Goal: Task Accomplishment & Management: Complete application form

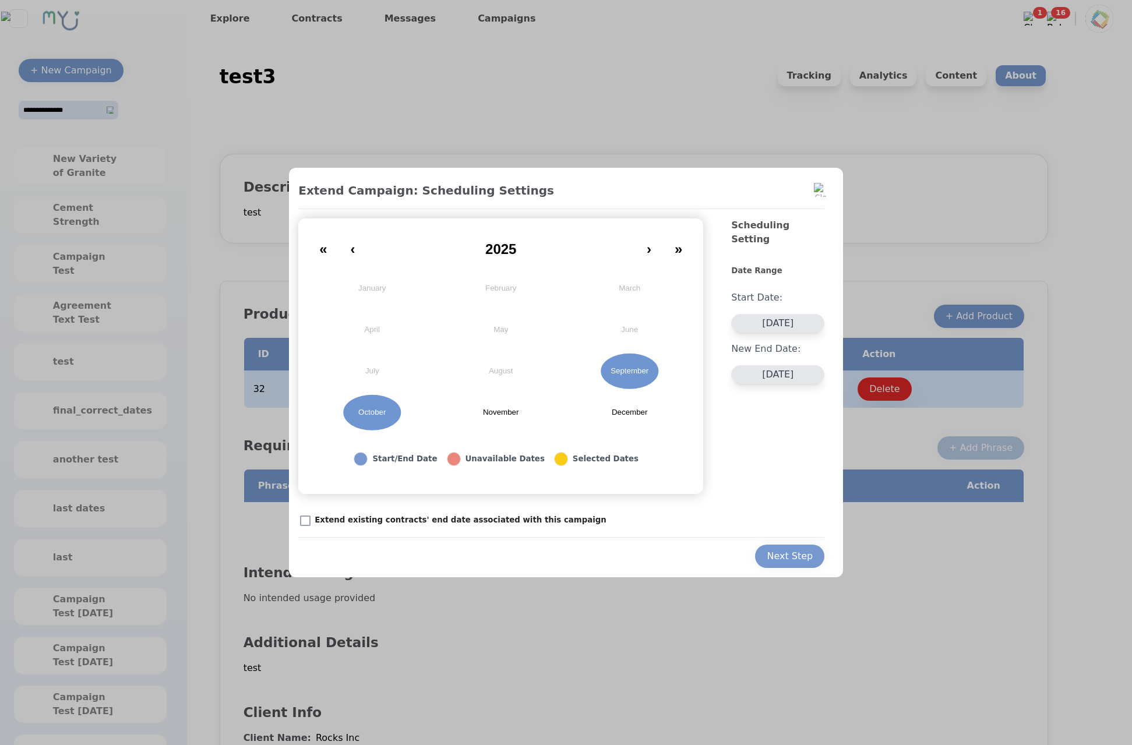
scroll to position [204, 0]
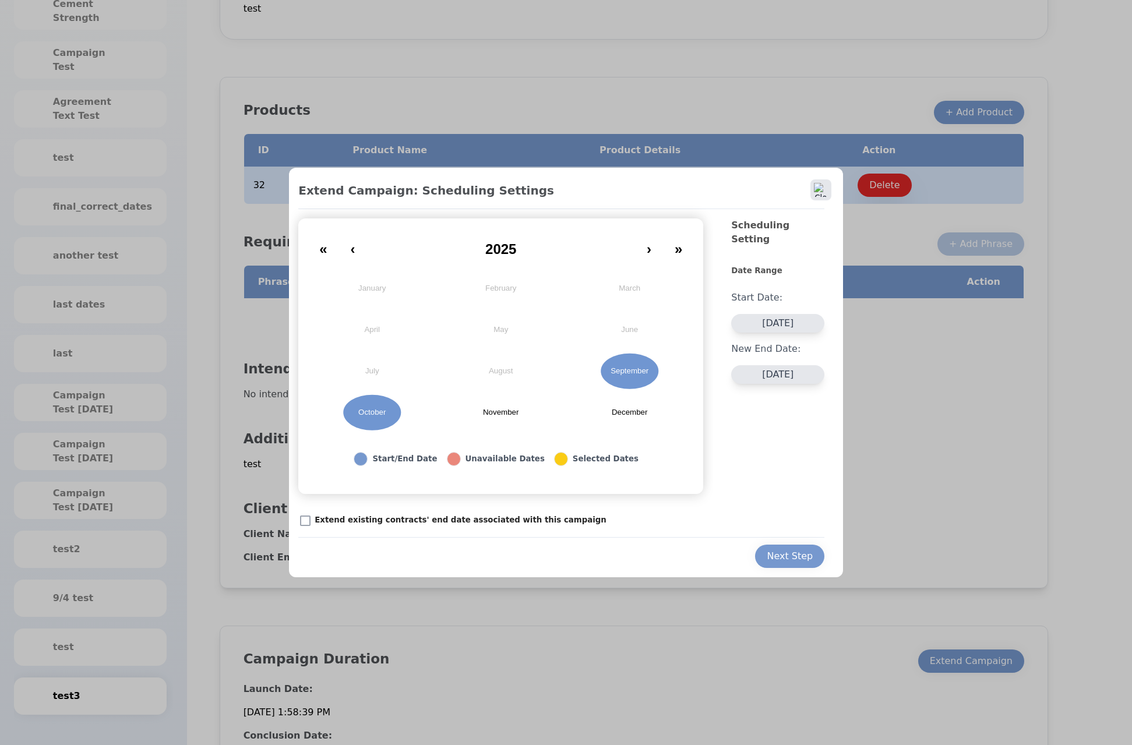
click at [826, 196] on img at bounding box center [821, 190] width 14 height 14
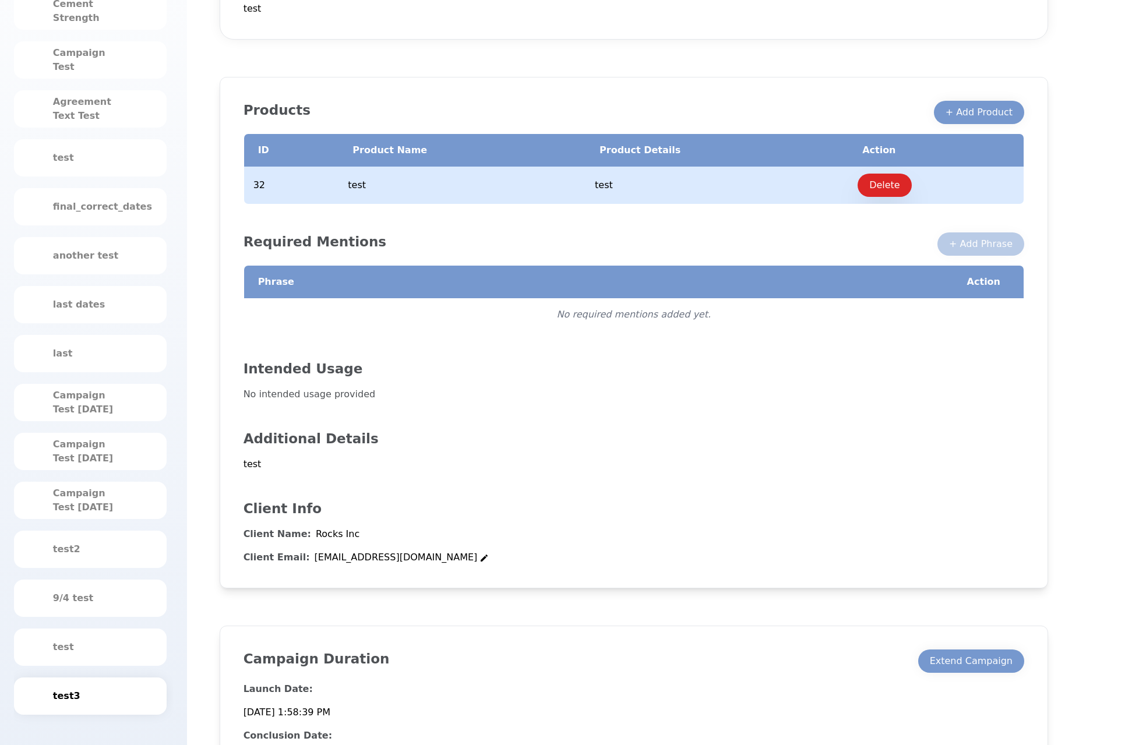
scroll to position [254, 0]
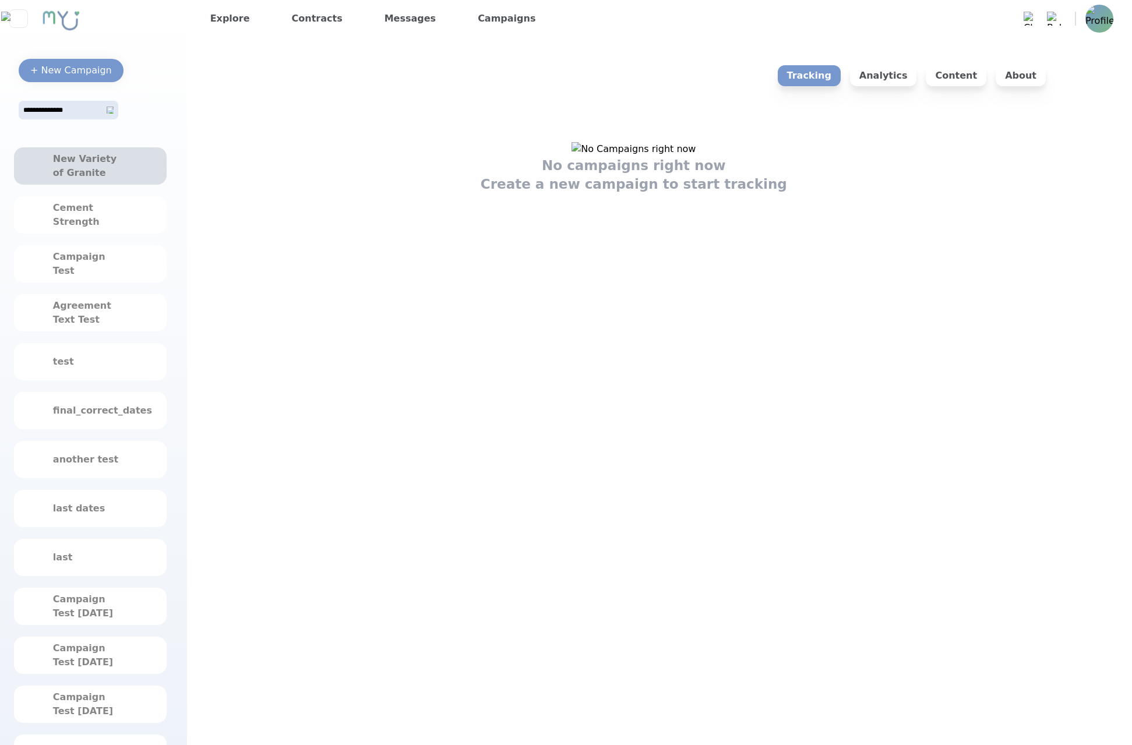
click at [61, 172] on div "New Variety of Granite" at bounding box center [90, 166] width 75 height 28
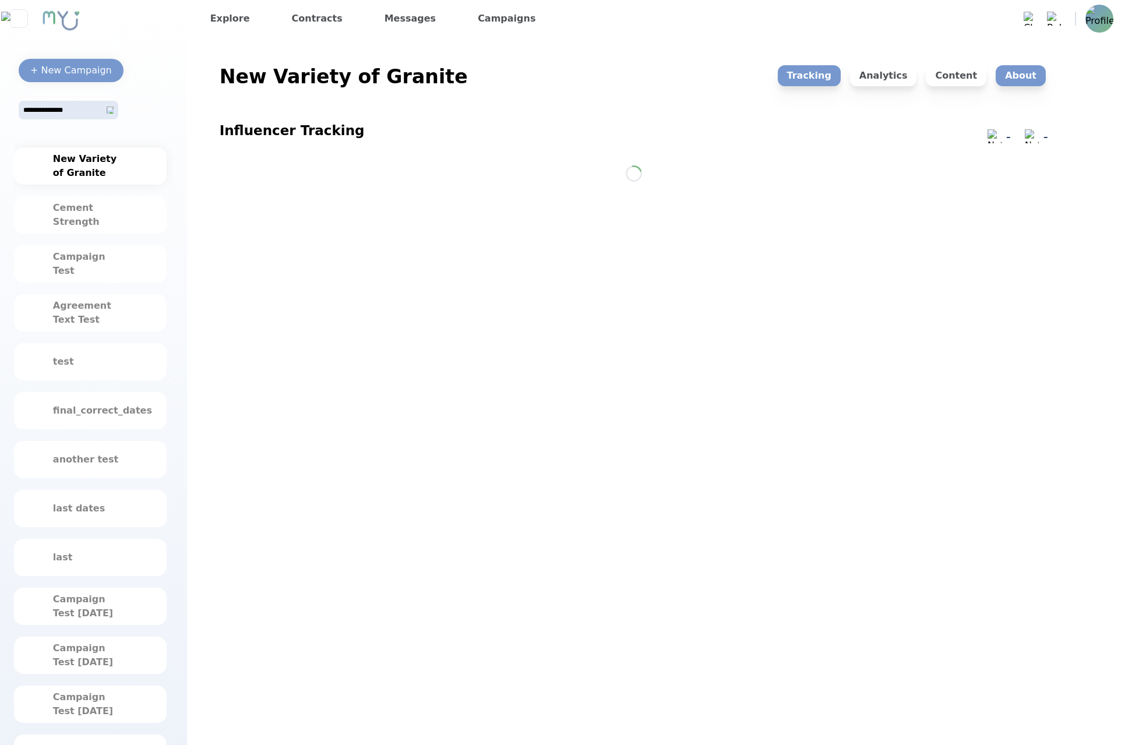
click at [1018, 76] on p "About" at bounding box center [1021, 75] width 50 height 21
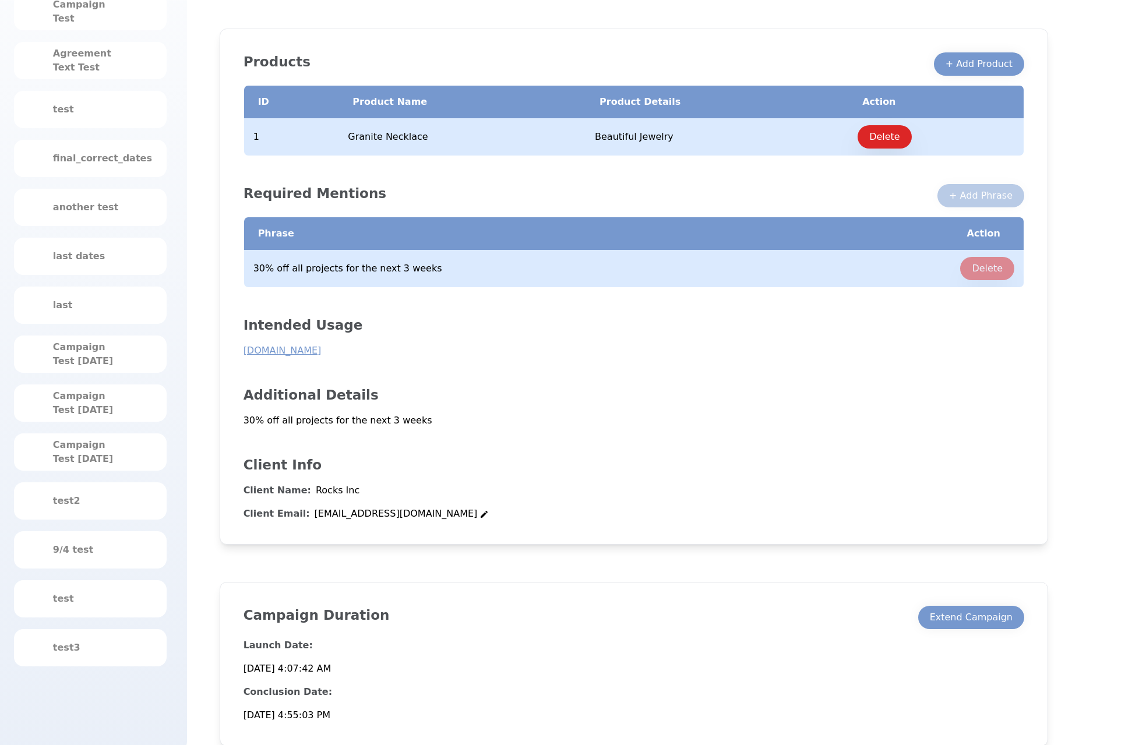
scroll to position [258, 0]
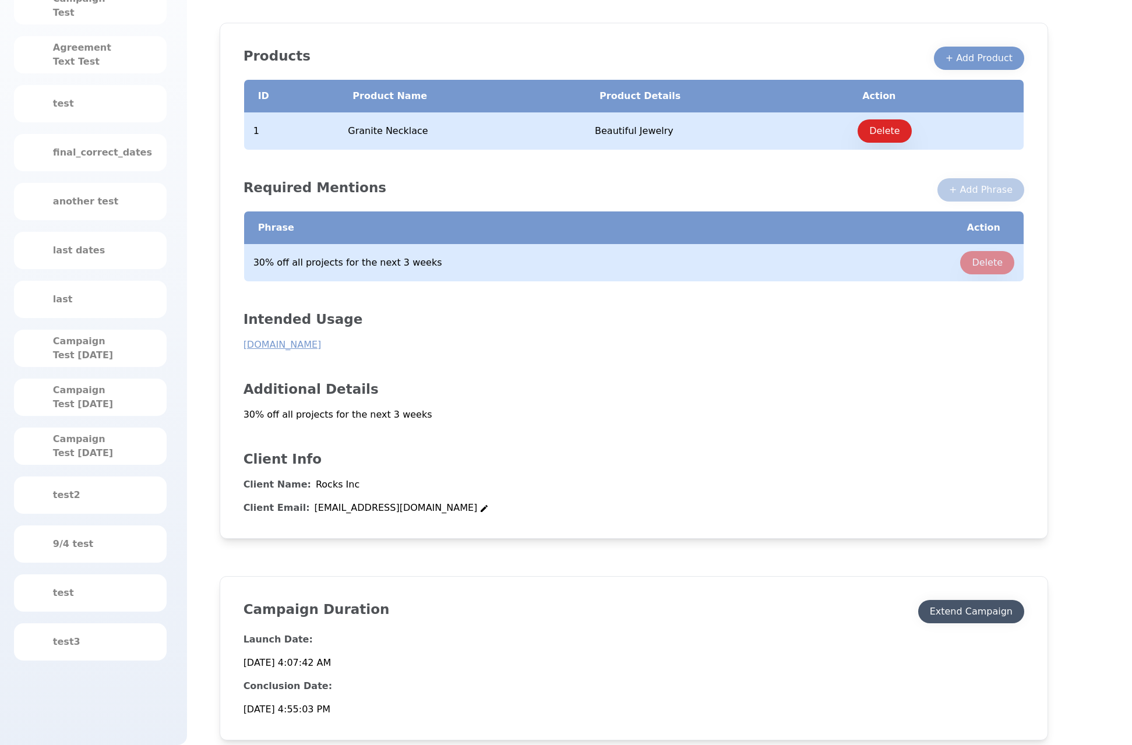
click at [1001, 612] on div "Extend Campaign" at bounding box center [971, 612] width 83 height 14
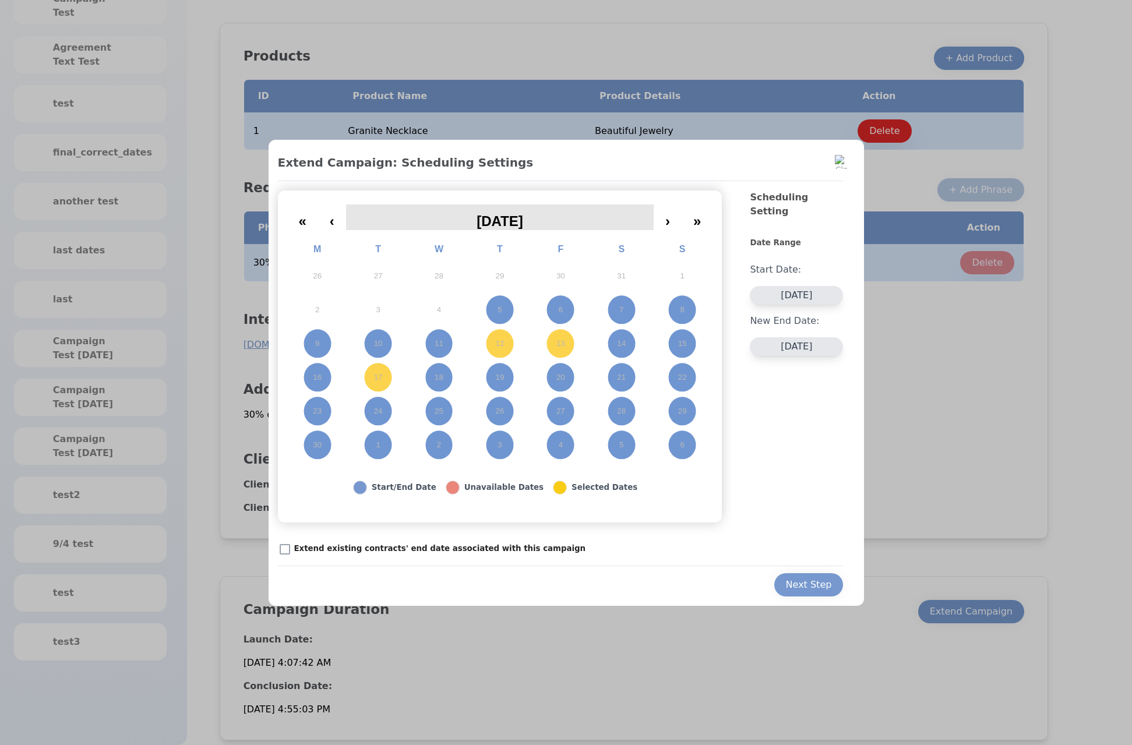
click at [497, 219] on span "June 2025" at bounding box center [500, 221] width 47 height 16
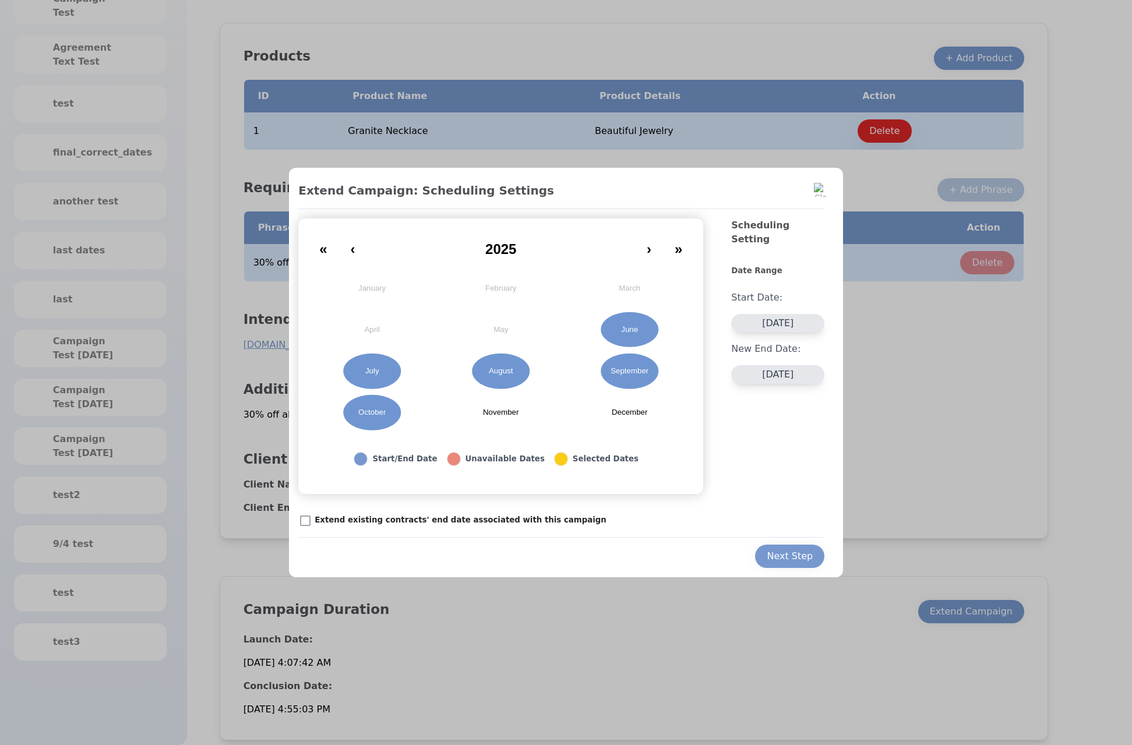
click at [635, 328] on abbr "June" at bounding box center [629, 330] width 17 height 10
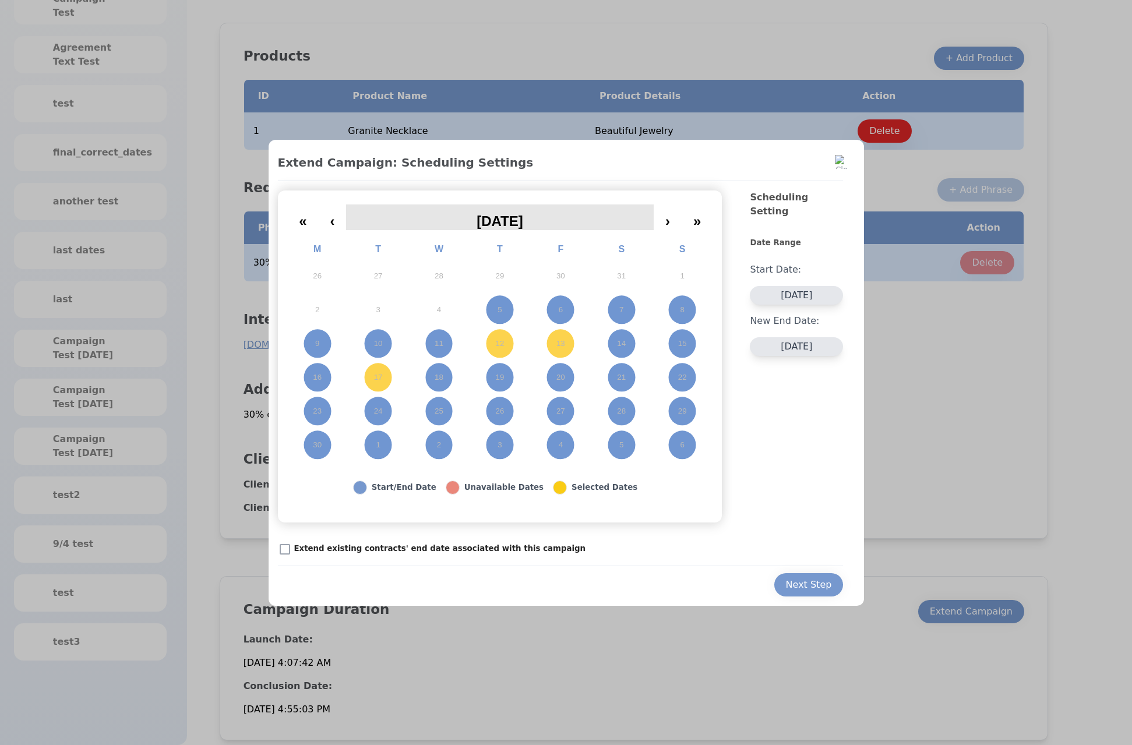
click at [523, 223] on span "June 2025" at bounding box center [500, 221] width 47 height 16
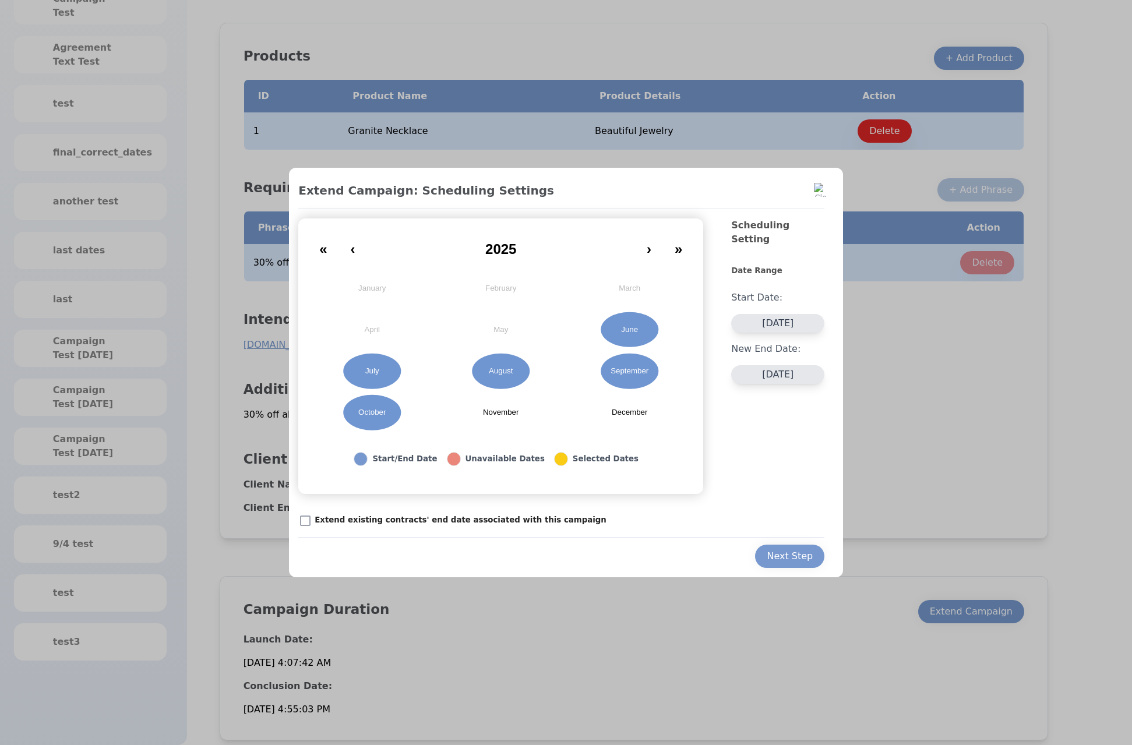
click at [505, 364] on button "August" at bounding box center [500, 371] width 129 height 41
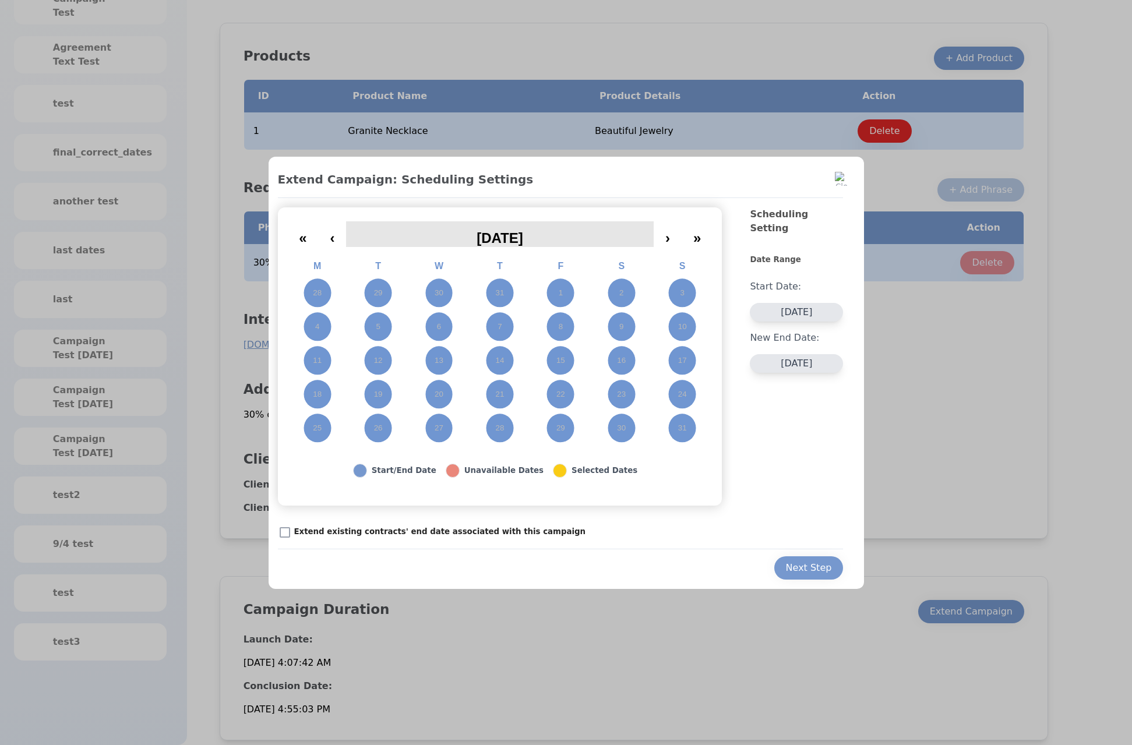
click at [523, 230] on button "August 2025" at bounding box center [500, 234] width 308 height 26
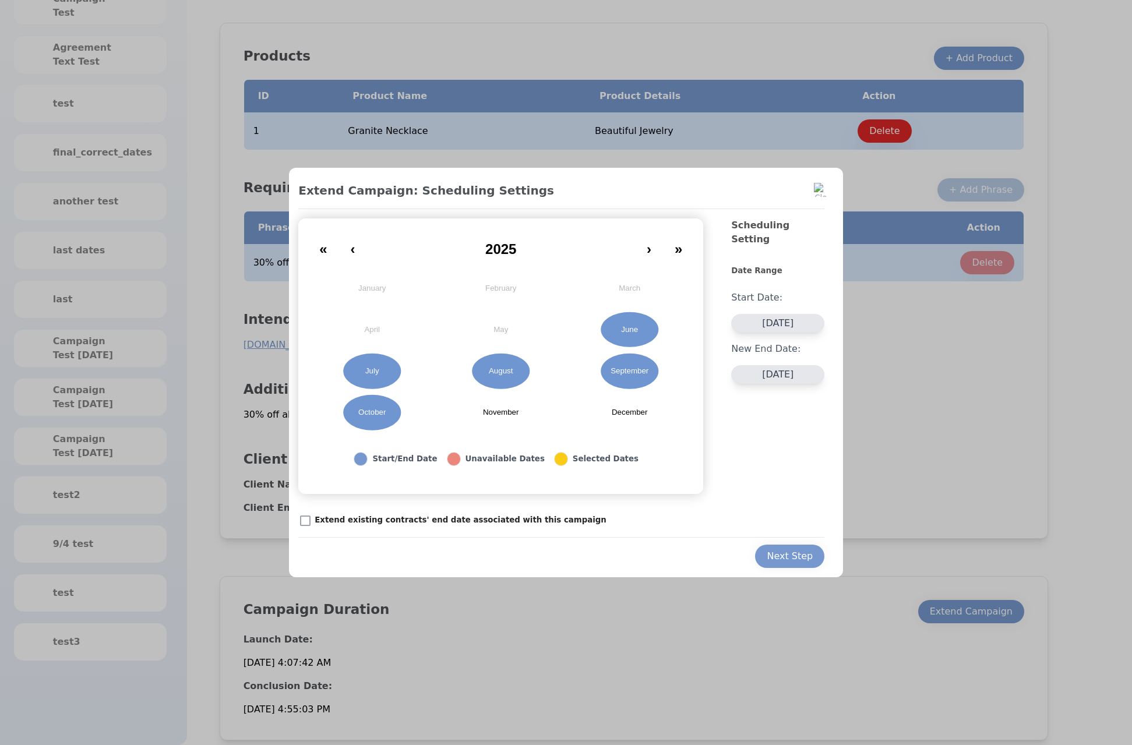
click at [402, 411] on button "October" at bounding box center [372, 412] width 129 height 41
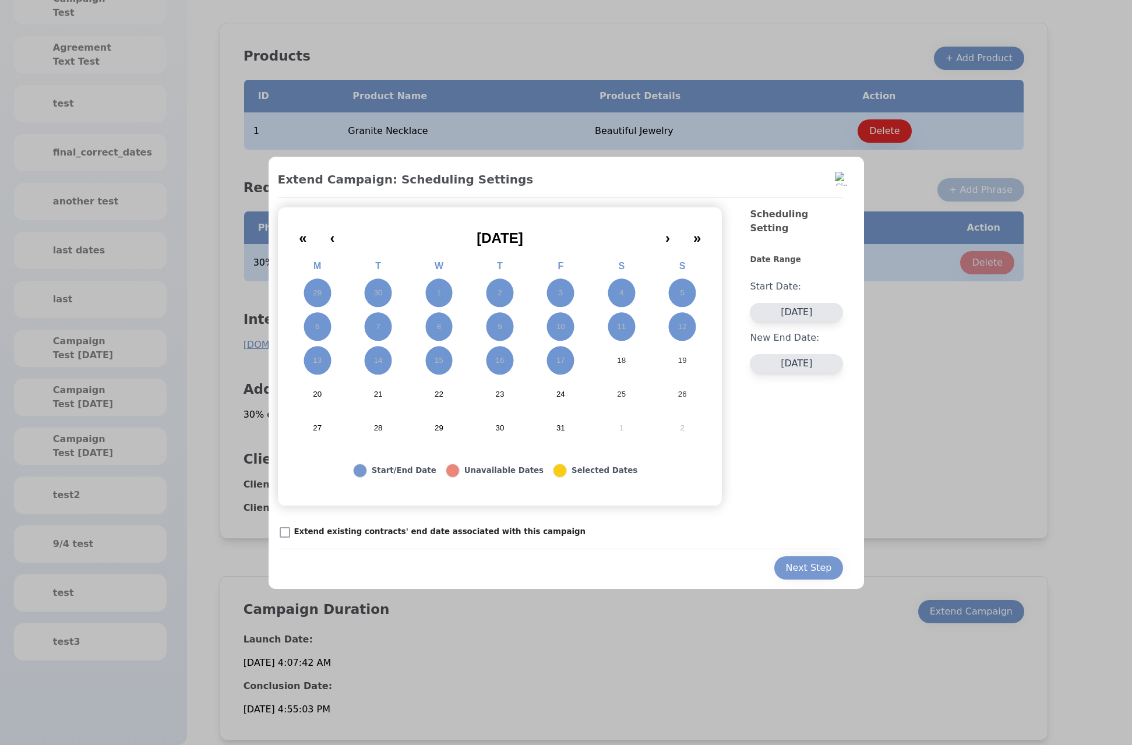
click at [947, 466] on div at bounding box center [566, 372] width 1132 height 745
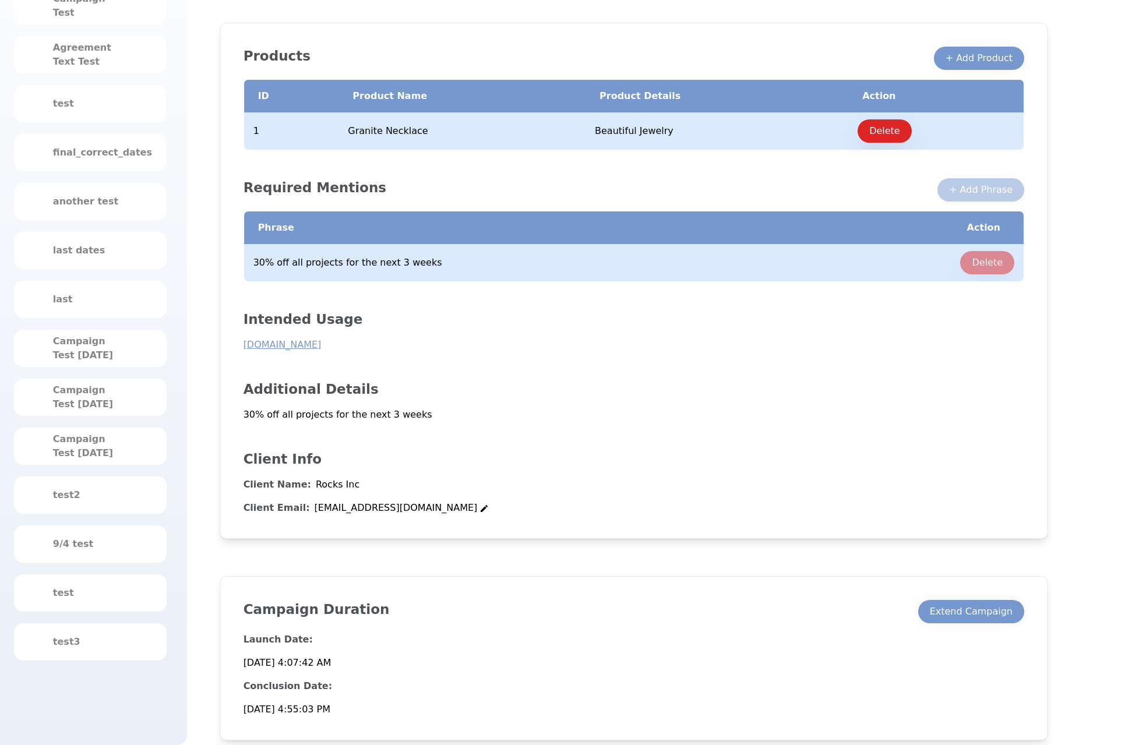
click at [1010, 626] on div "Launch Date: 6/5/2025, 4:07:42 AM Conclusion Date: 10/17/2025, 4:55:03 PM" at bounding box center [634, 670] width 781 height 93
click at [1007, 619] on button "Extend Campaign" at bounding box center [971, 611] width 106 height 23
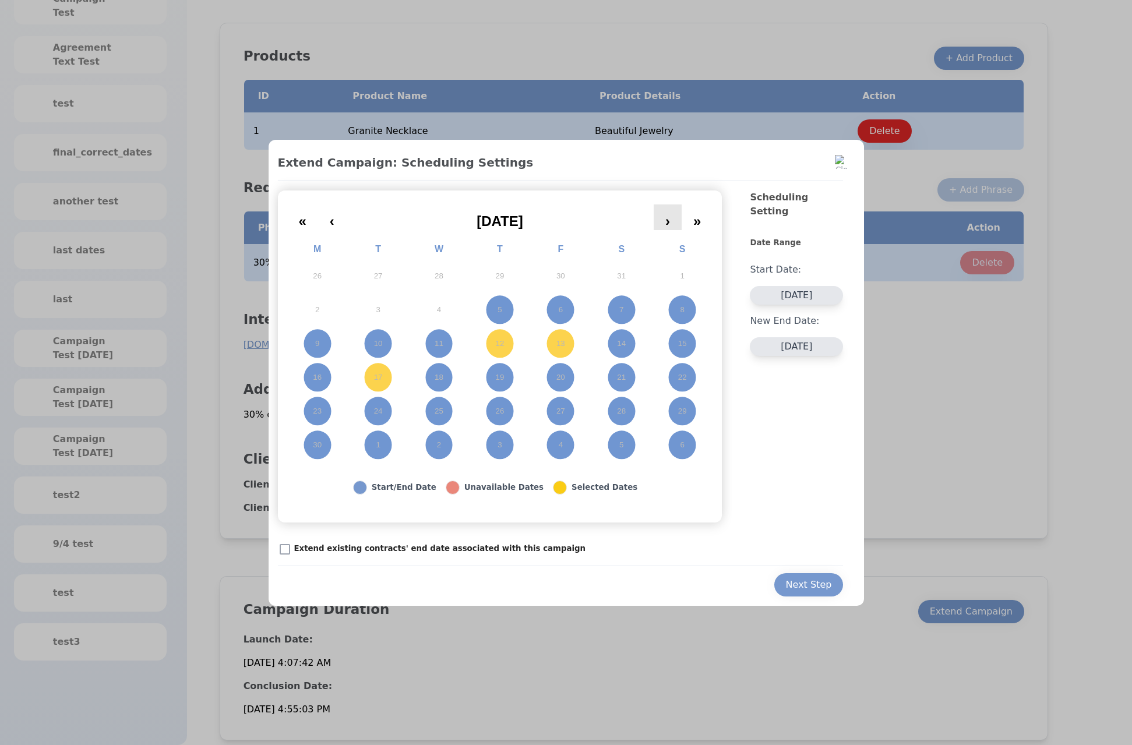
click at [674, 219] on button "›" at bounding box center [668, 218] width 28 height 26
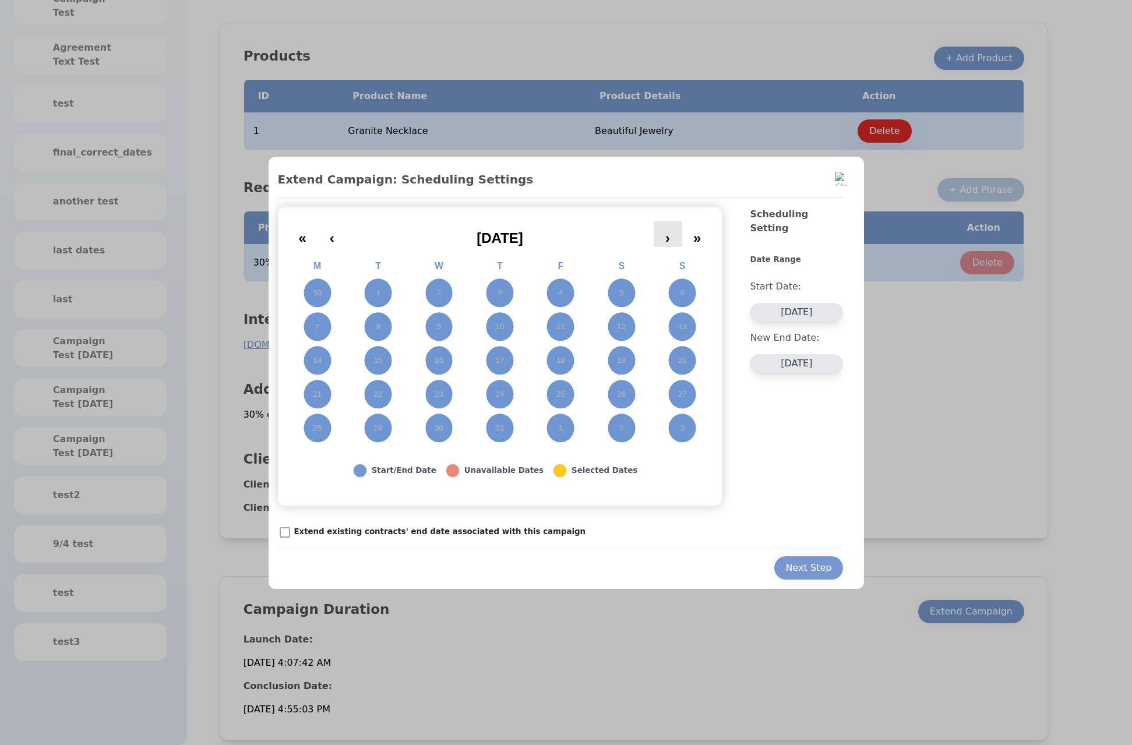
click at [674, 219] on div "« ‹ July 2025 › » M T W T F S S 30 1 2 3 4 5 6 7 8 9 10 11 12 13 14 15 16 17 18…" at bounding box center [500, 356] width 445 height 298
click at [663, 242] on button "›" at bounding box center [668, 234] width 28 height 26
click at [663, 241] on button "›" at bounding box center [668, 234] width 28 height 26
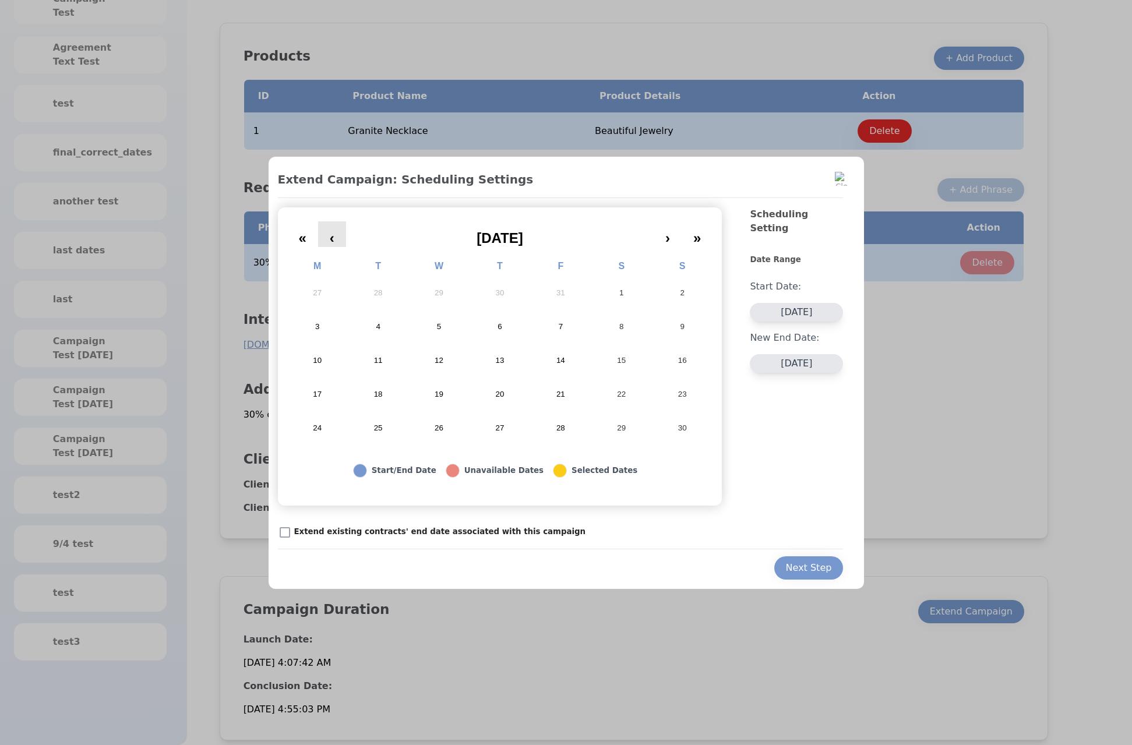
click at [327, 238] on button "‹" at bounding box center [332, 234] width 28 height 26
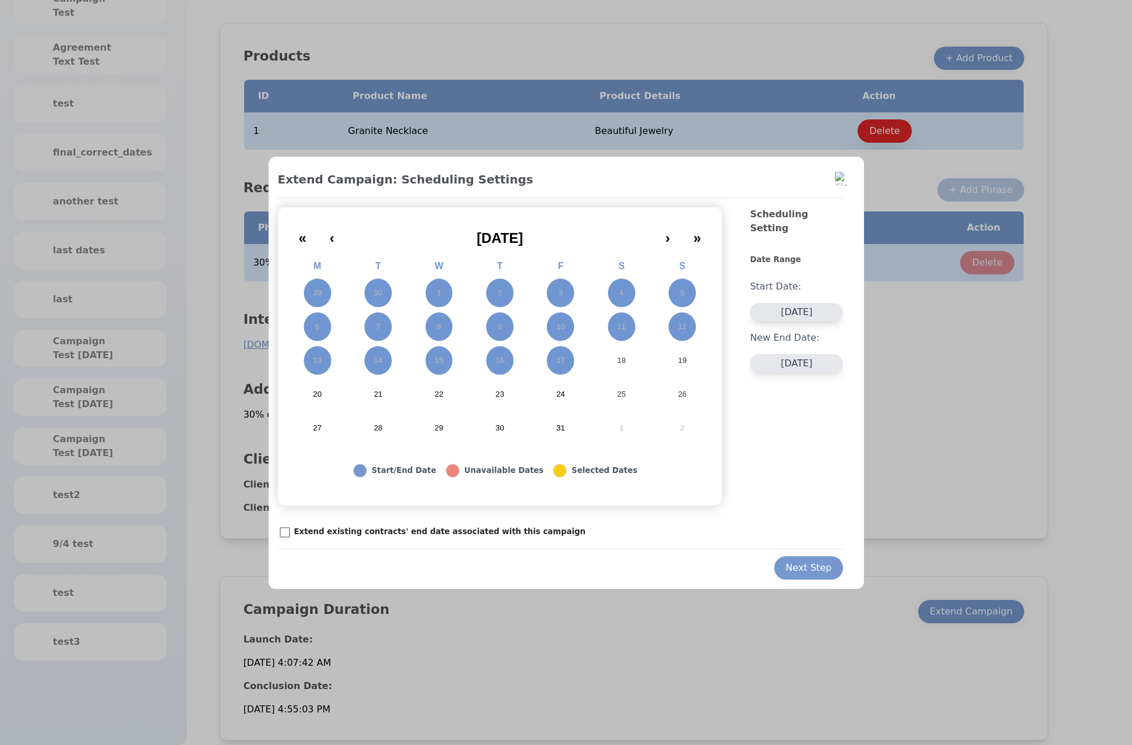
click at [962, 470] on div at bounding box center [566, 372] width 1132 height 745
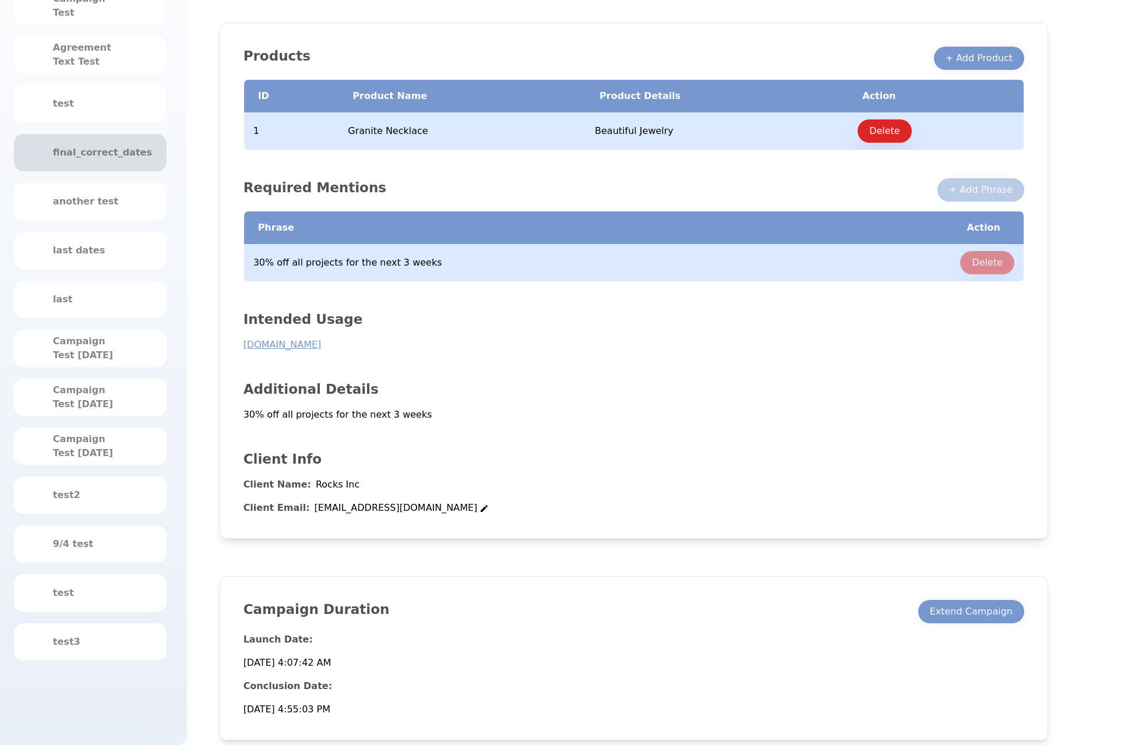
click at [110, 163] on div "final_correct_dates" at bounding box center [90, 152] width 153 height 37
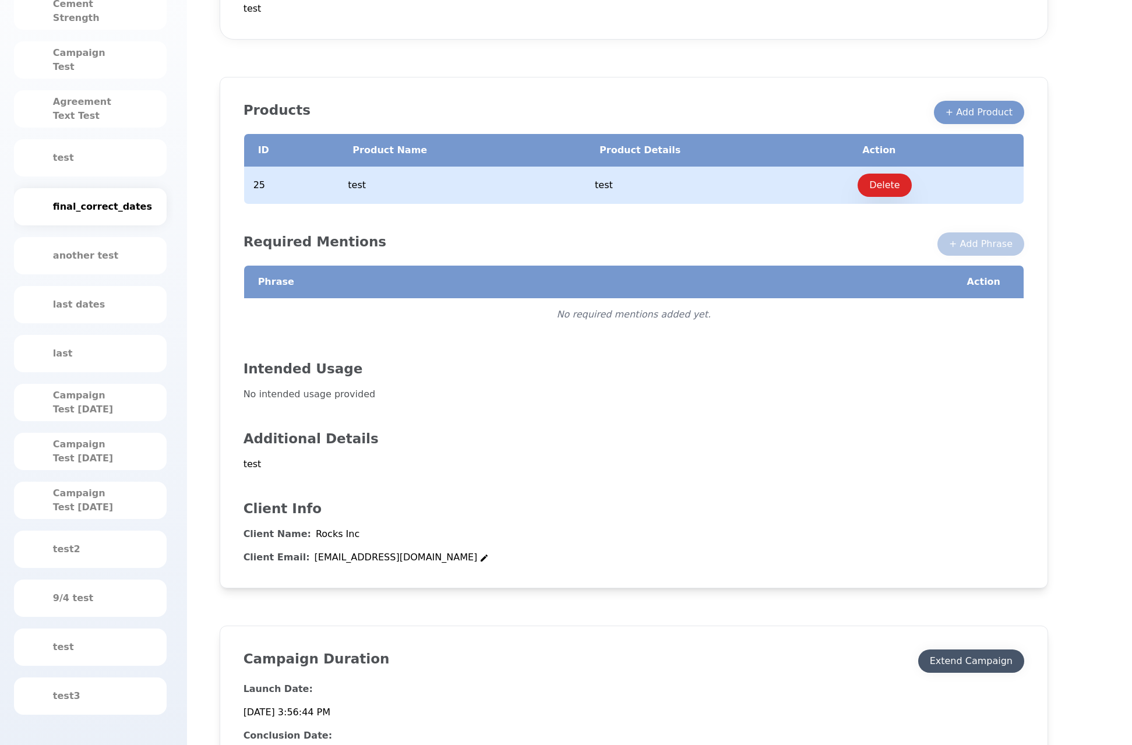
click at [986, 662] on div "Extend Campaign" at bounding box center [971, 661] width 83 height 14
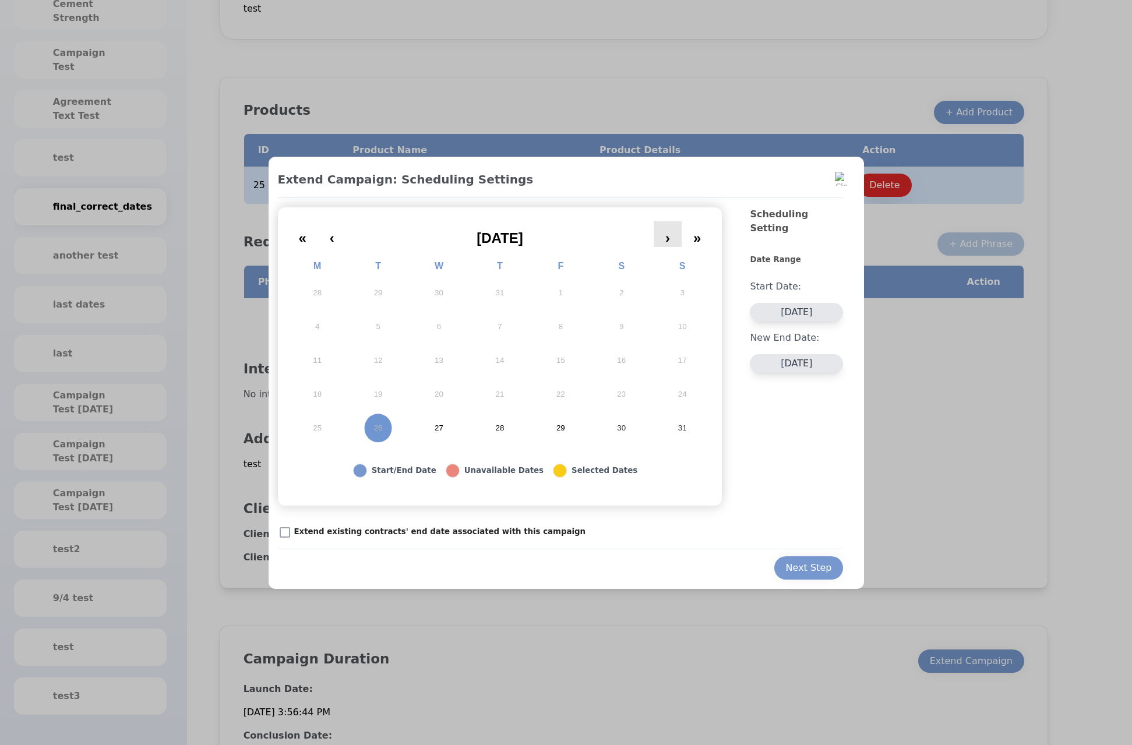
click at [673, 237] on button "›" at bounding box center [668, 234] width 28 height 26
click at [340, 241] on button "‹" at bounding box center [332, 234] width 28 height 26
click at [666, 244] on button "›" at bounding box center [668, 234] width 28 height 26
click at [327, 236] on button "‹" at bounding box center [332, 234] width 28 height 26
click at [499, 245] on span "August 2025" at bounding box center [500, 238] width 47 height 16
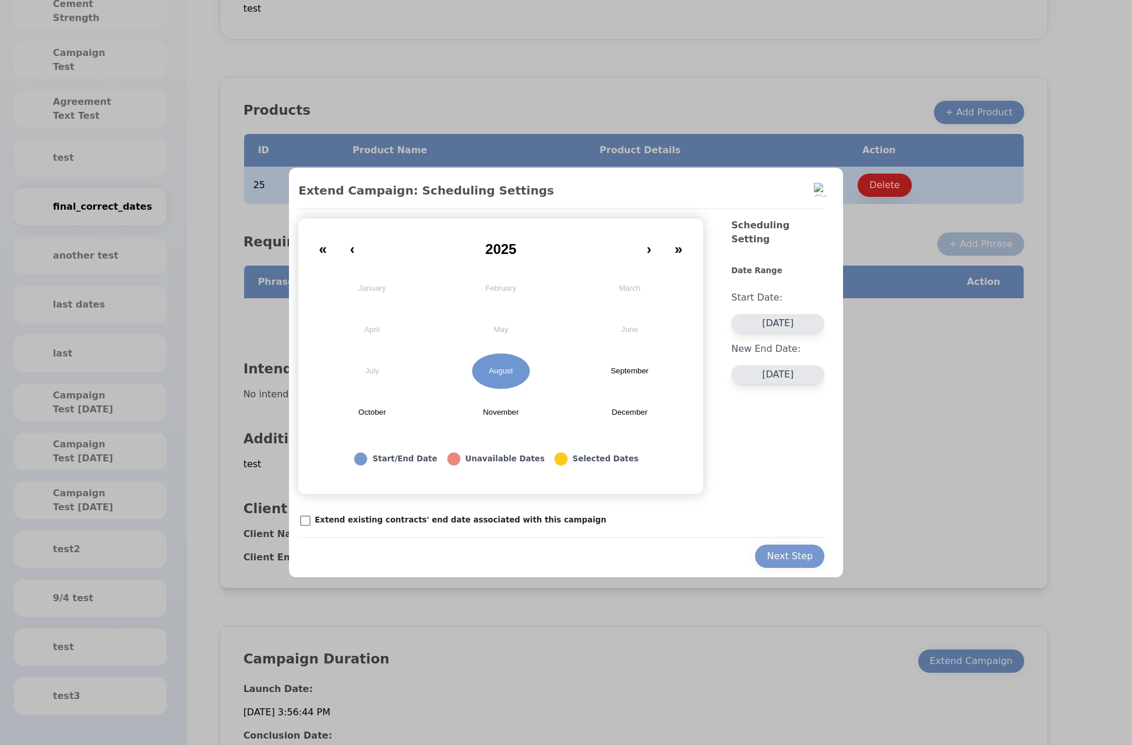
click at [956, 441] on div at bounding box center [566, 372] width 1132 height 745
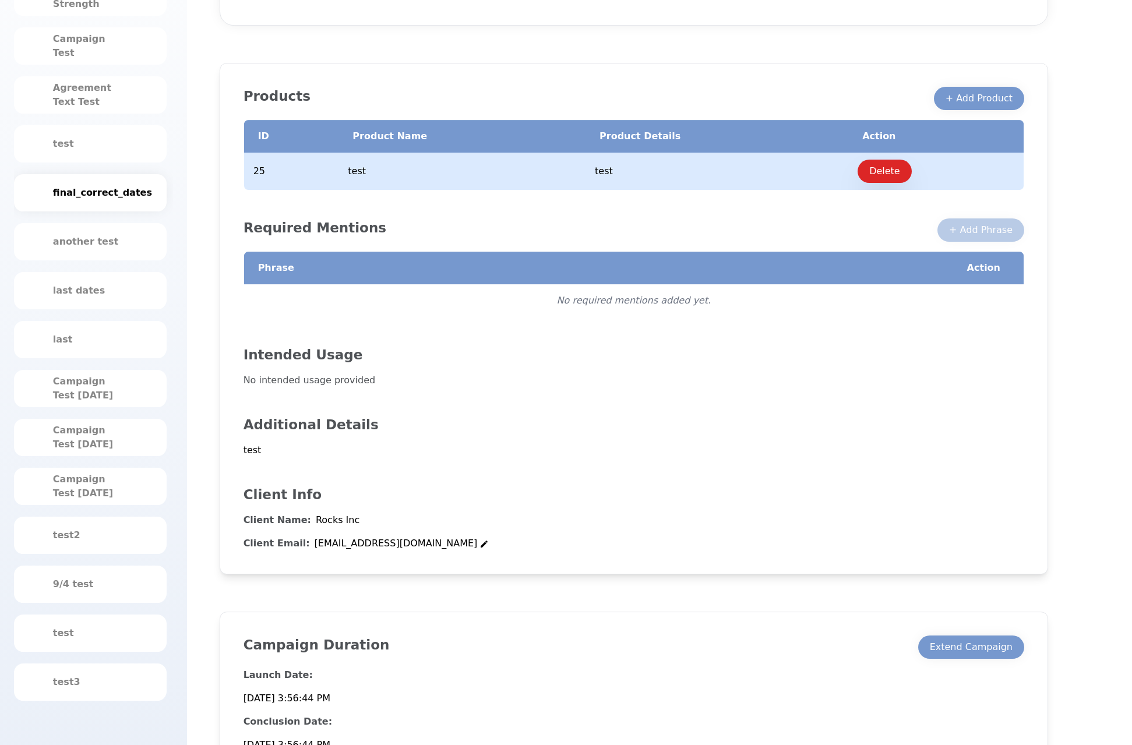
scroll to position [254, 0]
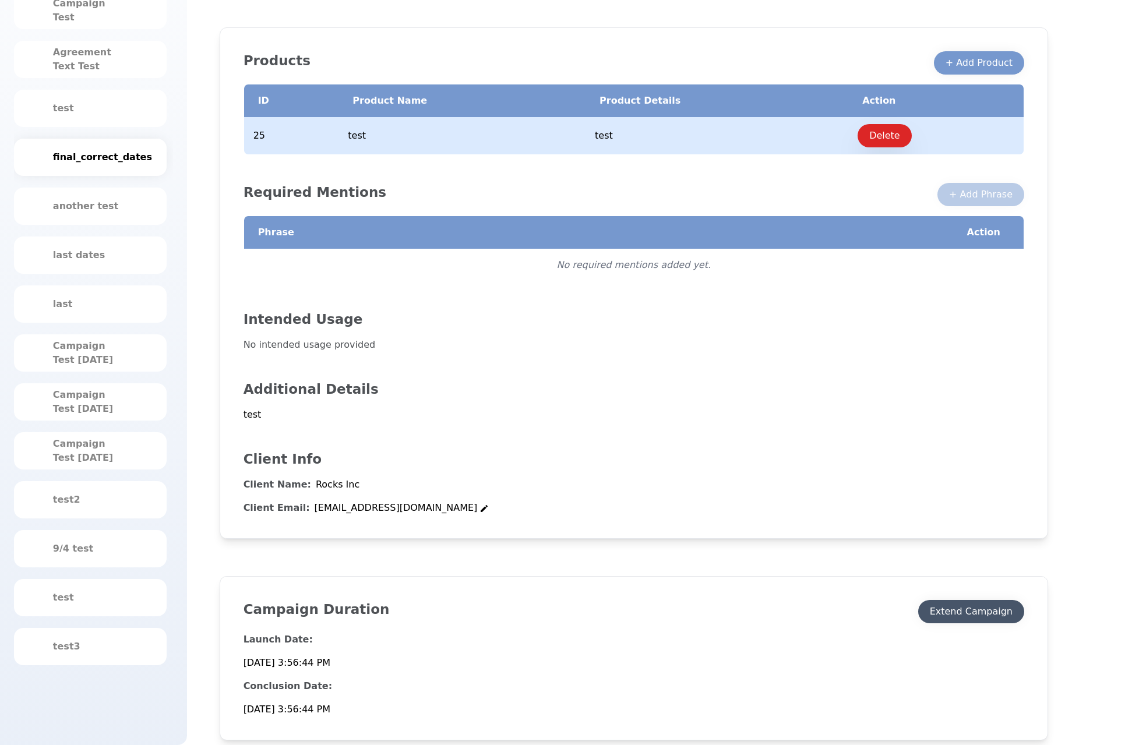
click at [970, 619] on button "Extend Campaign" at bounding box center [971, 611] width 106 height 23
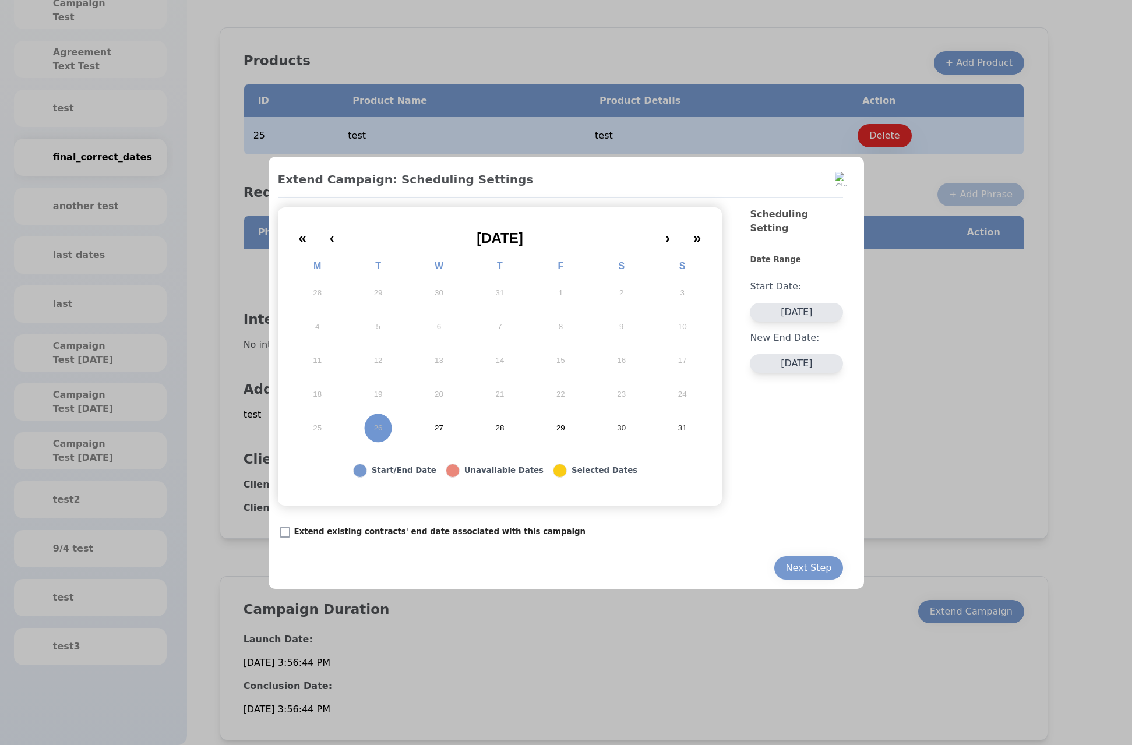
click at [806, 303] on button "08/26/2025" at bounding box center [796, 312] width 93 height 19
click at [815, 303] on button "08/26/2025" at bounding box center [796, 312] width 93 height 19
click at [979, 416] on div at bounding box center [566, 372] width 1132 height 745
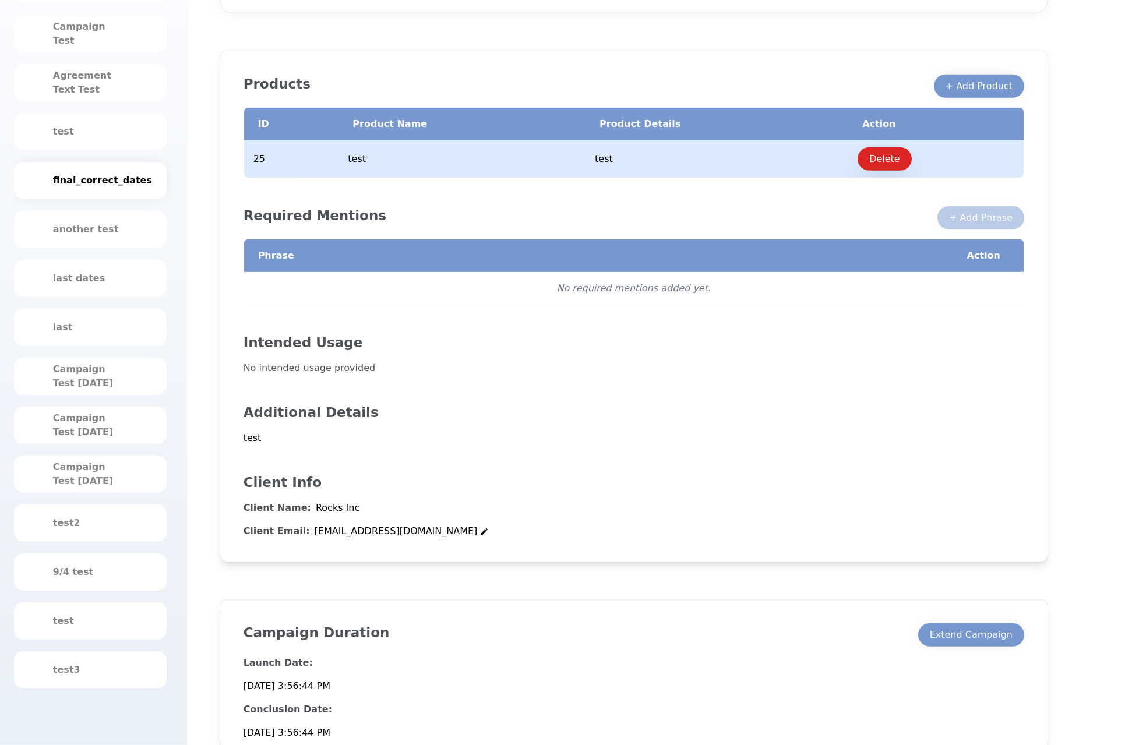
scroll to position [238, 0]
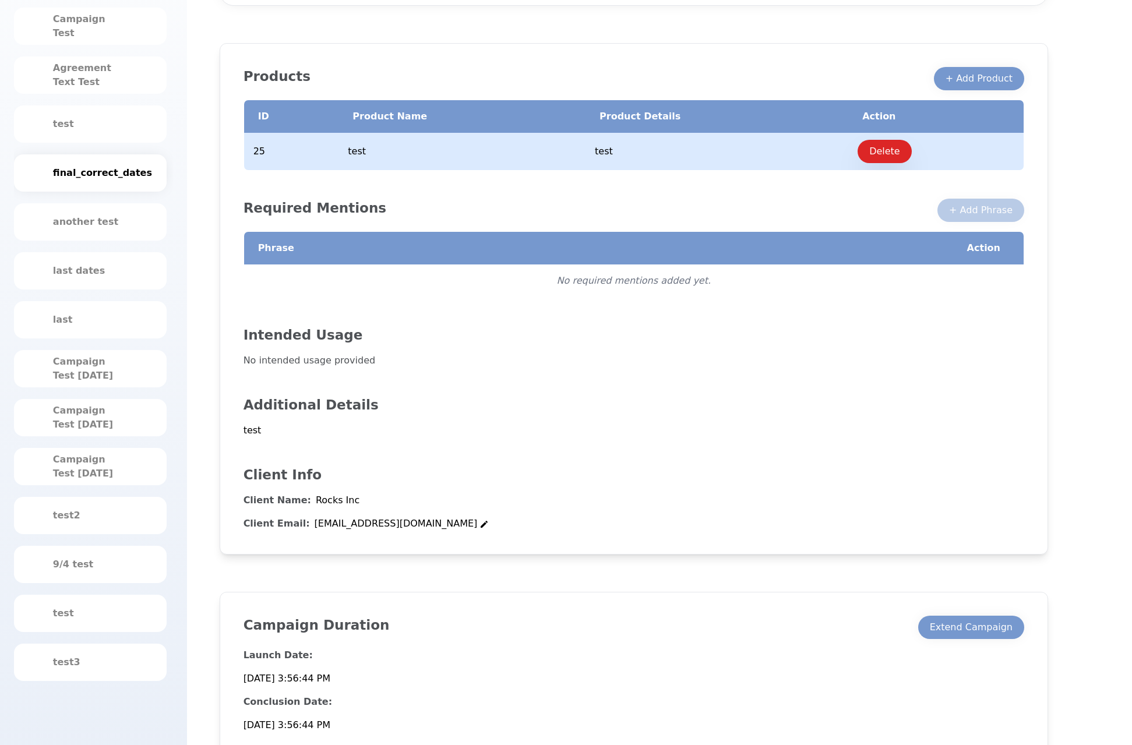
click at [992, 650] on div "Launch Date: 8/26/2025, 3:56:44 PM" at bounding box center [634, 667] width 781 height 37
click at [983, 621] on div "Extend Campaign" at bounding box center [971, 628] width 83 height 14
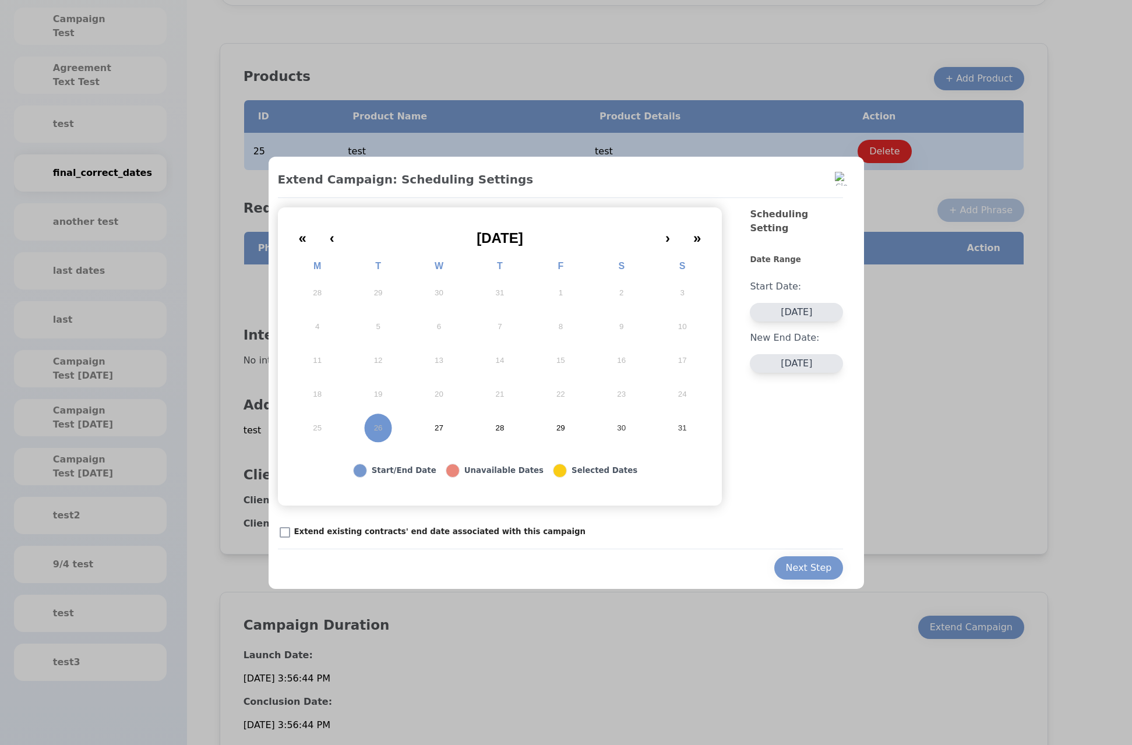
click at [814, 354] on button "08/26/2025" at bounding box center [796, 363] width 93 height 19
click at [786, 372] on div "August 2025" at bounding box center [773, 376] width 140 height 13
click at [832, 370] on span "Next Month" at bounding box center [832, 375] width 0 height 17
click at [833, 375] on button "Next Month" at bounding box center [832, 376] width 19 height 19
click at [720, 376] on button "Previous Month" at bounding box center [713, 376] width 19 height 19
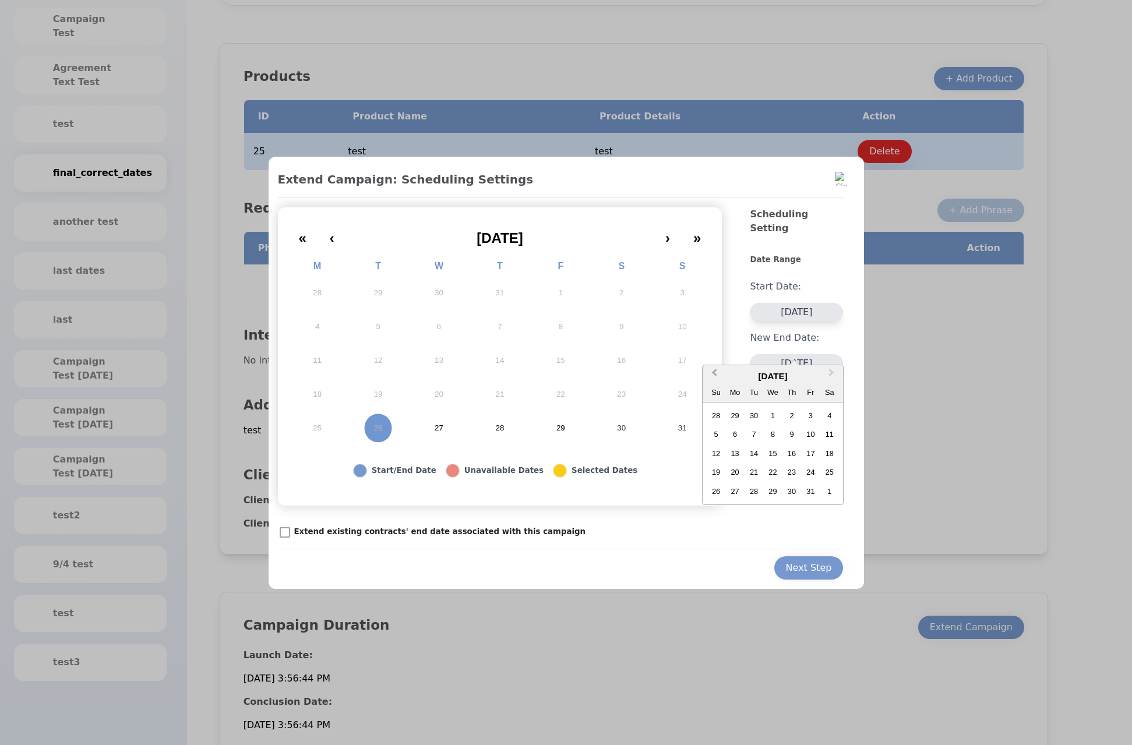
click at [720, 376] on button "Previous Month" at bounding box center [713, 376] width 19 height 19
drag, startPoint x: 962, startPoint y: 341, endPoint x: 751, endPoint y: 290, distance: 216.4
click at [962, 340] on div at bounding box center [566, 372] width 1132 height 745
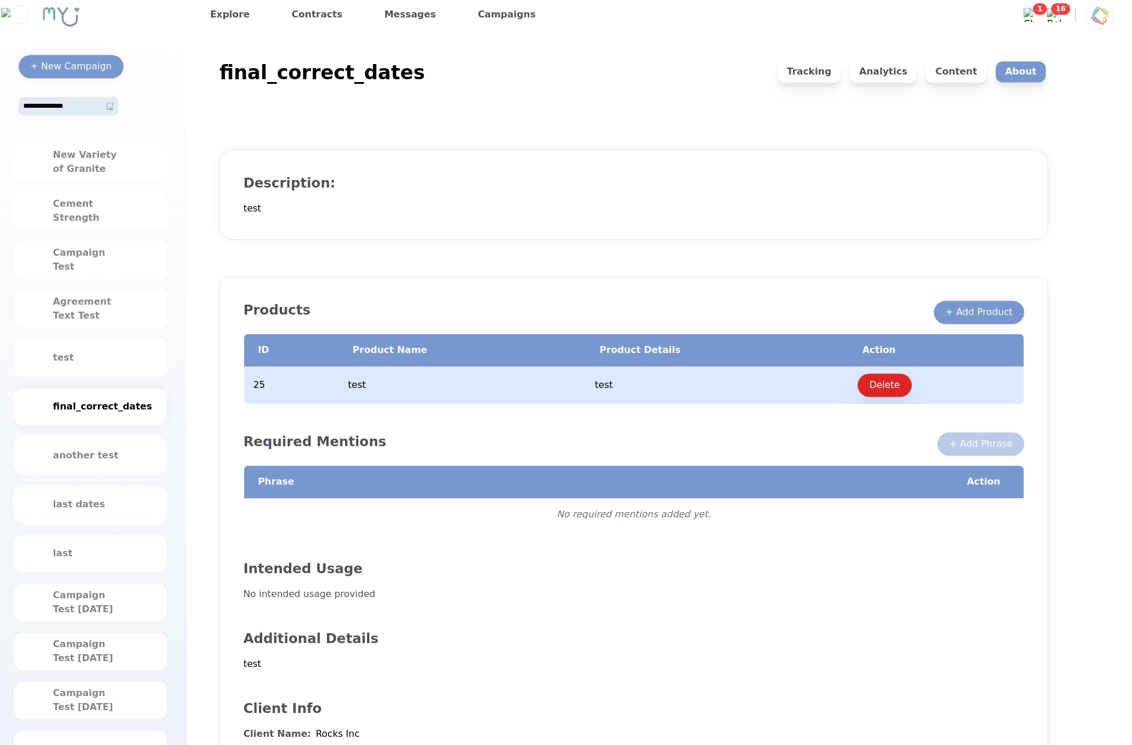
scroll to position [0, 0]
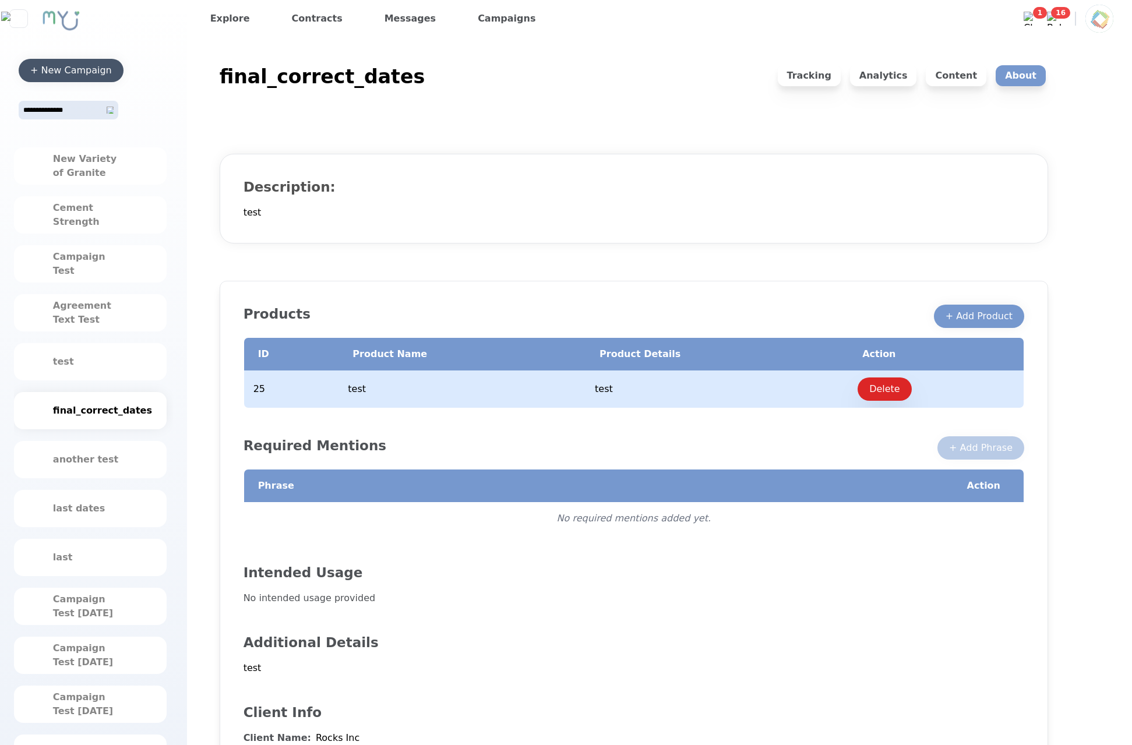
click at [82, 76] on div "+ New Campaign" at bounding box center [71, 71] width 82 height 14
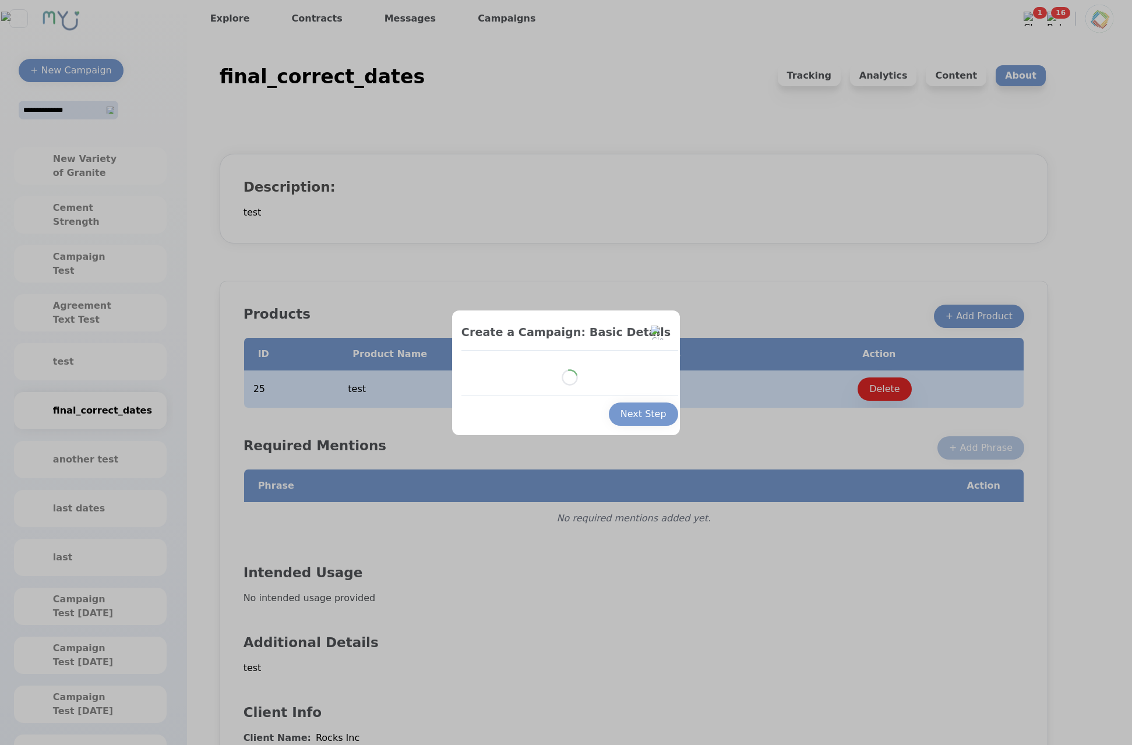
select select "*"
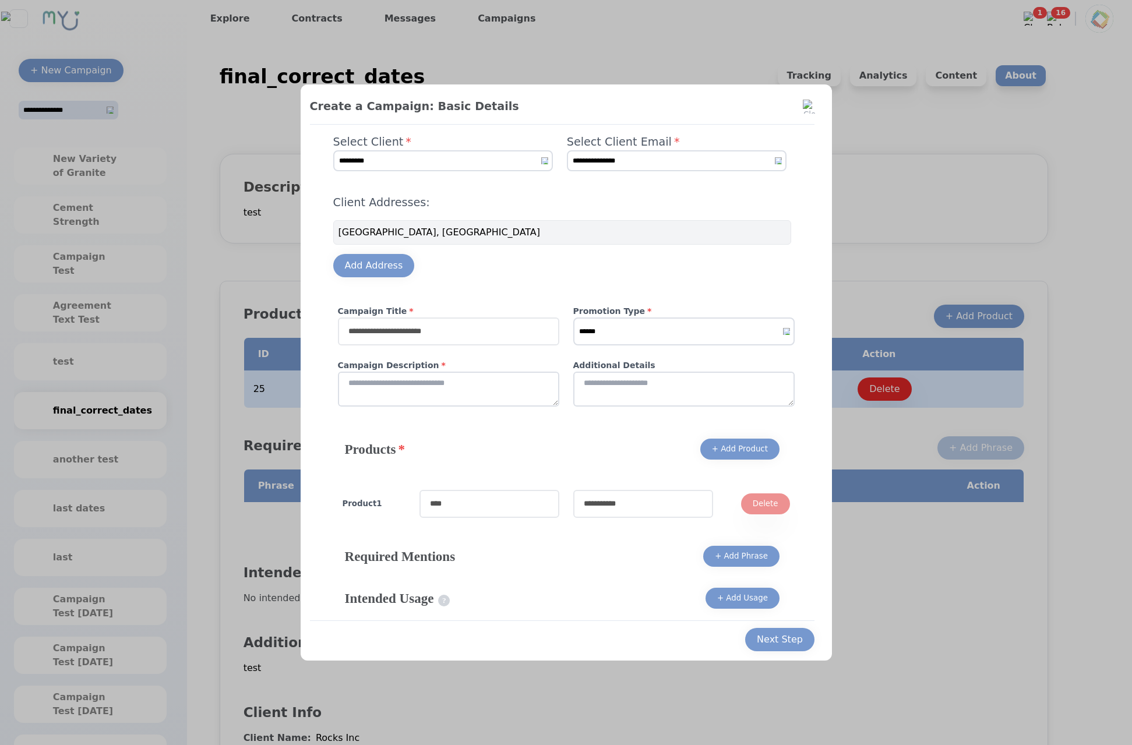
click at [517, 341] on input "text" at bounding box center [448, 332] width 221 height 28
type input "***"
click at [511, 380] on textarea "*" at bounding box center [448, 389] width 221 height 35
type textarea "**"
select select "*"
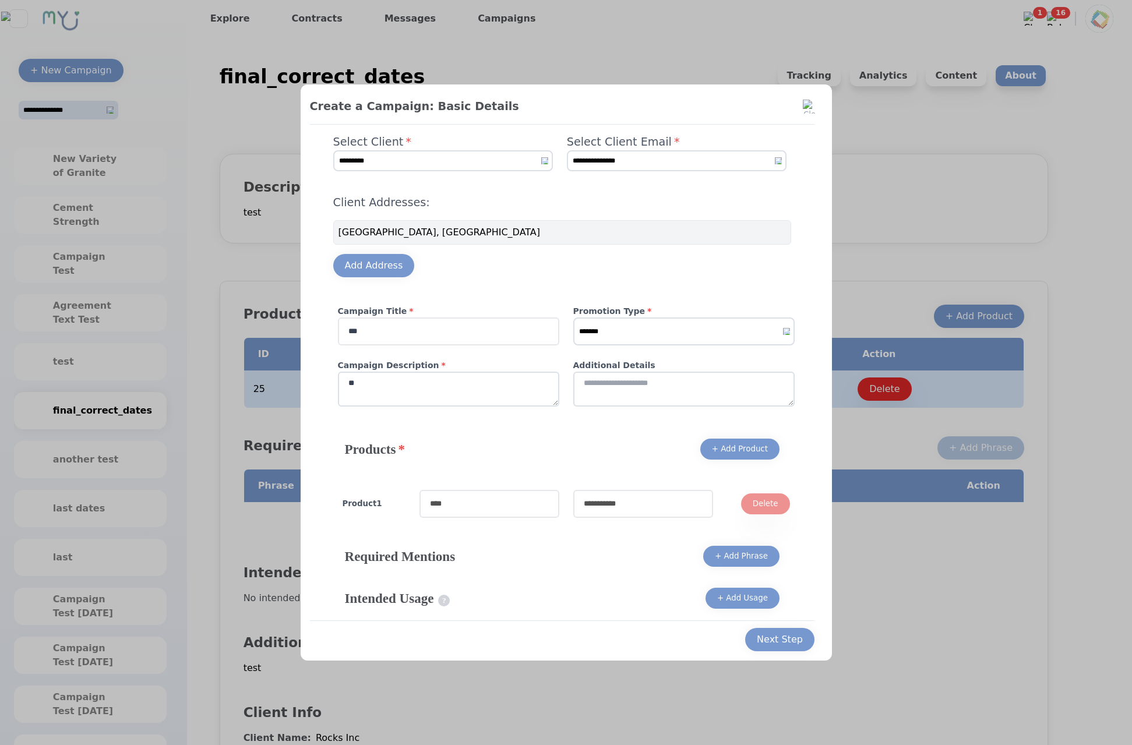
click option "*******" at bounding box center [0, 0] width 0 height 0
click at [482, 510] on input "text" at bounding box center [490, 504] width 140 height 28
type input "*"
click at [654, 509] on input "text" at bounding box center [643, 504] width 140 height 28
type input "*"
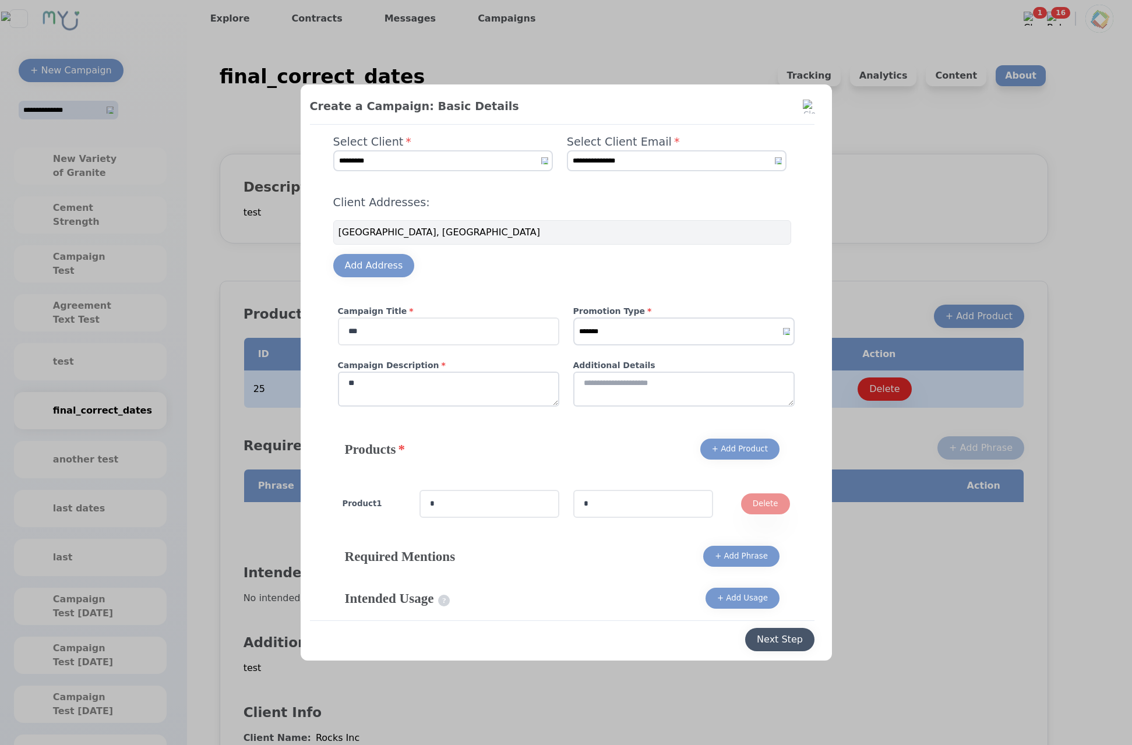
click at [790, 636] on div "Next Step" at bounding box center [780, 640] width 46 height 14
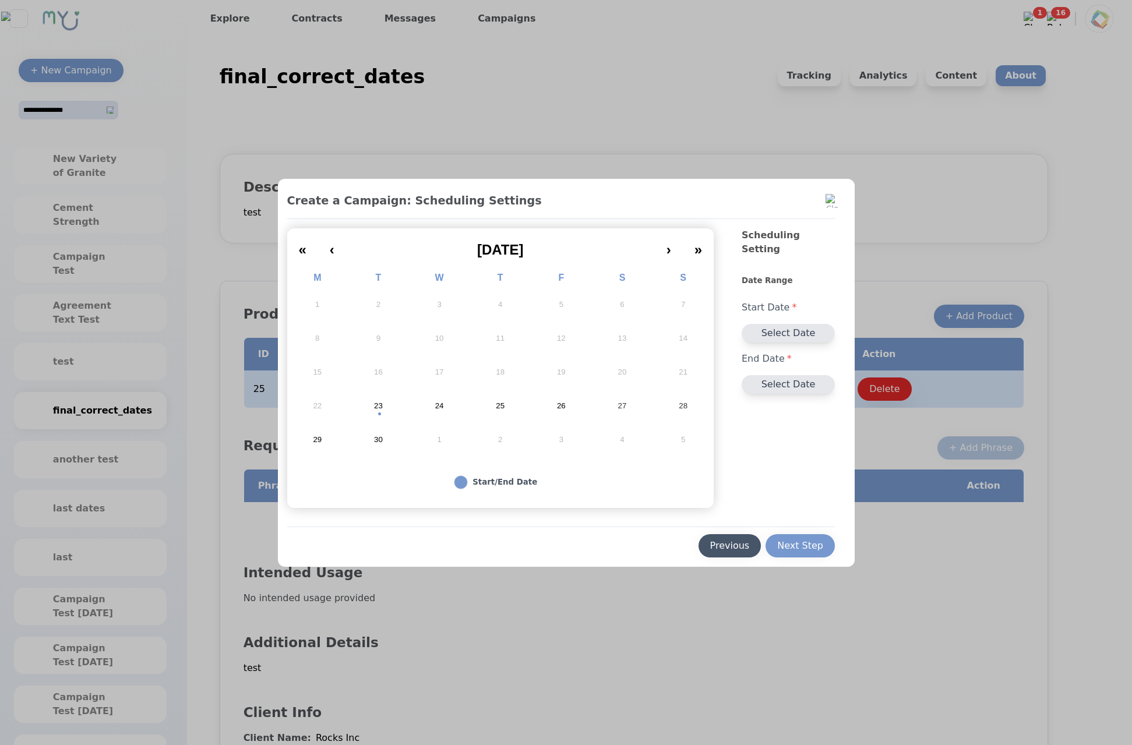
click at [745, 550] on div "Previous" at bounding box center [730, 546] width 40 height 14
select select "*"
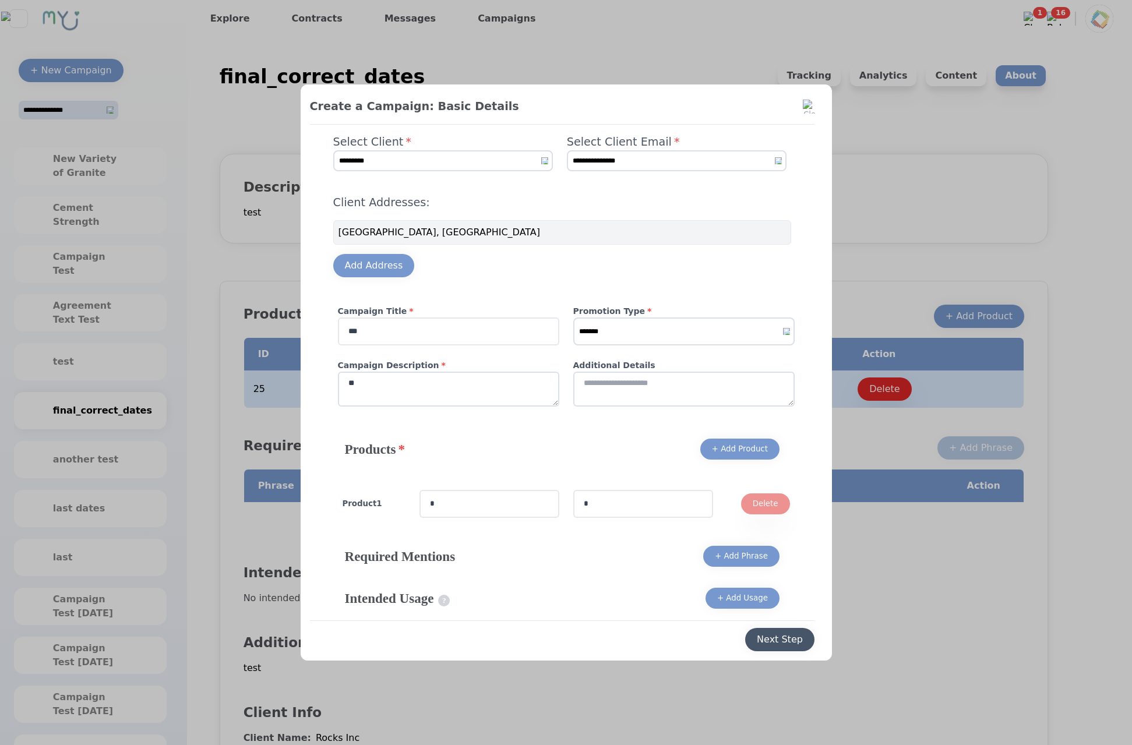
click at [781, 638] on div "Next Step" at bounding box center [780, 640] width 46 height 14
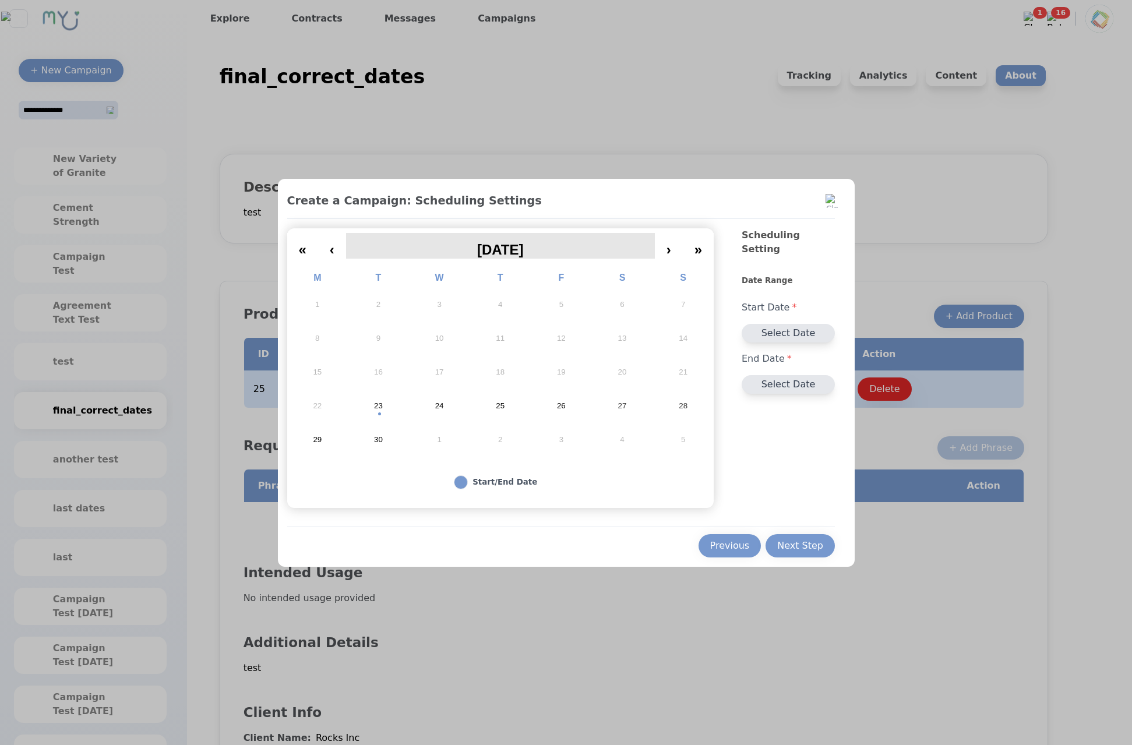
click at [497, 252] on span "September 2025" at bounding box center [500, 250] width 47 height 16
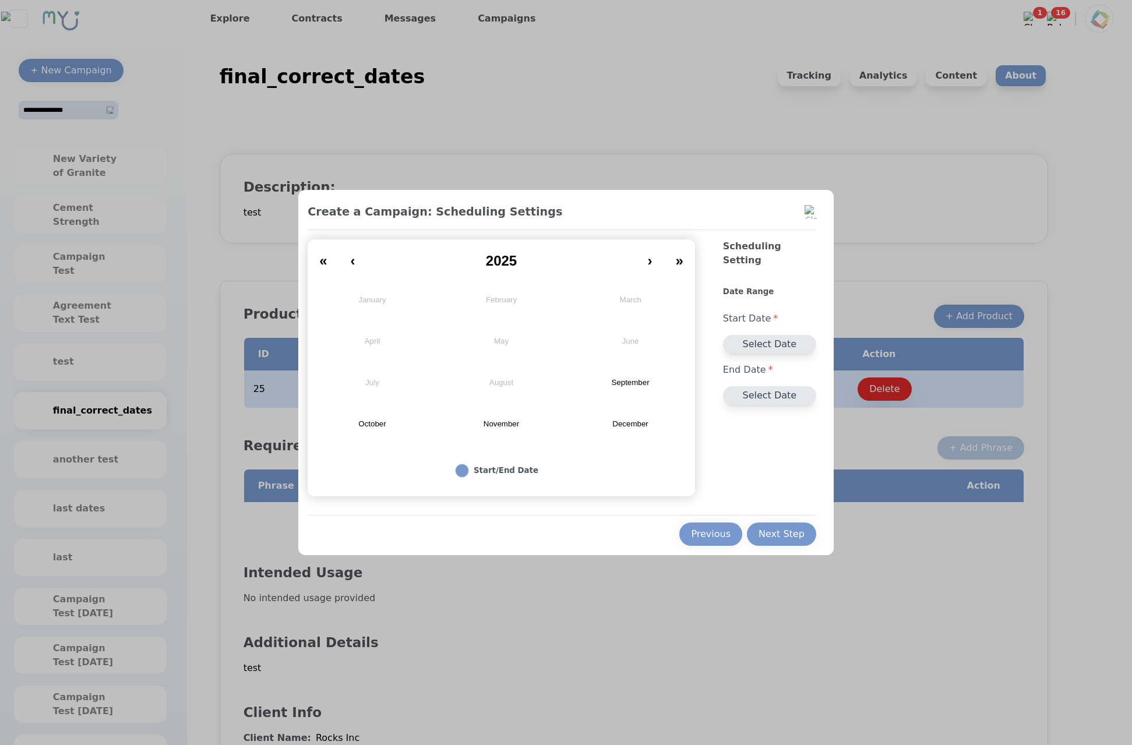
click at [647, 382] on abbr "September" at bounding box center [630, 383] width 38 height 10
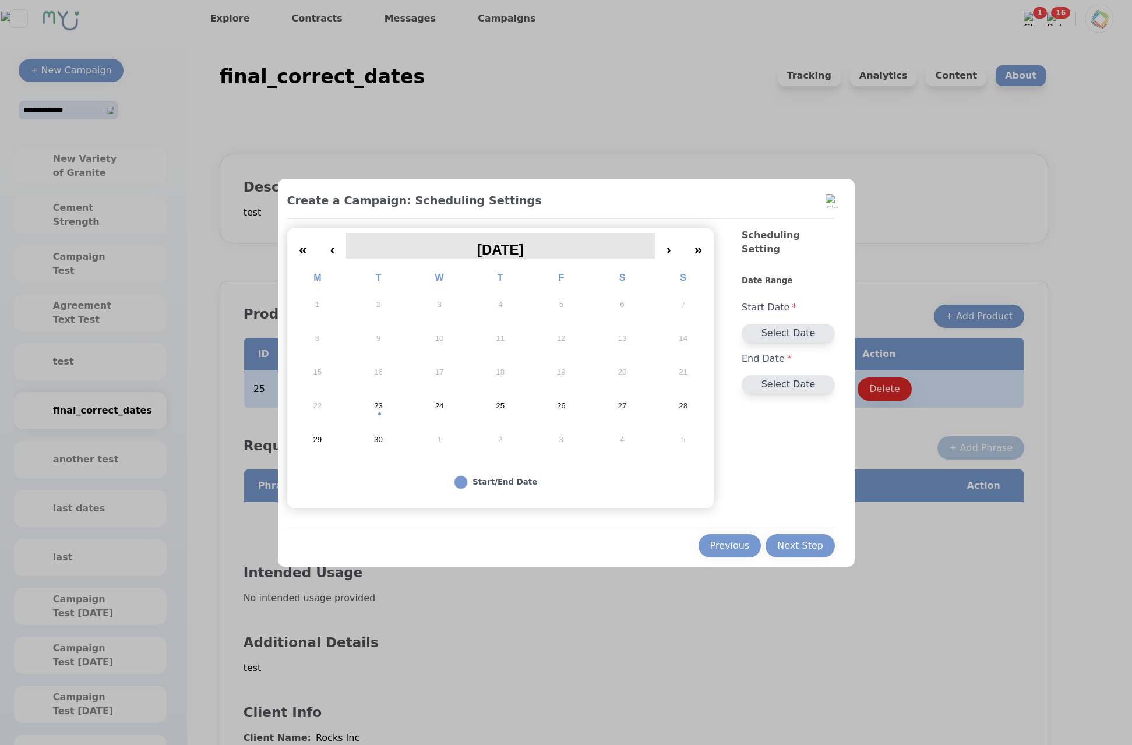
click at [499, 254] on span "September 2025" at bounding box center [500, 250] width 47 height 16
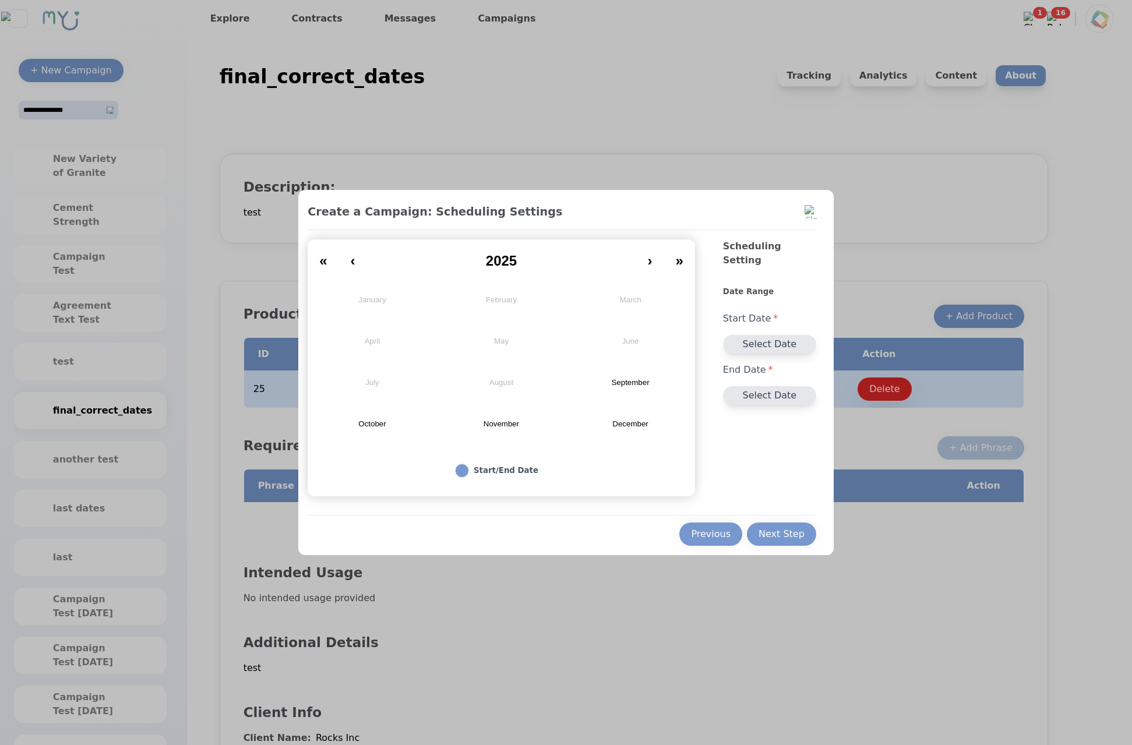
click at [618, 381] on abbr "September" at bounding box center [630, 383] width 38 height 10
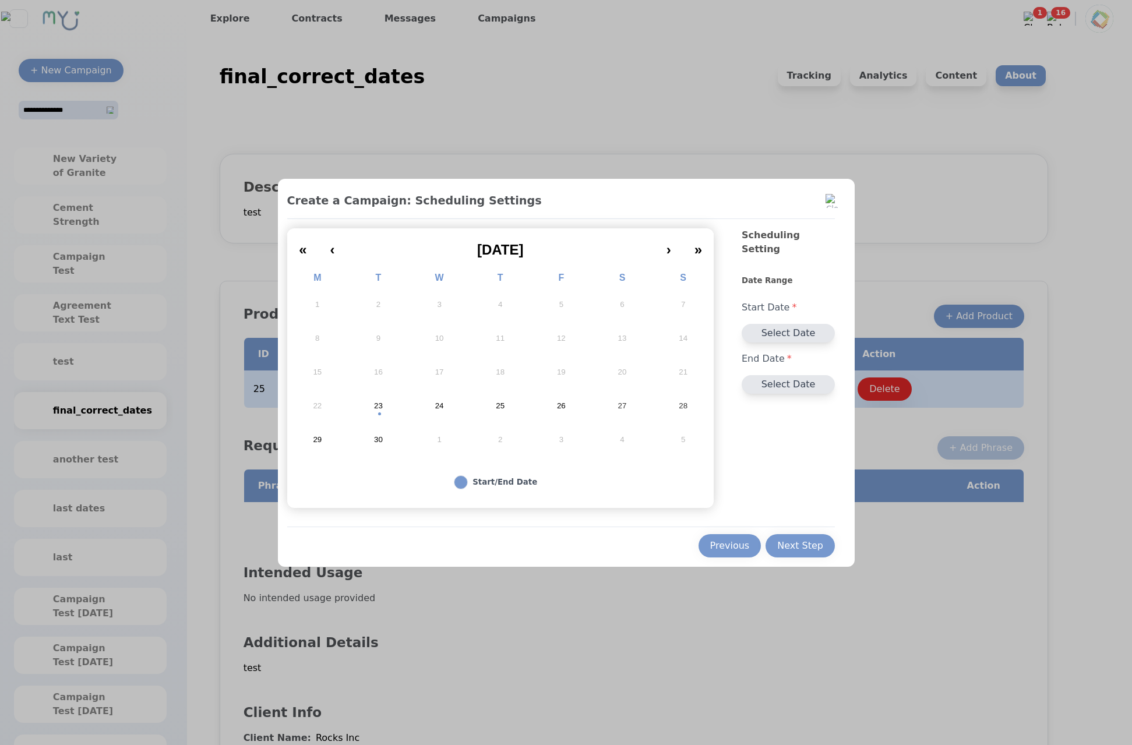
click at [449, 407] on button "24" at bounding box center [439, 406] width 61 height 34
click at [563, 408] on abbr "26" at bounding box center [561, 406] width 9 height 10
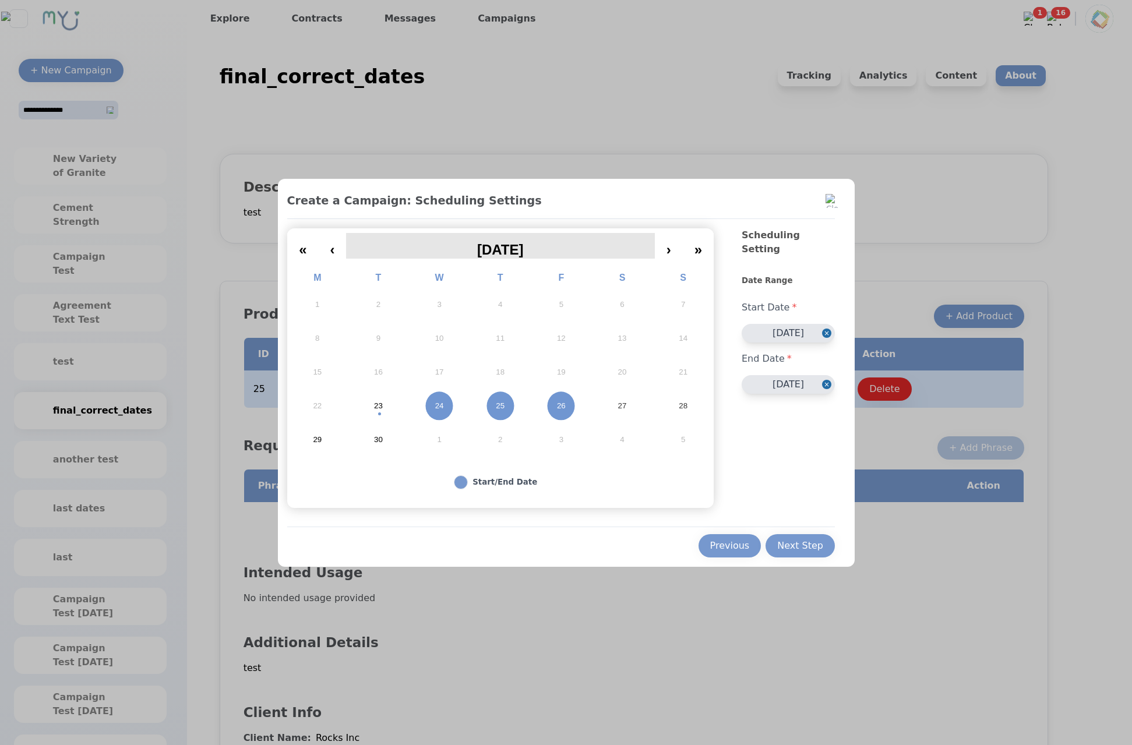
click at [513, 244] on span "September 2025" at bounding box center [500, 250] width 47 height 16
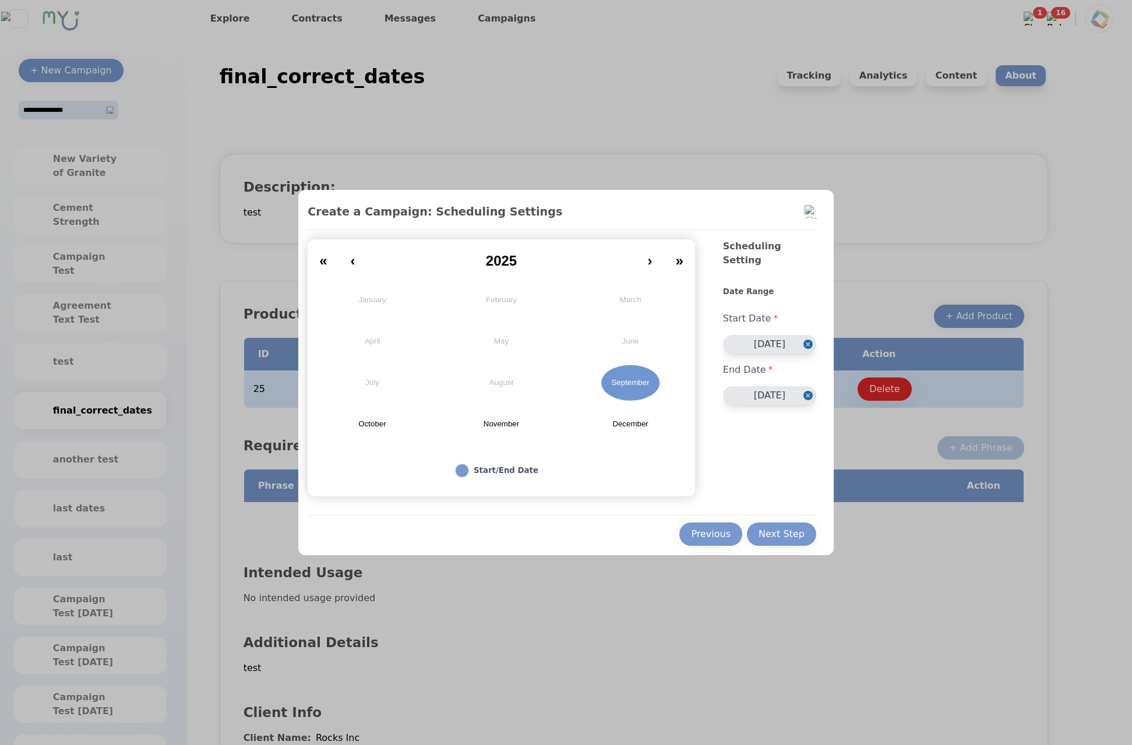
click at [620, 382] on button "September" at bounding box center [630, 382] width 129 height 41
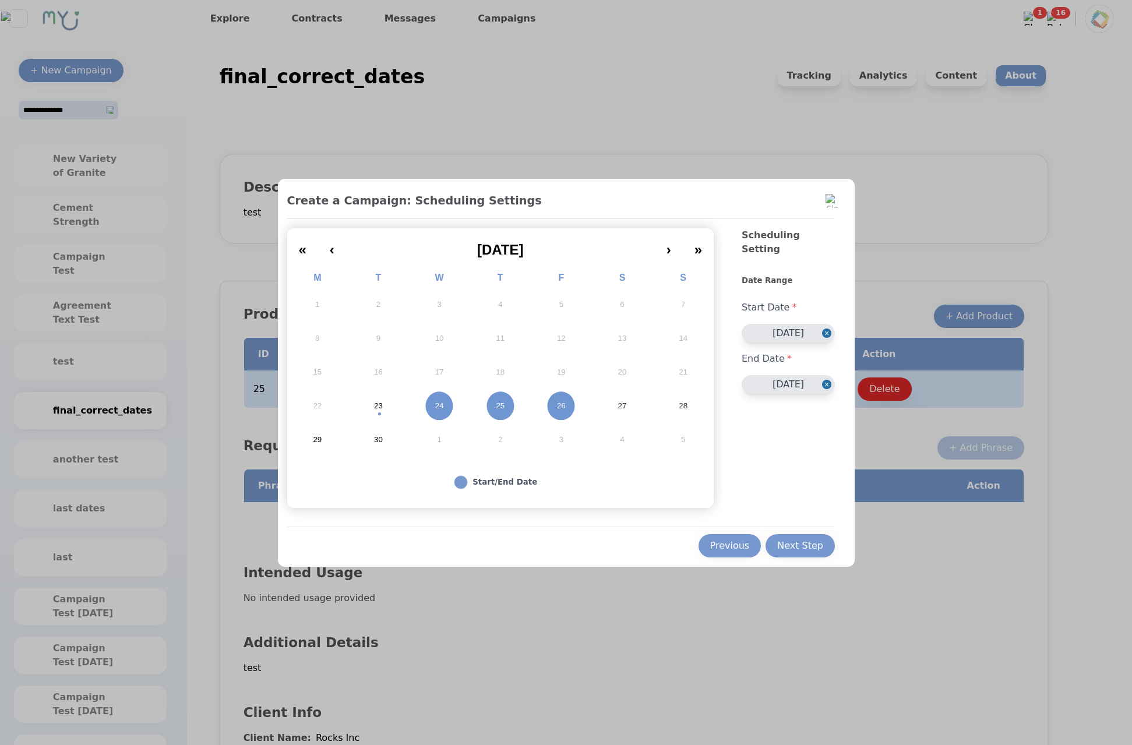
click at [801, 376] on button "09/26/2025" at bounding box center [788, 384] width 93 height 19
click at [721, 513] on div "29" at bounding box center [727, 513] width 16 height 16
click at [798, 324] on button "09/24/2025" at bounding box center [788, 333] width 93 height 19
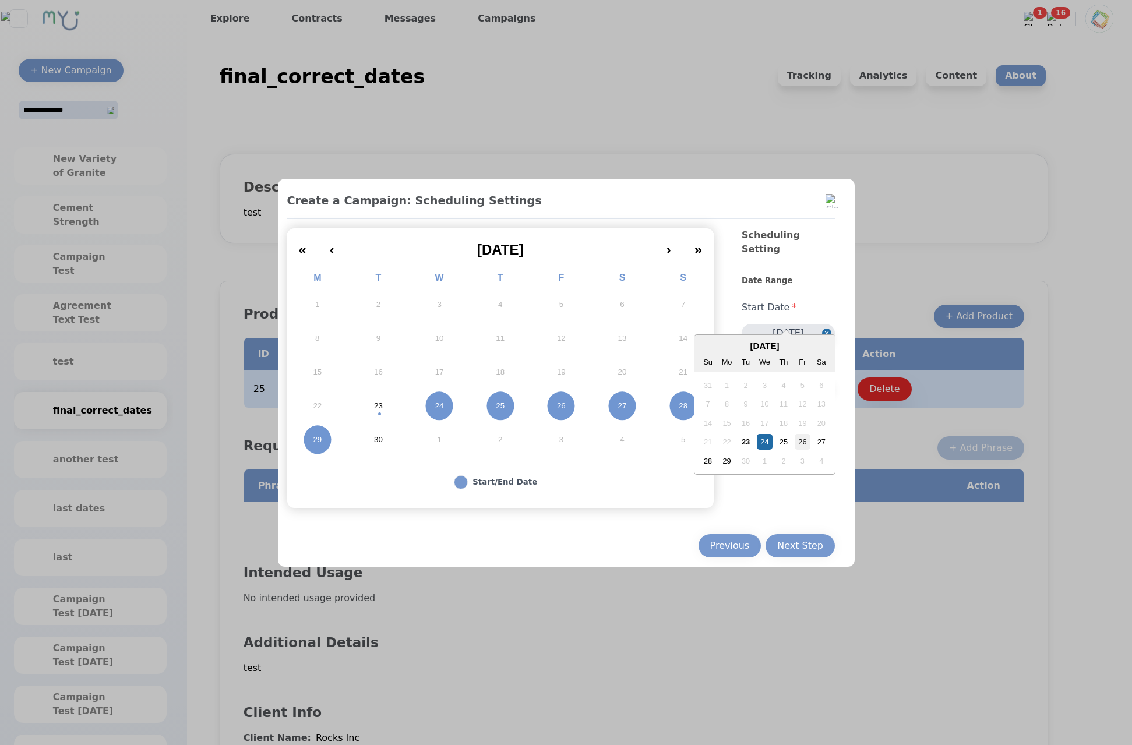
click at [798, 436] on div "26" at bounding box center [803, 442] width 16 height 16
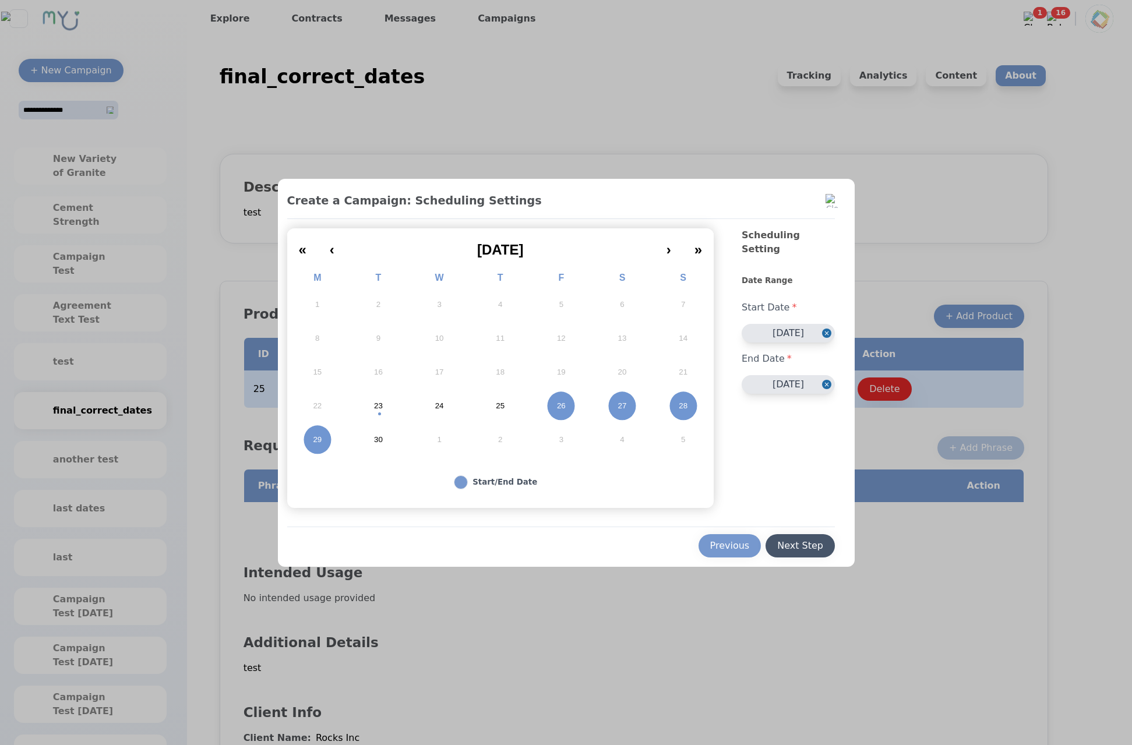
click at [802, 548] on div "Next Step" at bounding box center [800, 546] width 46 height 14
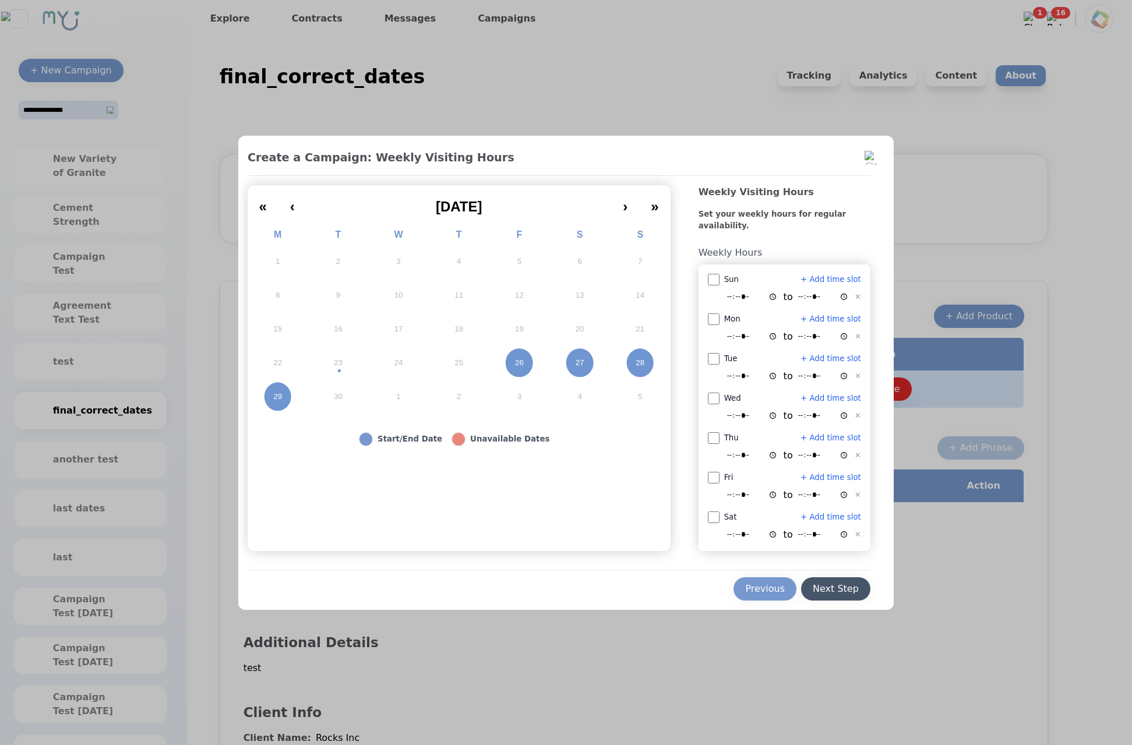
click at [826, 582] on button "Next Step" at bounding box center [835, 589] width 69 height 23
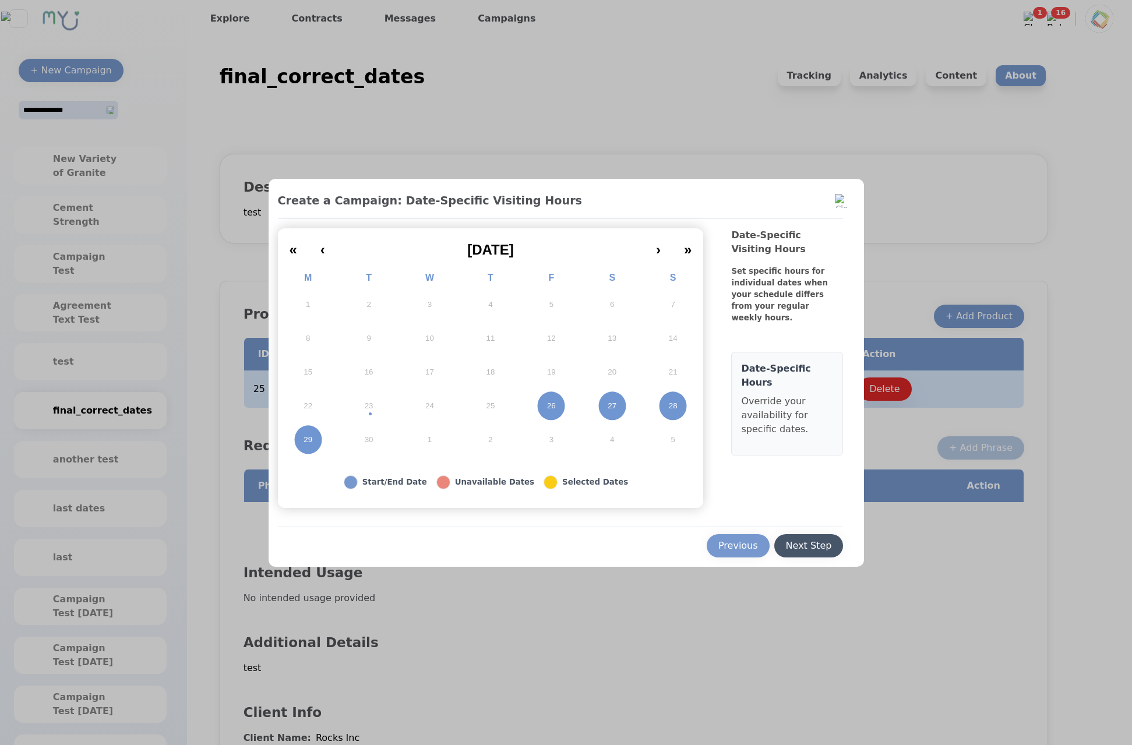
click at [811, 557] on button "Next Step" at bounding box center [808, 545] width 69 height 23
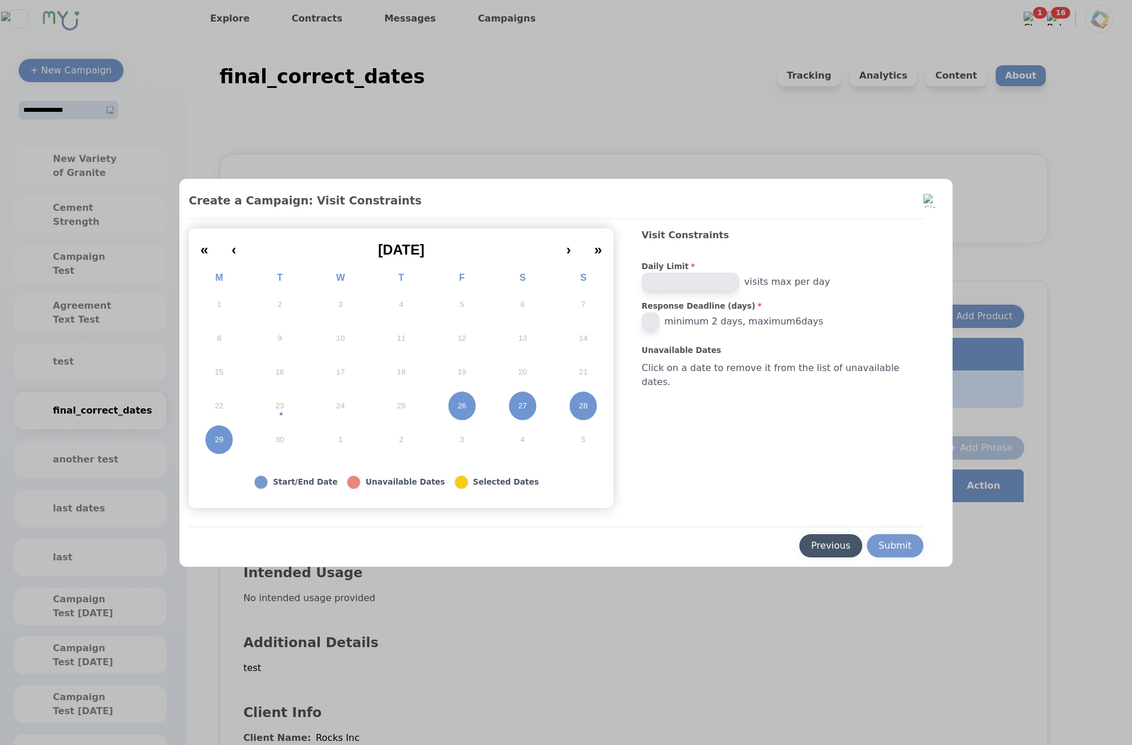
click at [818, 544] on div "Previous" at bounding box center [831, 546] width 40 height 14
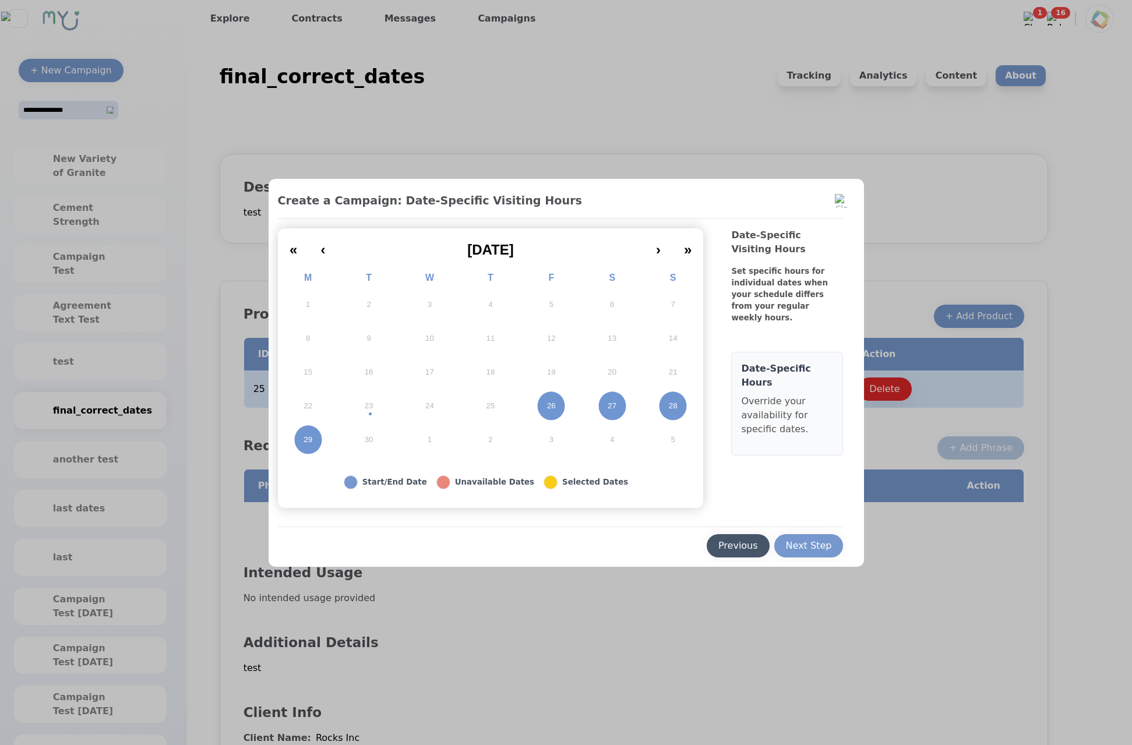
click at [758, 544] on div "Previous" at bounding box center [739, 546] width 40 height 14
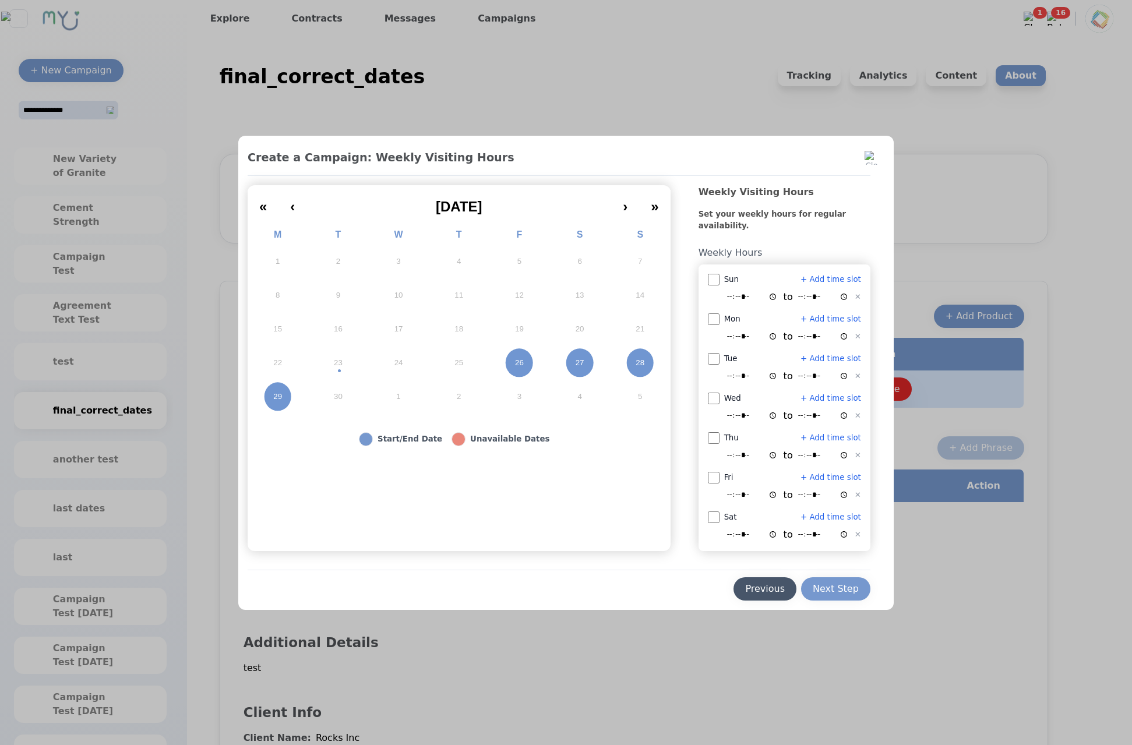
click at [752, 593] on div "Previous" at bounding box center [765, 589] width 40 height 14
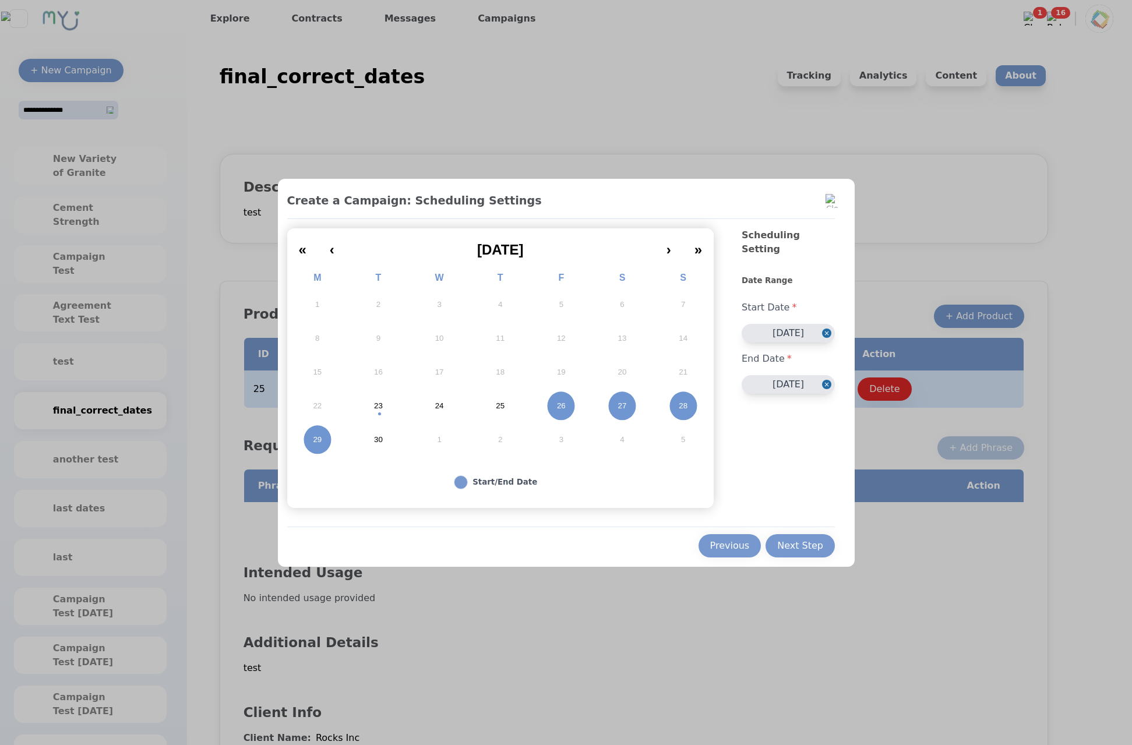
click at [378, 405] on abbr "23" at bounding box center [378, 406] width 9 height 10
click at [369, 438] on button "30" at bounding box center [378, 440] width 61 height 34
click at [816, 545] on div "Next Step" at bounding box center [800, 546] width 46 height 14
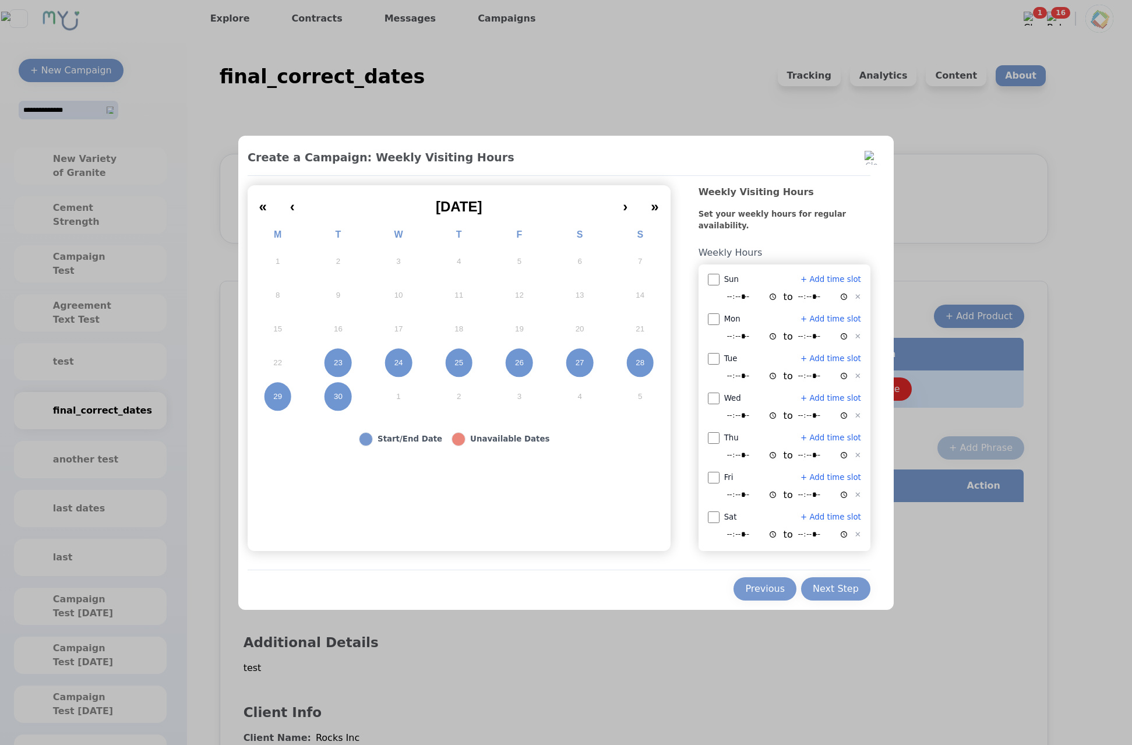
click at [835, 592] on div "Next Step" at bounding box center [836, 589] width 46 height 14
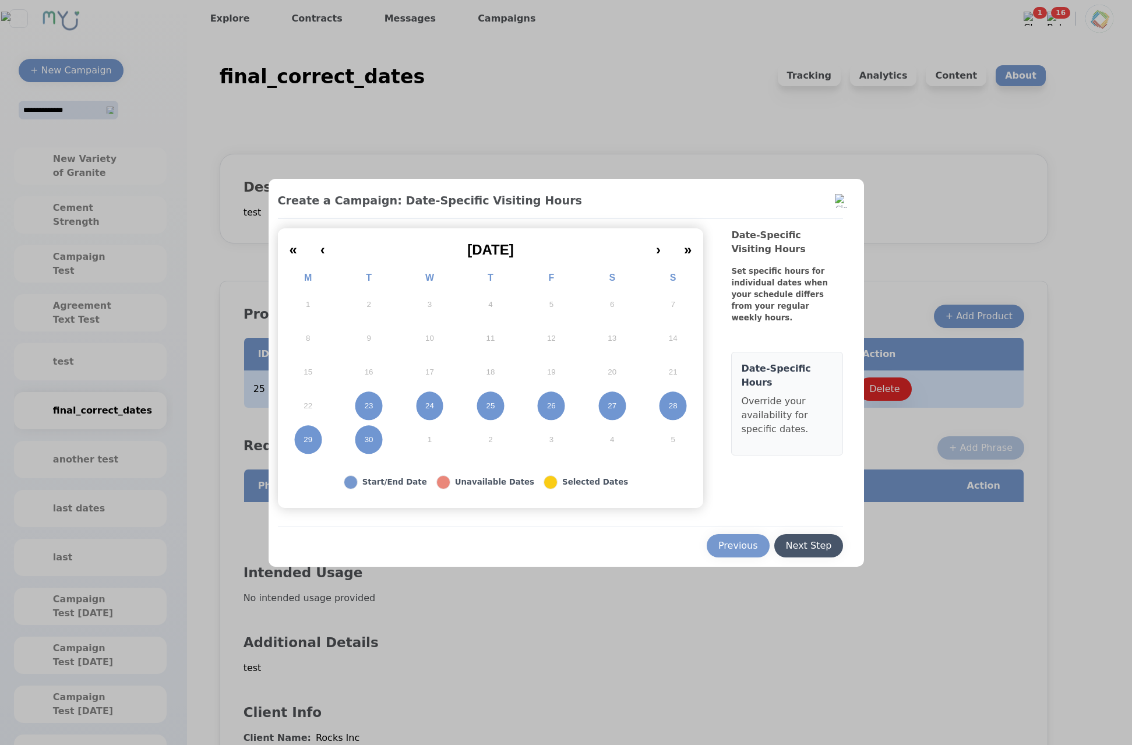
click at [821, 554] on button "Next Step" at bounding box center [808, 545] width 69 height 23
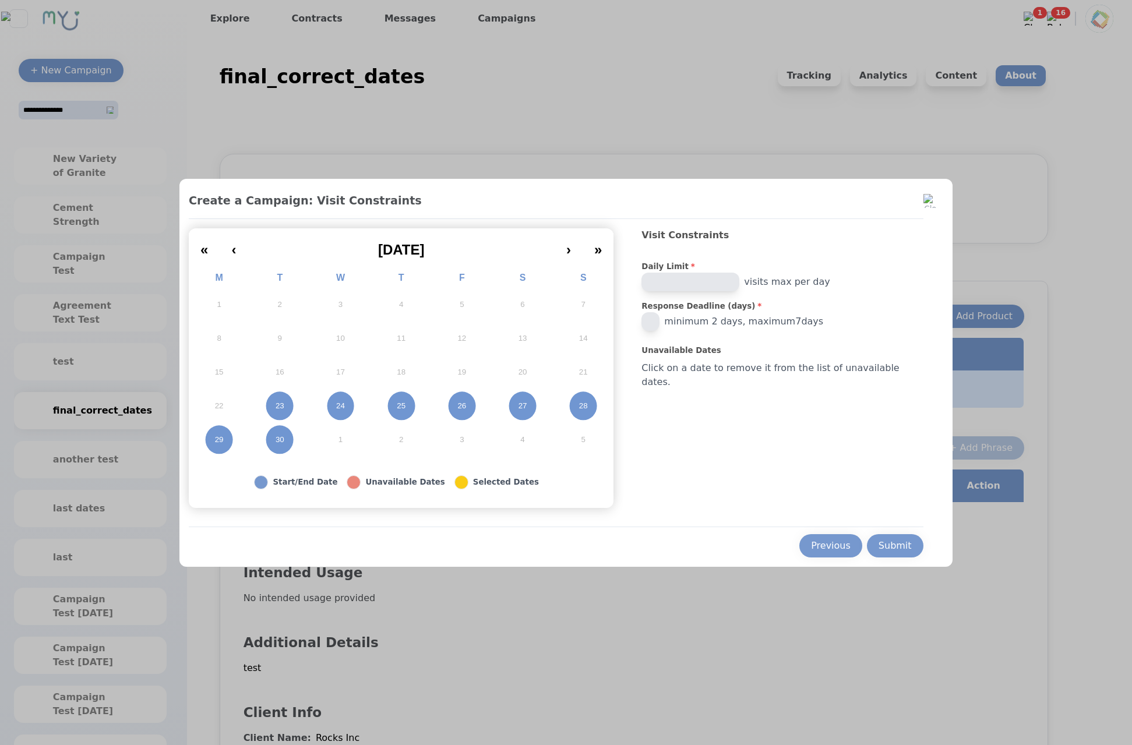
drag, startPoint x: 671, startPoint y: 326, endPoint x: 643, endPoint y: 320, distance: 28.7
click at [643, 320] on input "*" at bounding box center [651, 321] width 18 height 19
click at [660, 325] on input "*" at bounding box center [651, 321] width 18 height 19
click at [879, 541] on div "Submit" at bounding box center [895, 546] width 33 height 14
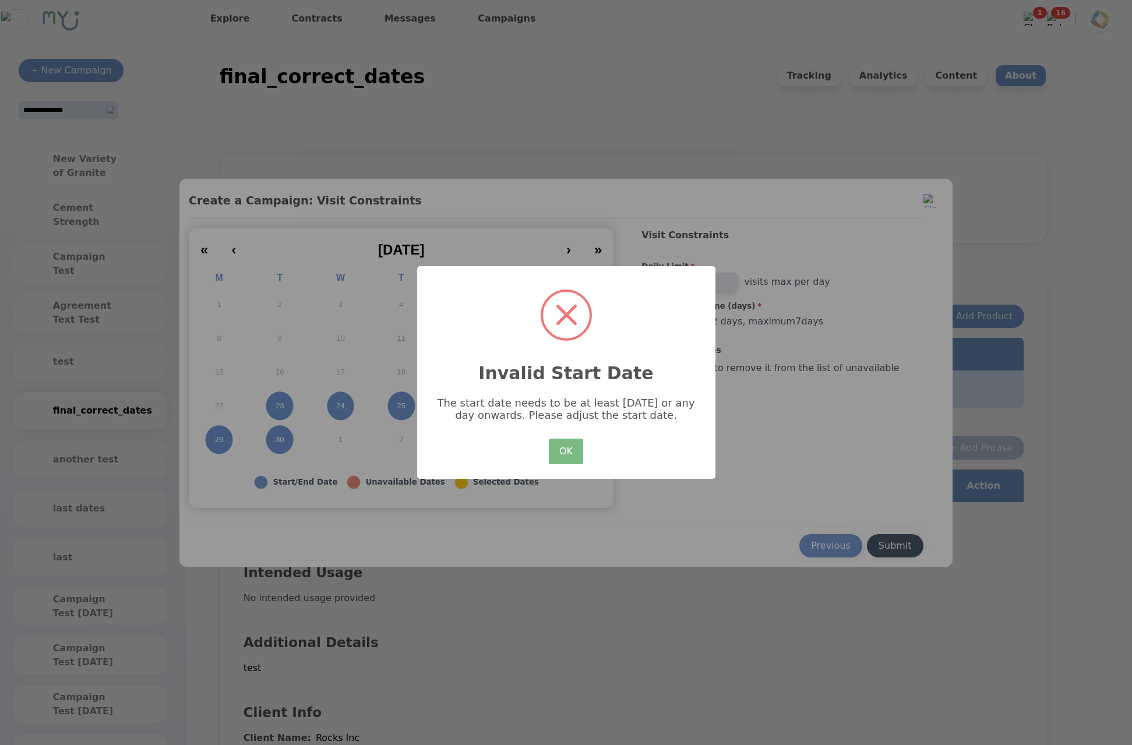
click at [562, 373] on h2 "Invalid Start Date" at bounding box center [566, 366] width 298 height 40
click at [569, 442] on button "OK" at bounding box center [566, 452] width 34 height 26
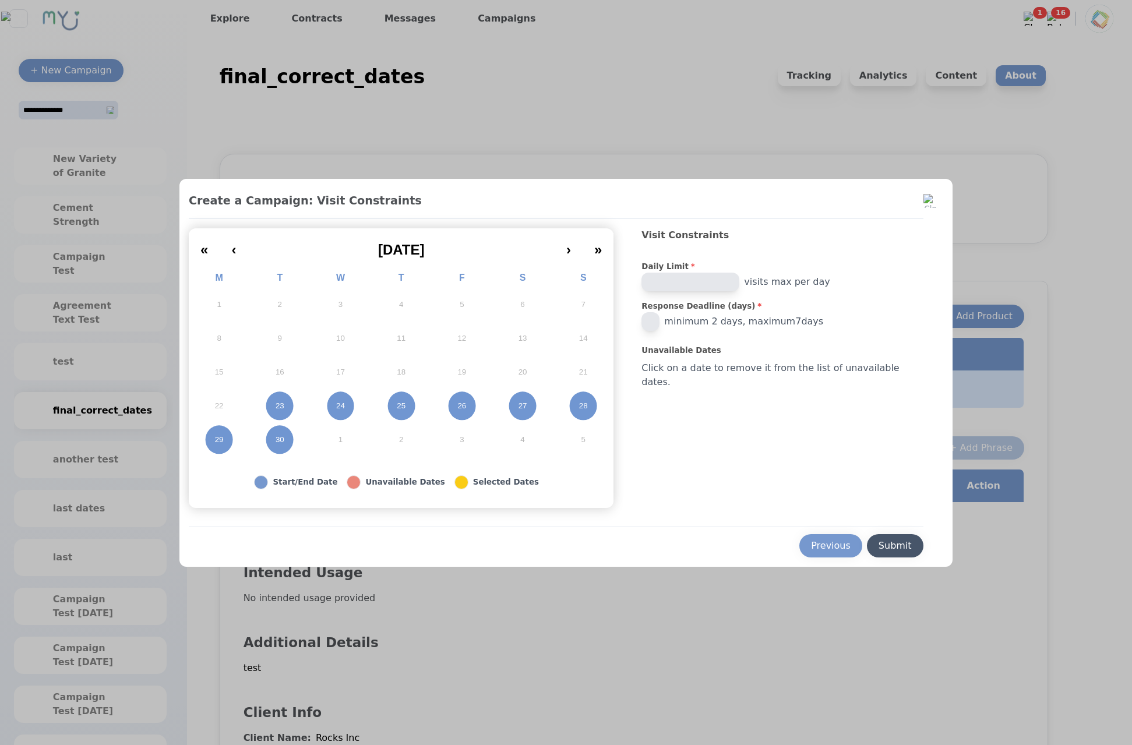
click at [881, 547] on div "Submit" at bounding box center [895, 546] width 33 height 14
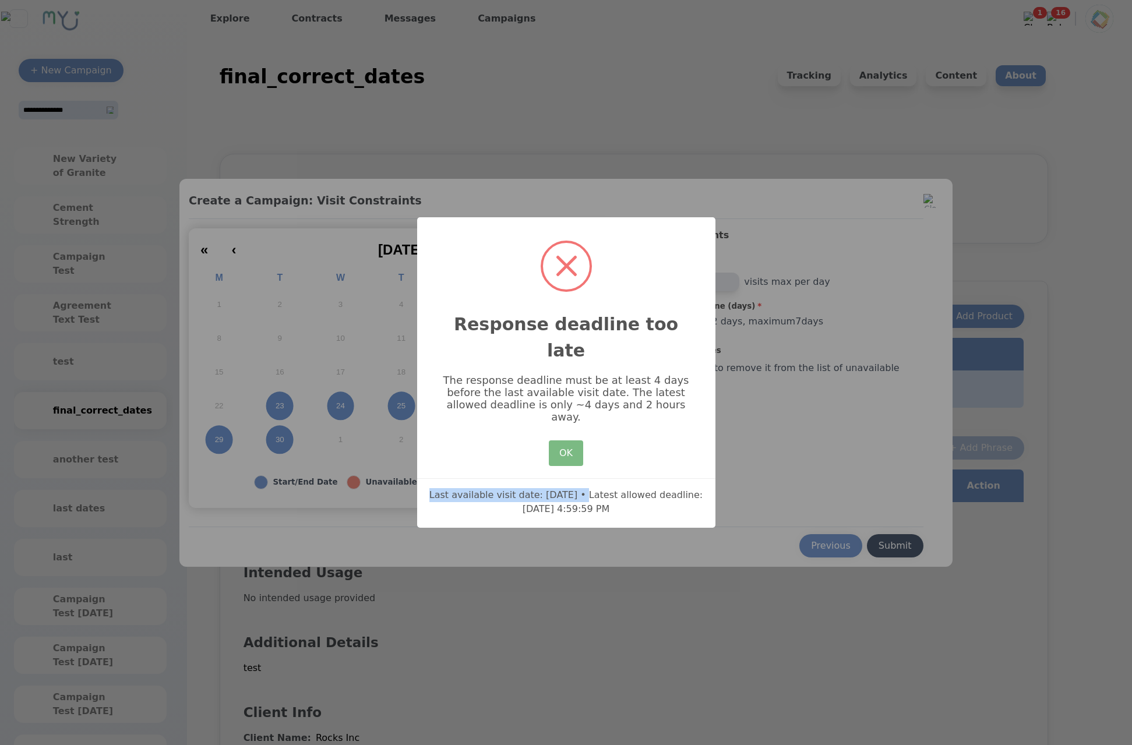
drag, startPoint x: 441, startPoint y: 478, endPoint x: 596, endPoint y: 480, distance: 154.4
click at [583, 480] on div "Last available visit date: 9/30/2025 • Latest allowed deadline: 9/27/2025, 4:59…" at bounding box center [566, 497] width 298 height 38
click at [611, 481] on div "Last available visit date: 9/30/2025 • Latest allowed deadline: 9/27/2025, 4:59…" at bounding box center [566, 497] width 298 height 38
click at [562, 442] on button "OK" at bounding box center [566, 454] width 34 height 26
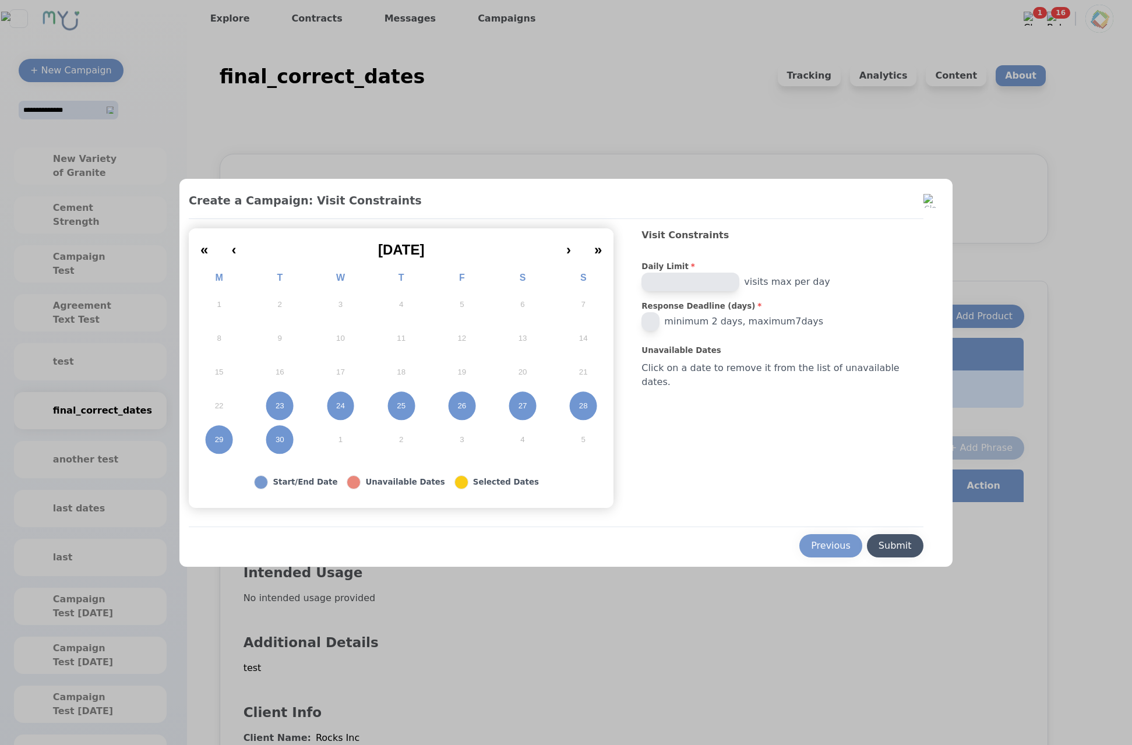
click at [879, 542] on div "Submit" at bounding box center [895, 546] width 33 height 14
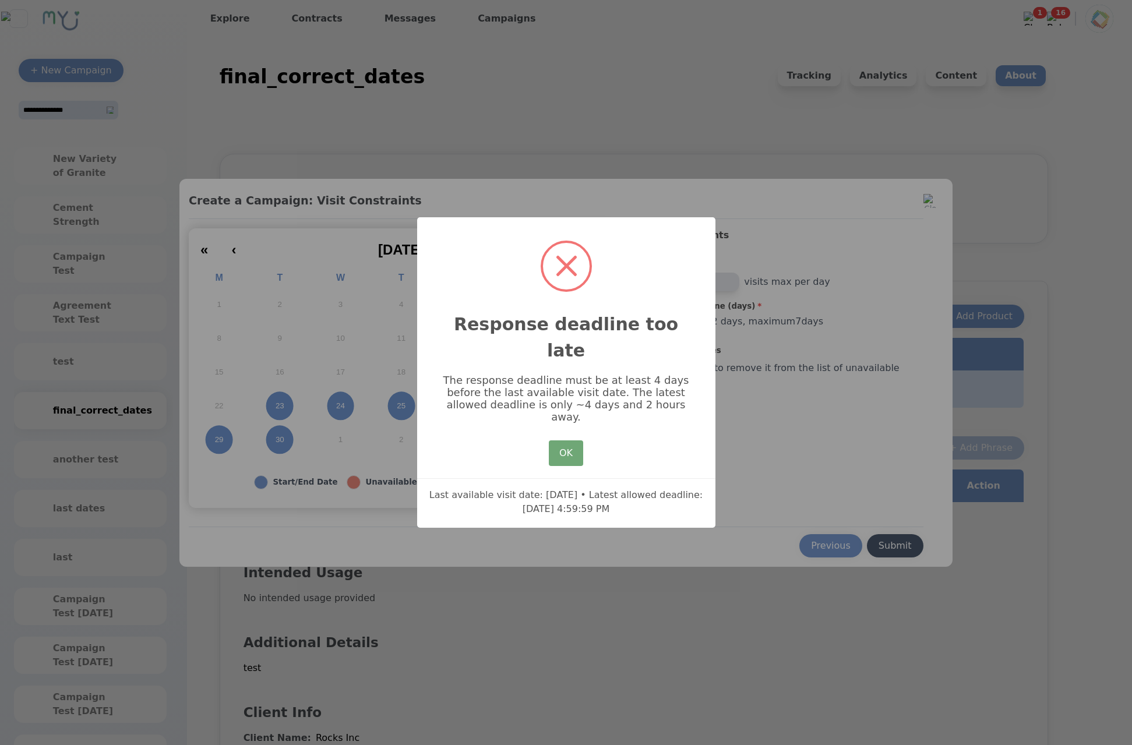
click at [564, 441] on button "OK" at bounding box center [566, 454] width 34 height 26
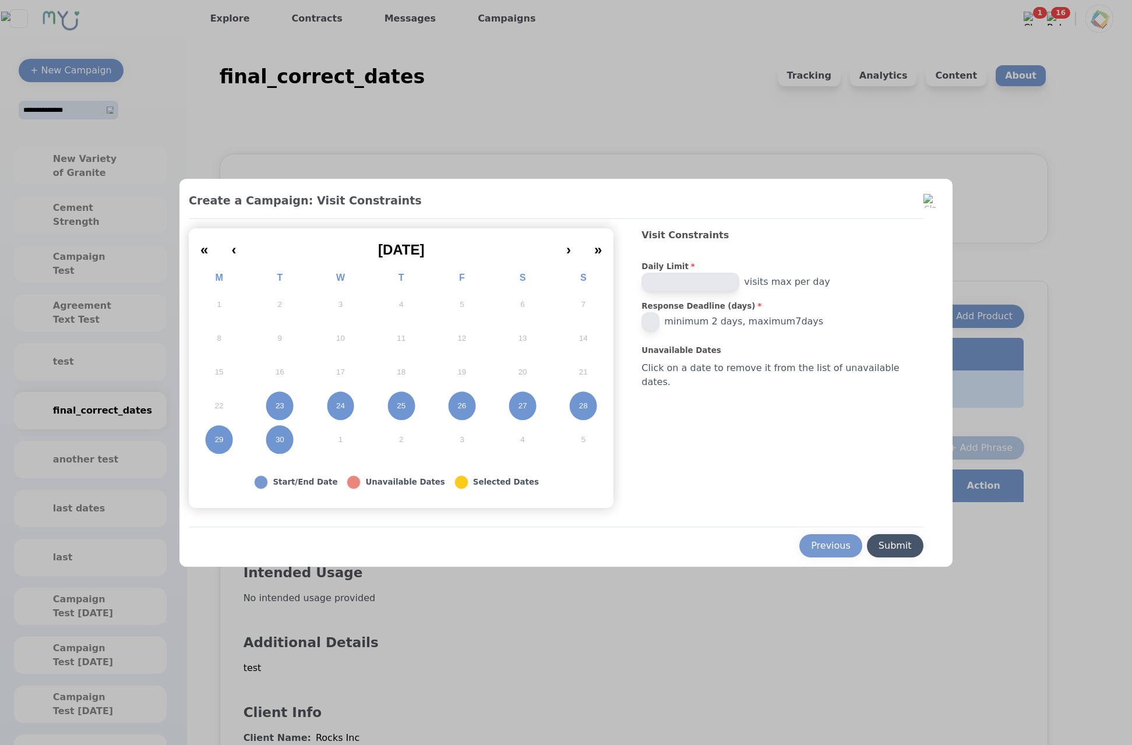
click at [879, 542] on div "Submit" at bounding box center [895, 546] width 33 height 14
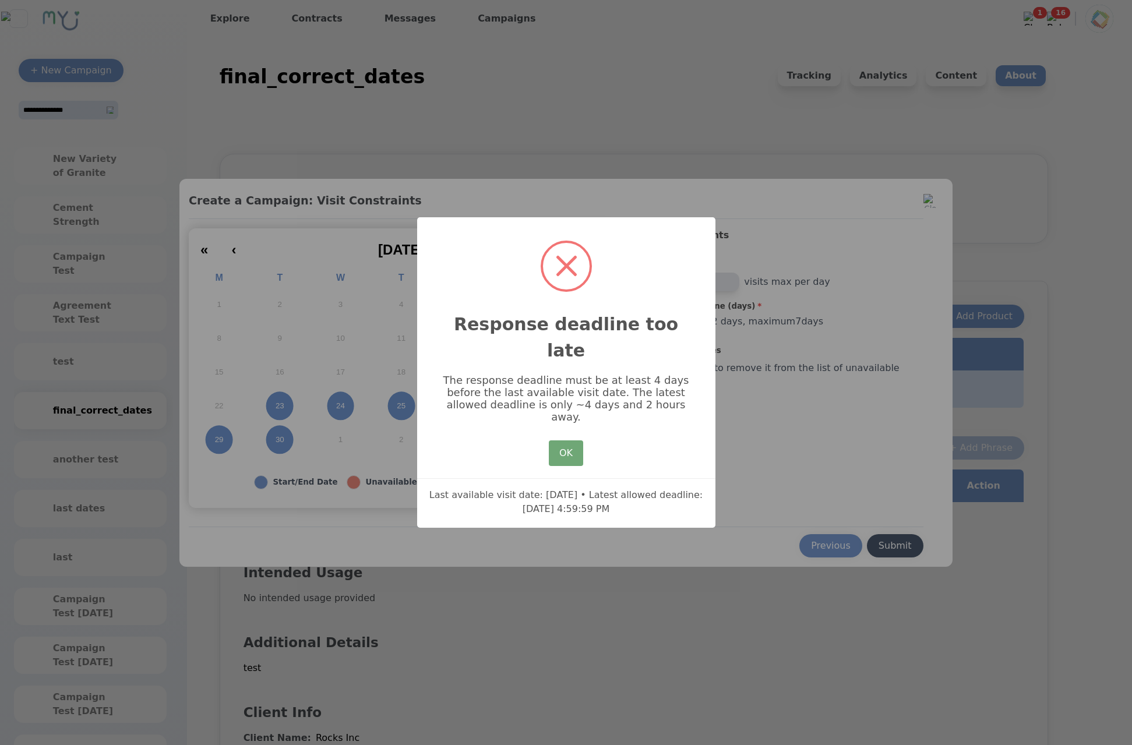
click at [570, 441] on button "OK" at bounding box center [566, 454] width 34 height 26
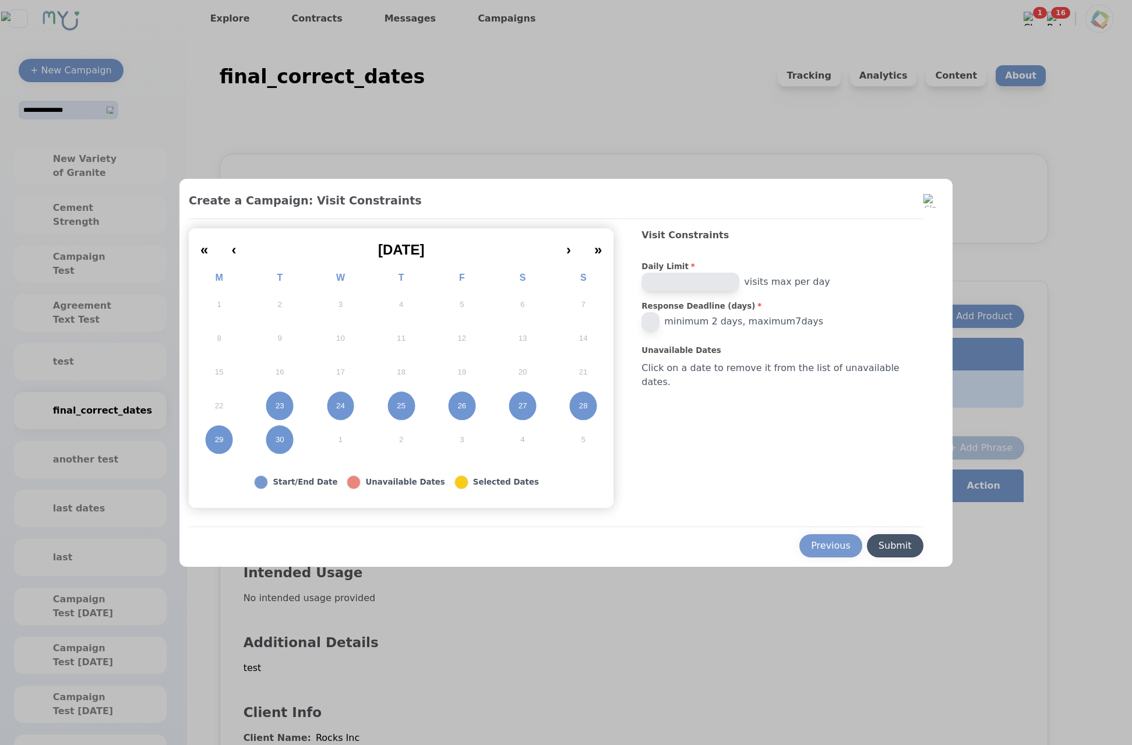
click at [867, 543] on button "Submit" at bounding box center [895, 545] width 57 height 23
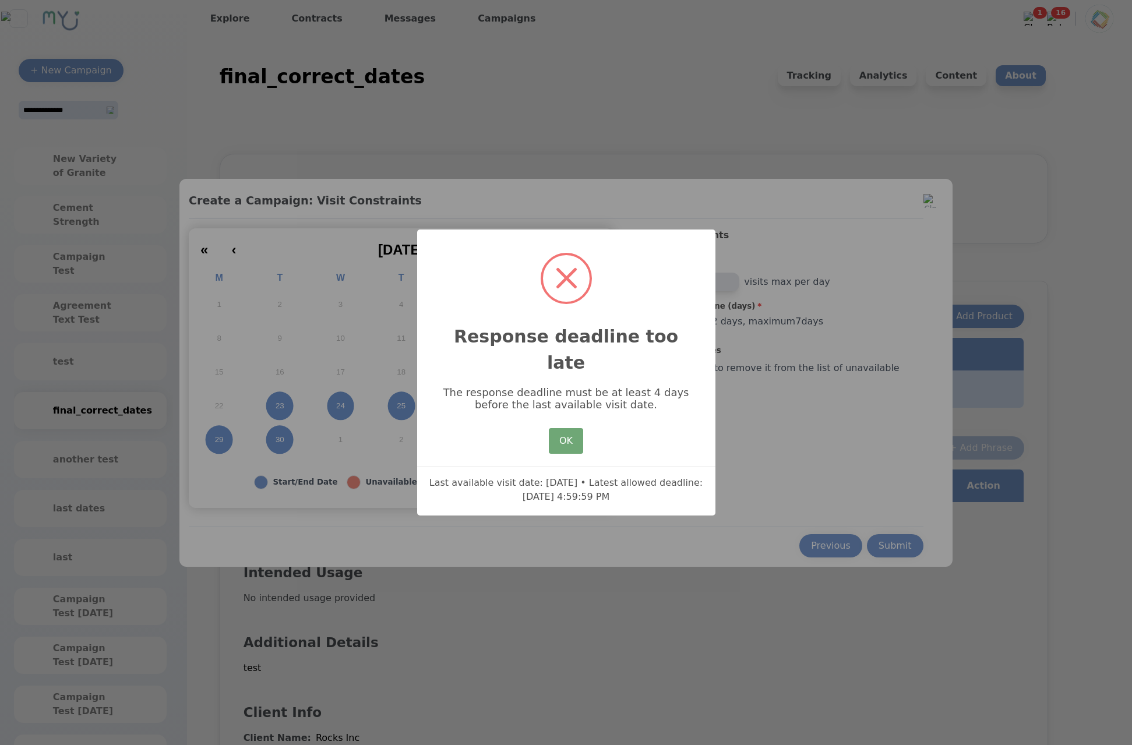
click at [575, 428] on button "OK" at bounding box center [566, 441] width 34 height 26
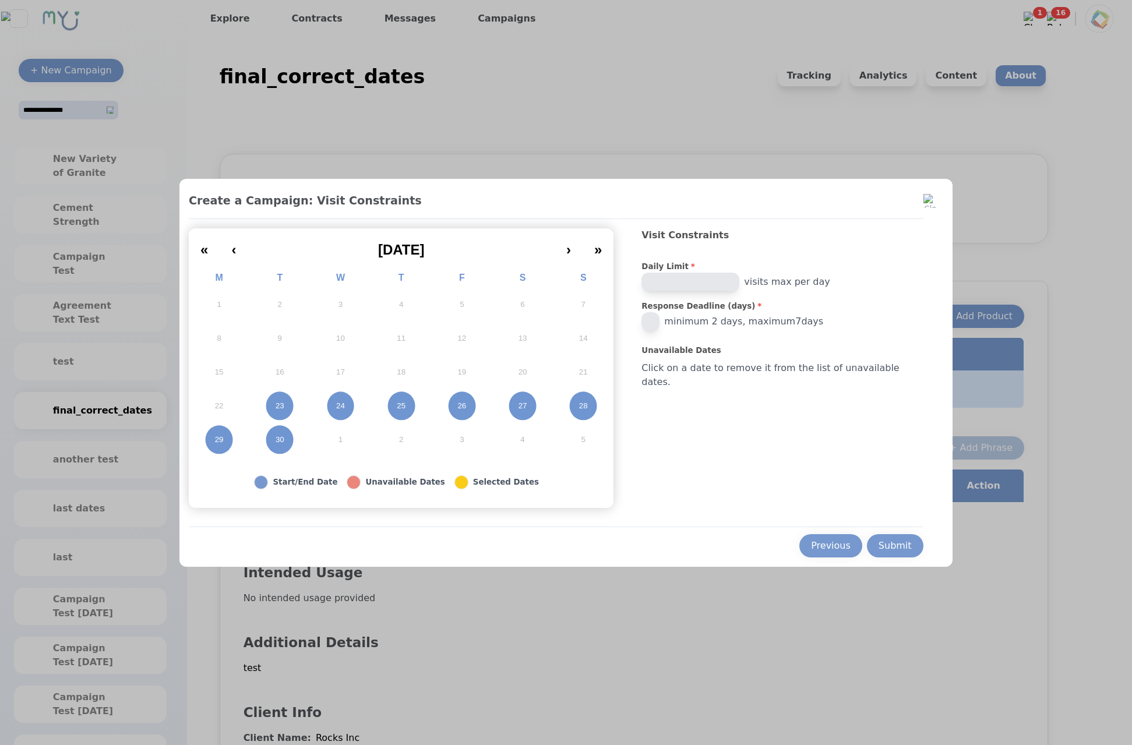
click at [881, 551] on div "Submit" at bounding box center [895, 546] width 33 height 14
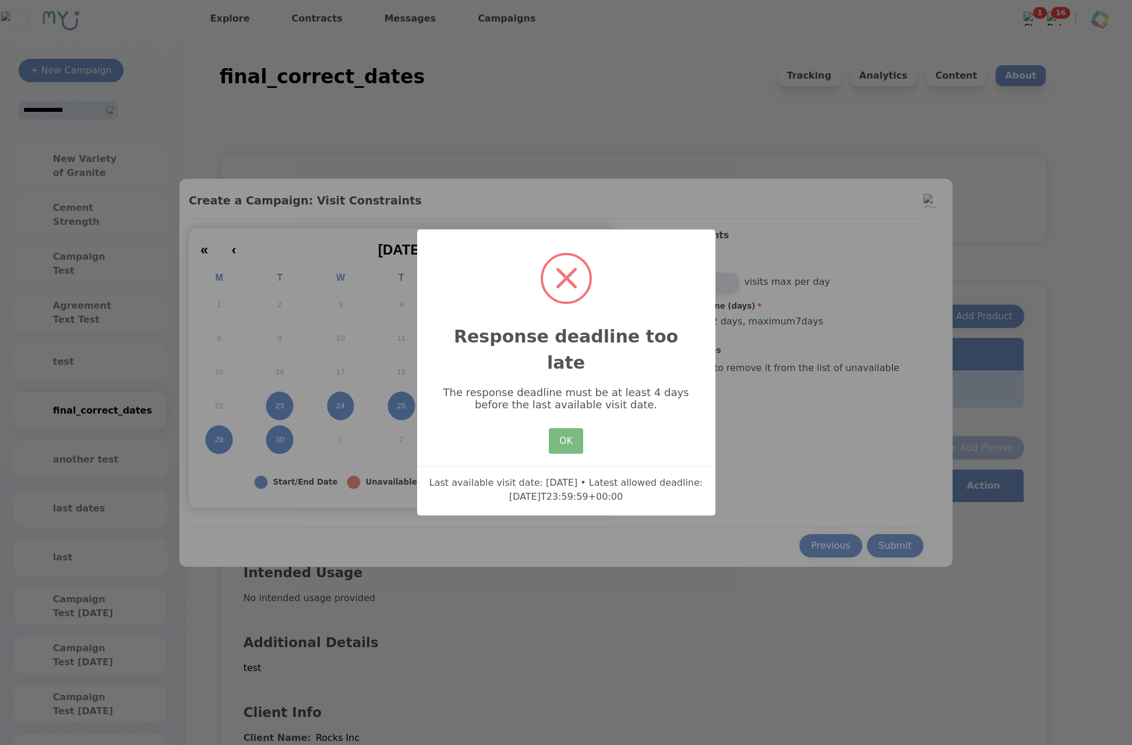
drag, startPoint x: 639, startPoint y: 488, endPoint x: 593, endPoint y: 466, distance: 50.8
click at [593, 466] on div "Last available visit date: 9/30/2025 • Latest allowed deadline: 2025-09-27T23:5…" at bounding box center [566, 485] width 298 height 38
click at [583, 488] on div "Last available visit date: 9/30/2025 • Latest allowed deadline: 2025-09-27T23:5…" at bounding box center [566, 485] width 298 height 38
drag, startPoint x: 540, startPoint y: 471, endPoint x: 582, endPoint y: 474, distance: 42.7
click at [582, 474] on div "Last available visit date: 9/30/2025 • Latest allowed deadline: 2025-09-27T23:5…" at bounding box center [566, 485] width 298 height 38
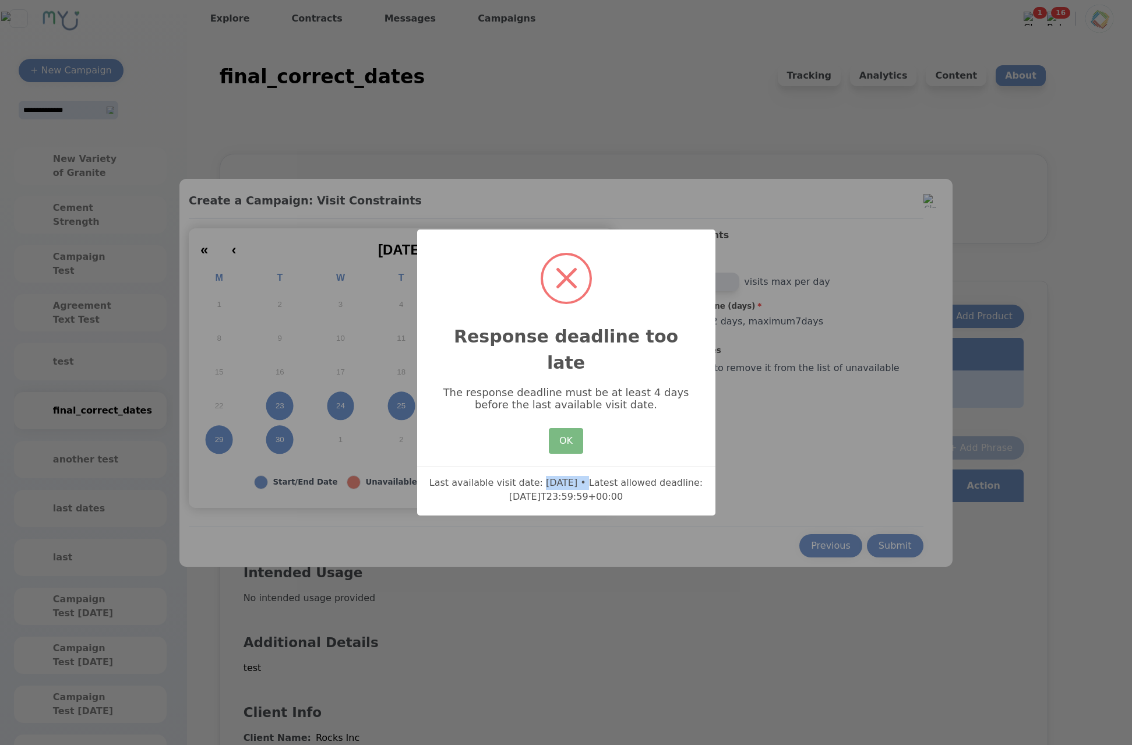
copy div "9/30/2025"
click at [573, 428] on button "OK" at bounding box center [566, 441] width 34 height 26
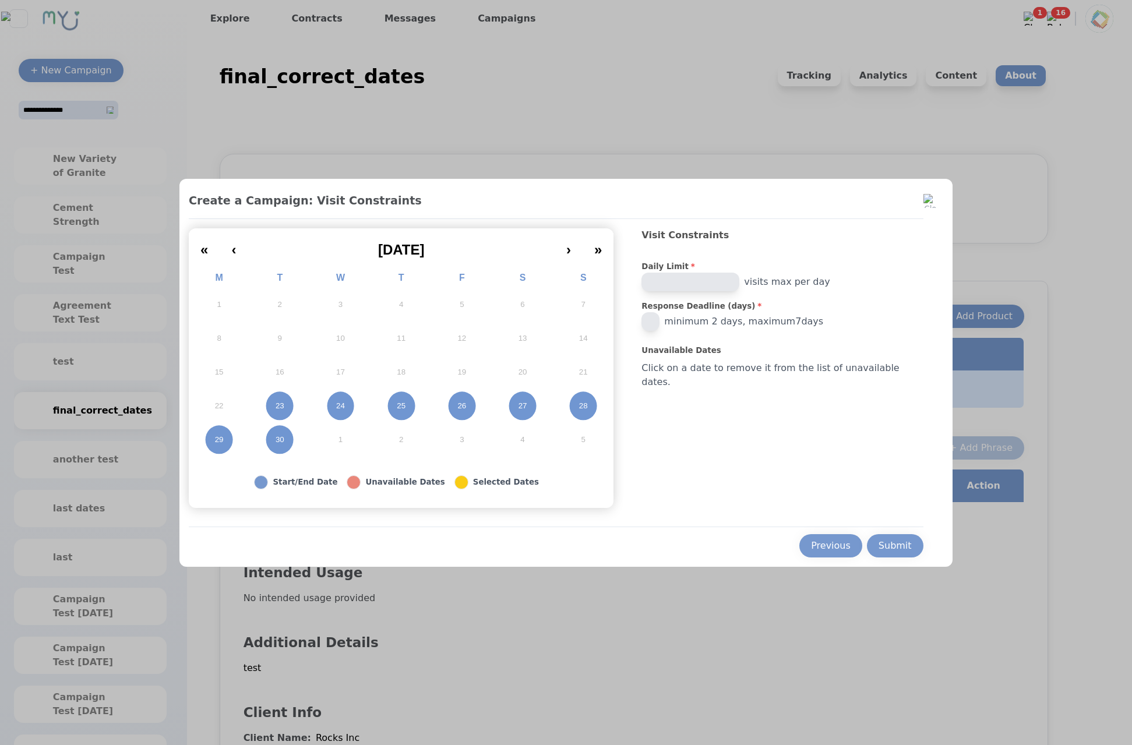
click at [882, 539] on div "Submit" at bounding box center [895, 546] width 33 height 14
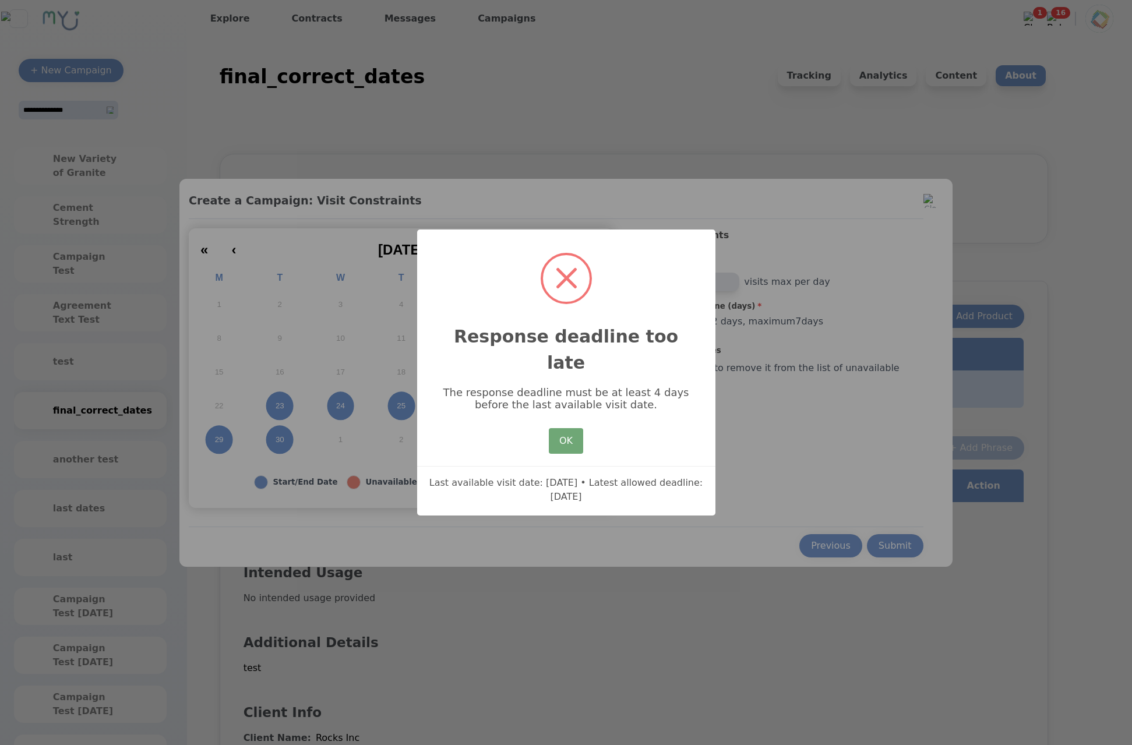
click at [566, 438] on button "OK" at bounding box center [566, 441] width 34 height 26
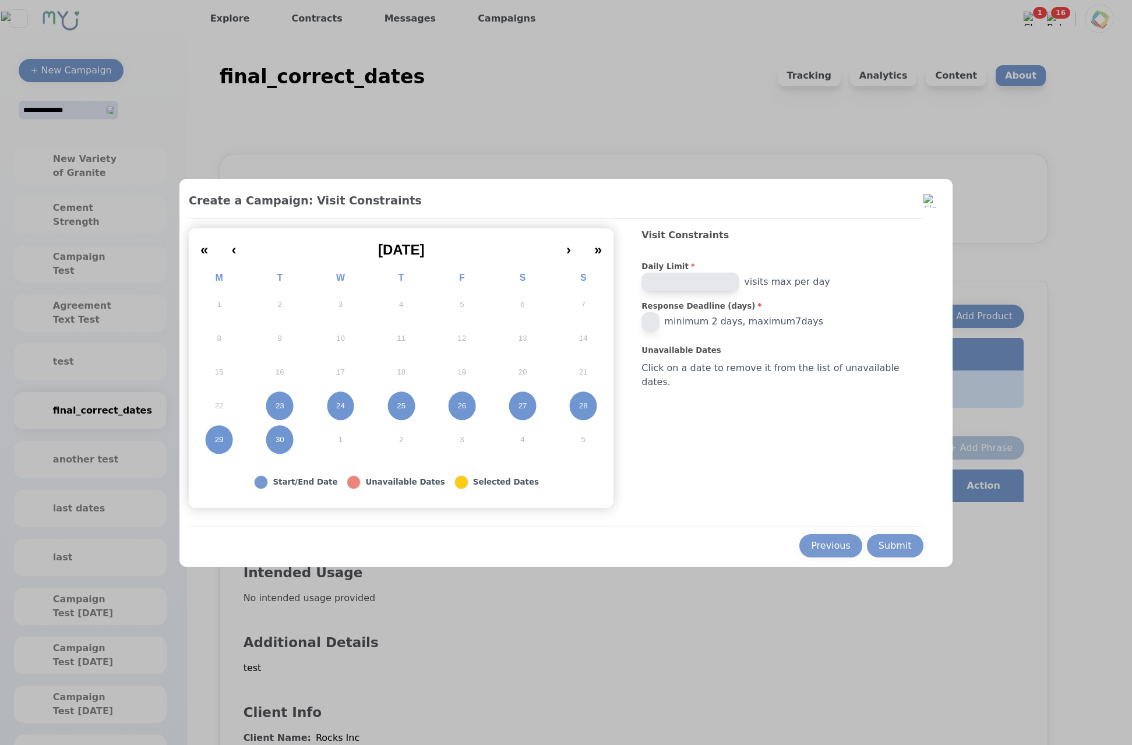
click at [550, 411] on button "27" at bounding box center [522, 406] width 61 height 34
drag, startPoint x: 766, startPoint y: 325, endPoint x: 868, endPoint y: 321, distance: 101.5
click at [868, 321] on div "* minimum 2 days, maximum 7 days" at bounding box center [782, 321] width 281 height 19
copy span "maximum 7 days"
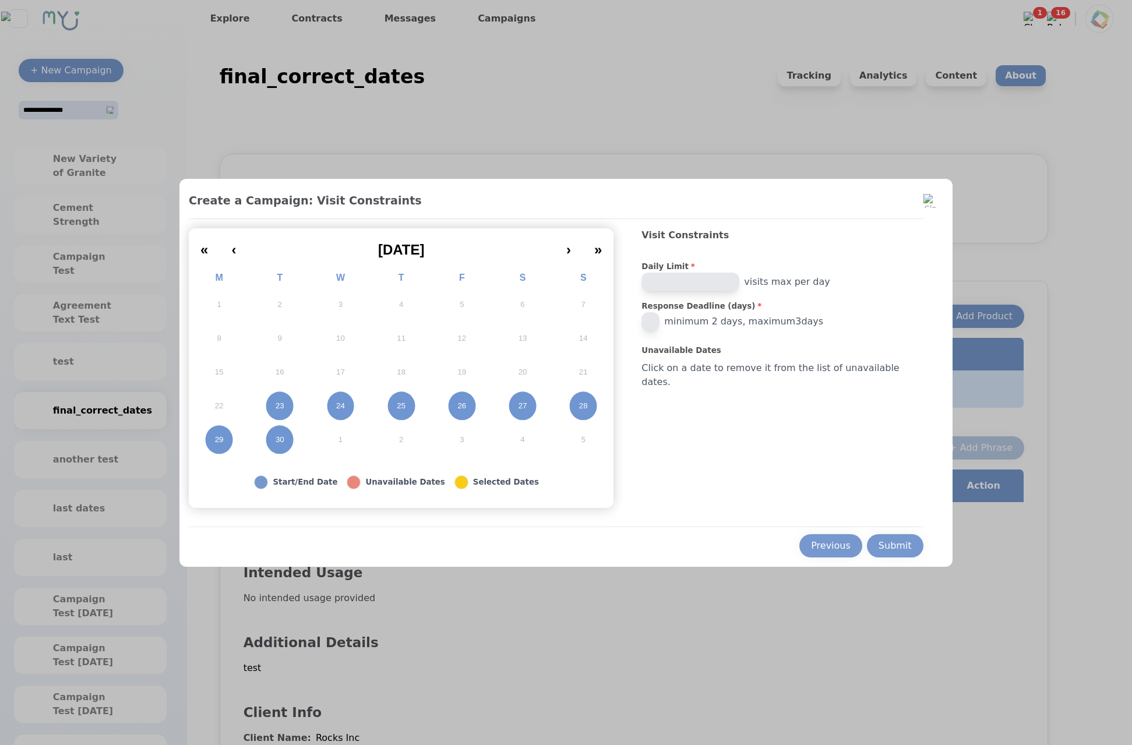
click at [660, 319] on input "*" at bounding box center [651, 321] width 18 height 19
click at [660, 326] on input "*" at bounding box center [651, 321] width 18 height 19
click at [660, 318] on input "*" at bounding box center [651, 321] width 18 height 19
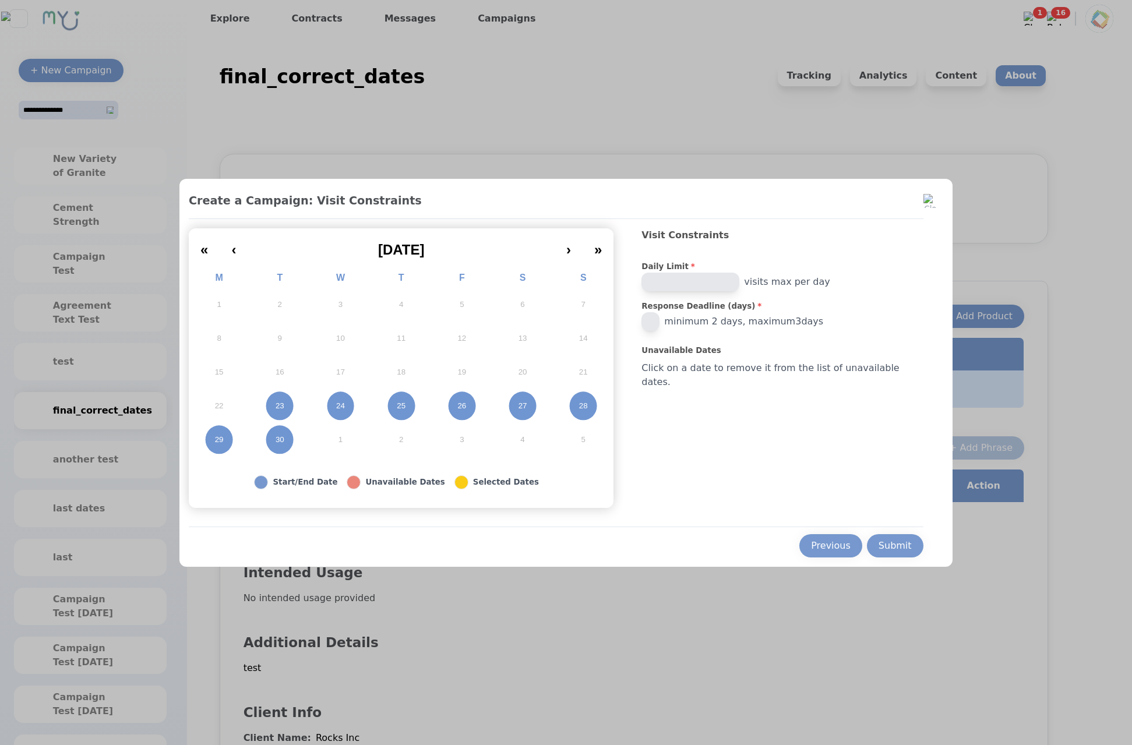
click at [660, 318] on input "*" at bounding box center [651, 321] width 18 height 19
click at [660, 319] on input "*" at bounding box center [651, 321] width 18 height 19
click at [811, 552] on div "Previous" at bounding box center [831, 546] width 40 height 14
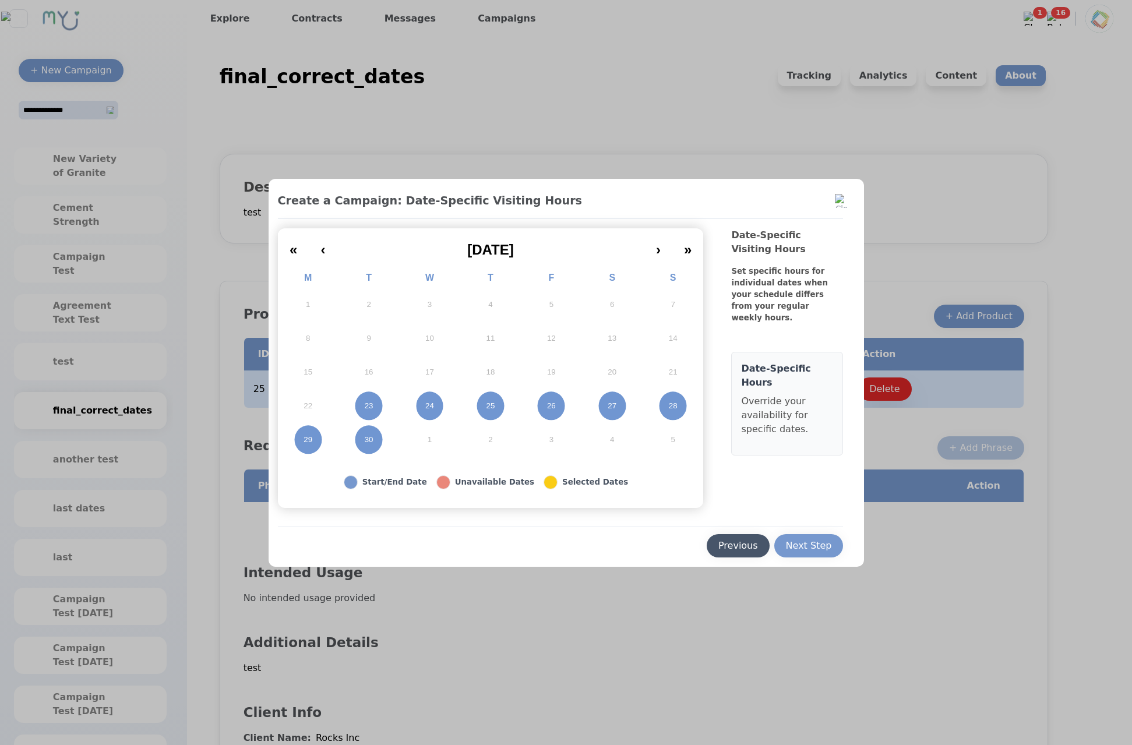
click at [742, 554] on button "Previous" at bounding box center [738, 545] width 63 height 23
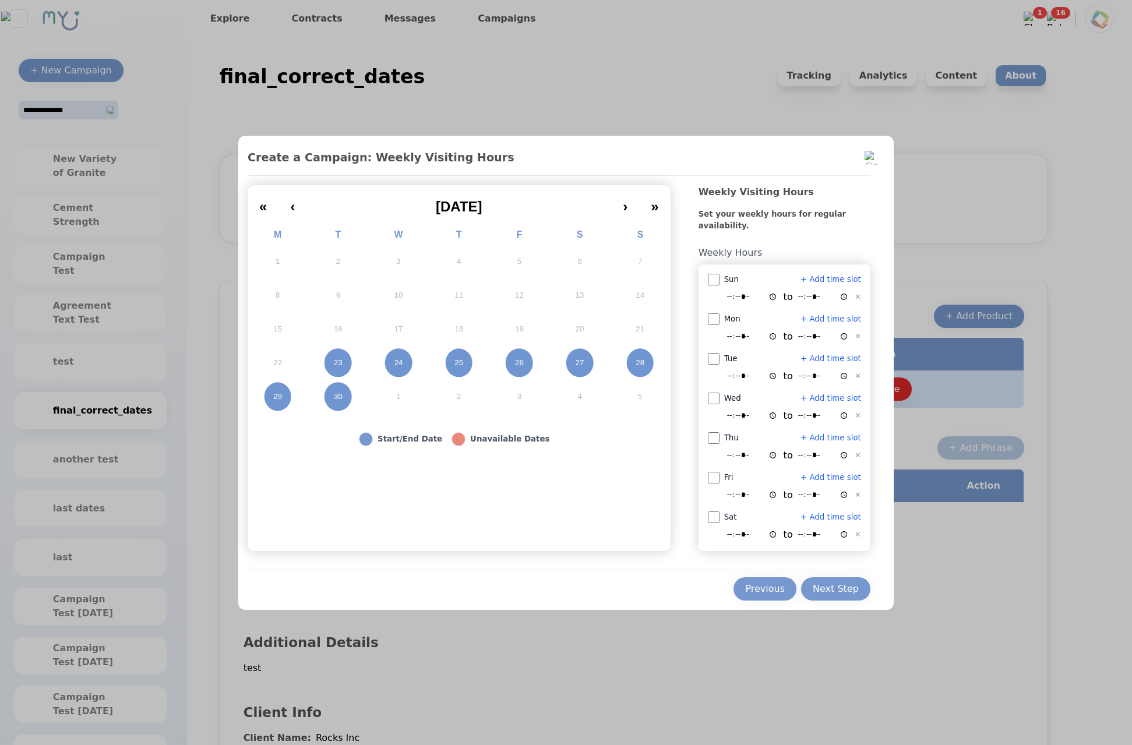
click at [343, 361] on abbr "23" at bounding box center [338, 363] width 9 height 10
click at [748, 583] on div "Previous" at bounding box center [765, 589] width 40 height 14
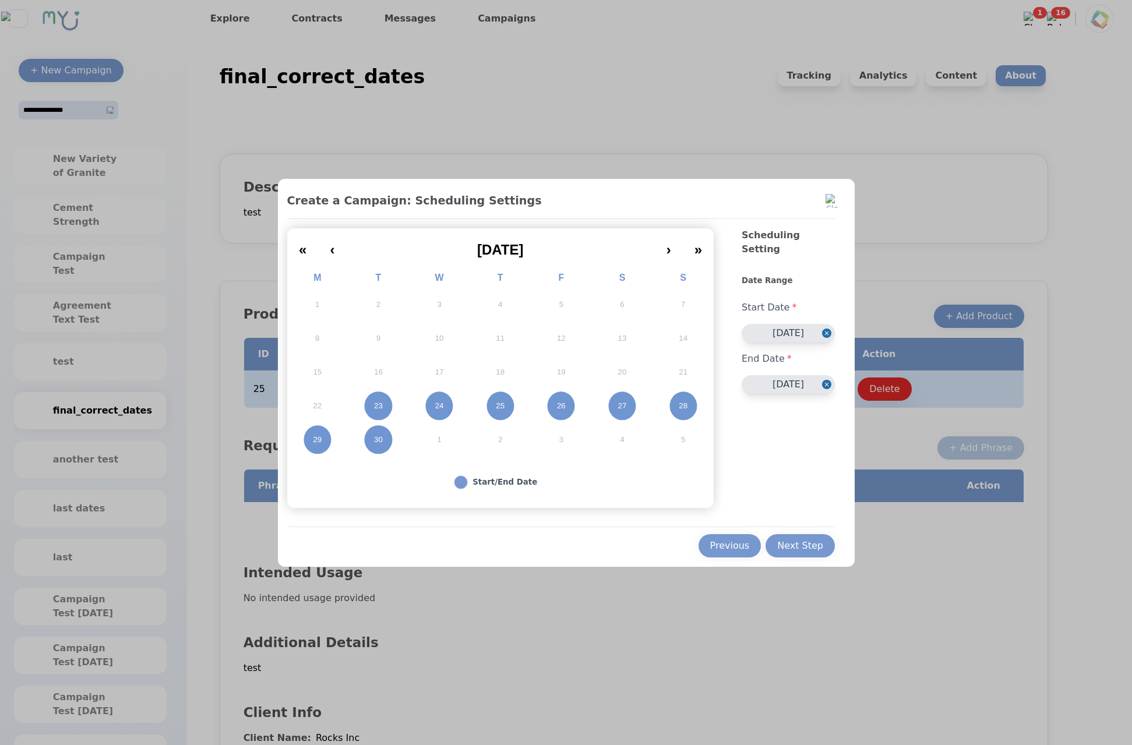
click at [365, 390] on button "23" at bounding box center [378, 406] width 61 height 34
click at [491, 403] on button "25" at bounding box center [500, 406] width 61 height 34
click at [772, 530] on div "Previous Next Step" at bounding box center [561, 542] width 548 height 31
click at [806, 545] on div "Next Step" at bounding box center [800, 546] width 46 height 14
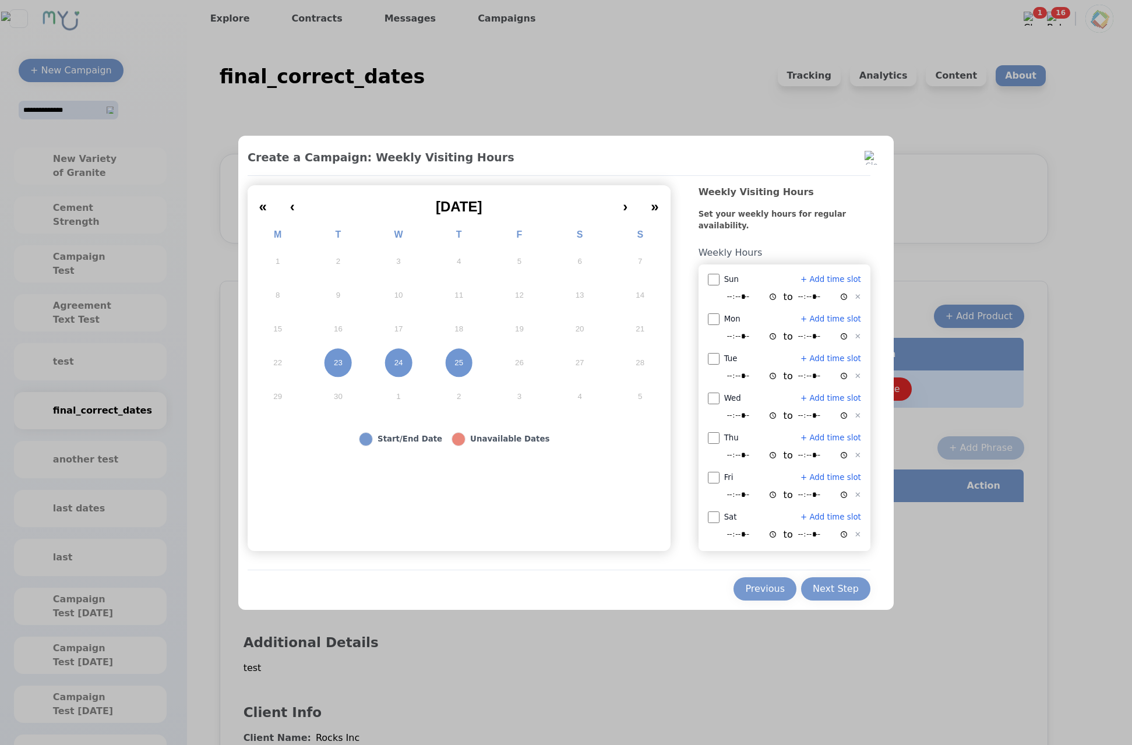
click at [836, 579] on button "Next Step" at bounding box center [835, 589] width 69 height 23
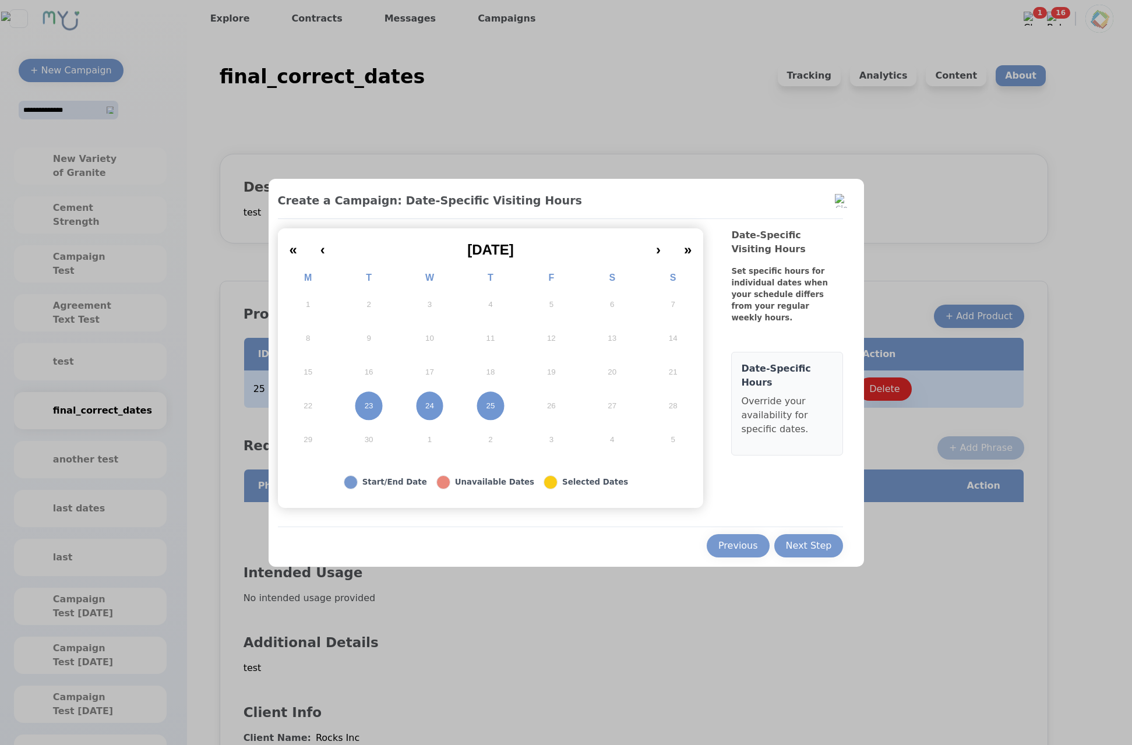
click at [818, 558] on div "Create a Campaign: Date-Specific Visiting Hours « ‹ September 2025 › » M T W T …" at bounding box center [567, 373] width 596 height 388
click at [819, 549] on div "Next Step" at bounding box center [809, 546] width 46 height 14
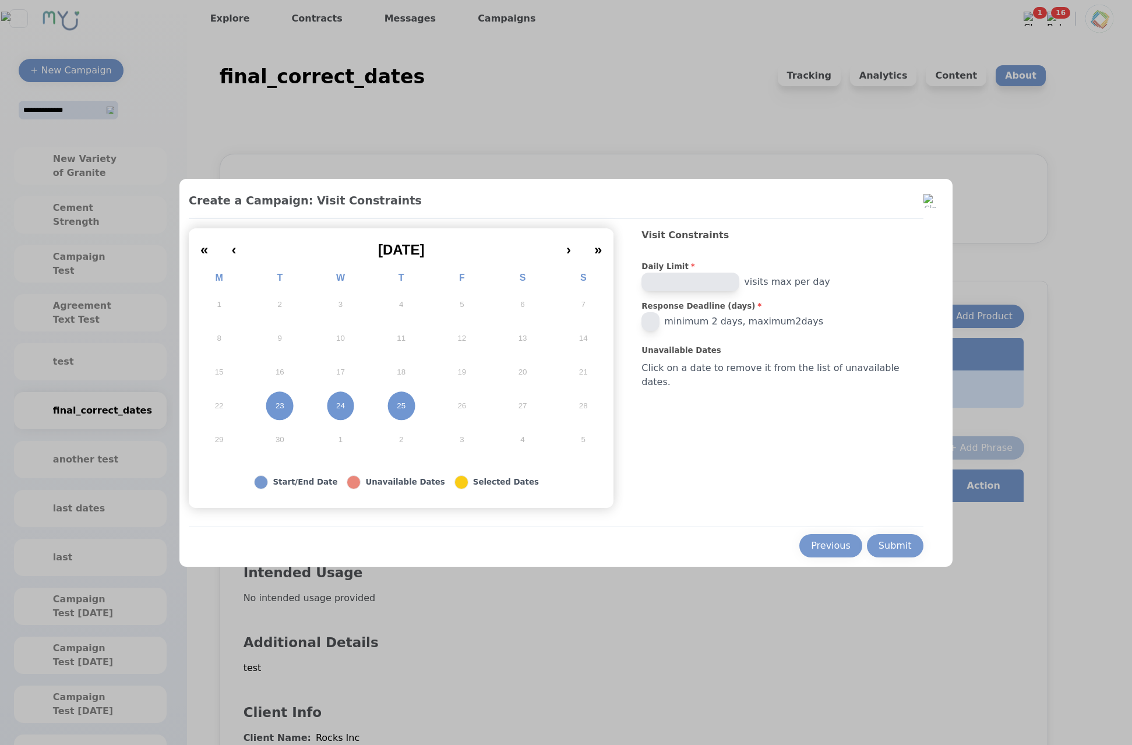
click at [660, 325] on input "*" at bounding box center [651, 321] width 18 height 19
click at [660, 321] on input "*" at bounding box center [651, 321] width 18 height 19
click at [735, 318] on span "minimum 2 days, maximum 2 days" at bounding box center [743, 322] width 159 height 14
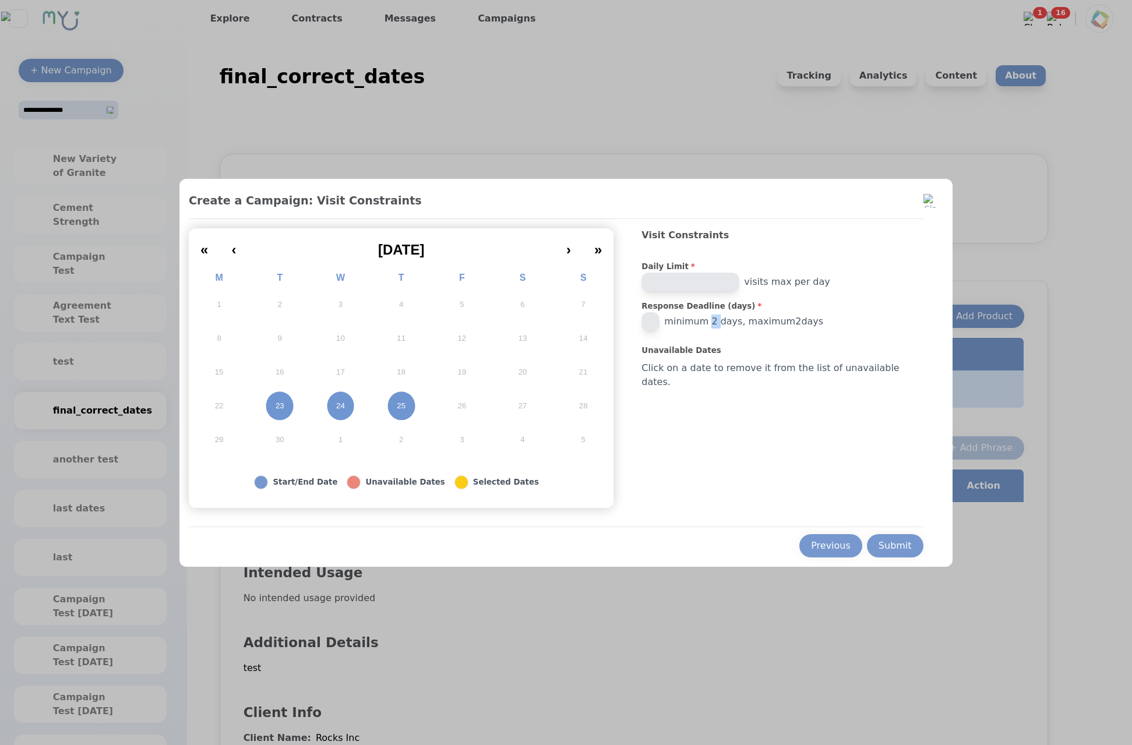
click at [735, 318] on span "minimum 2 days, maximum 2 days" at bounding box center [743, 322] width 159 height 14
click at [748, 321] on span "minimum 2 days, maximum 2 days" at bounding box center [743, 322] width 159 height 14
click at [823, 537] on button "Previous" at bounding box center [831, 545] width 63 height 23
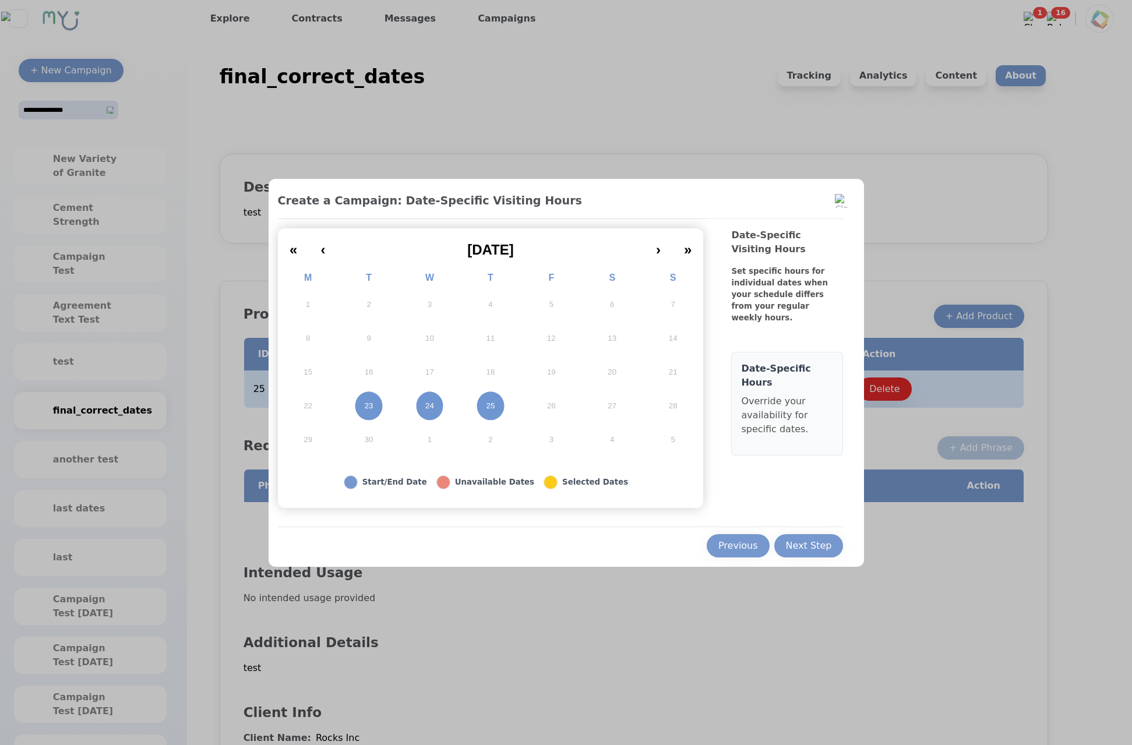
click at [708, 545] on div "Previous Next Step" at bounding box center [561, 542] width 566 height 31
click at [724, 539] on div "Previous" at bounding box center [739, 546] width 40 height 14
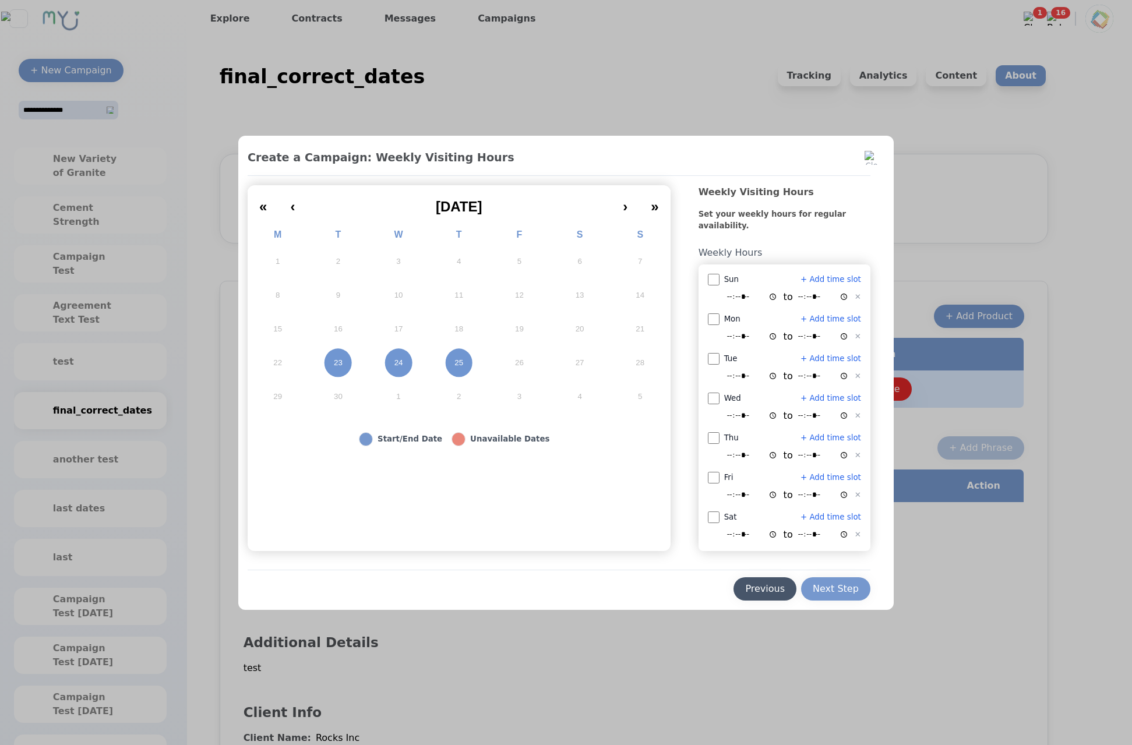
click at [744, 578] on button "Previous" at bounding box center [765, 589] width 63 height 23
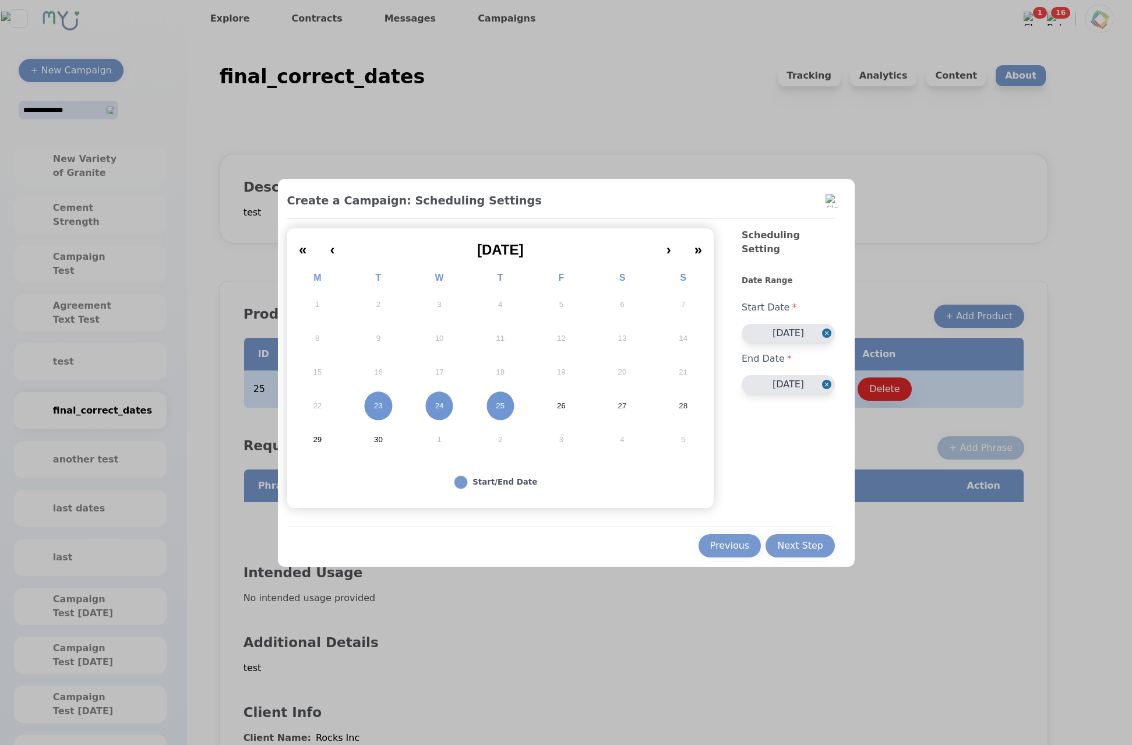
click at [378, 397] on button "23" at bounding box center [378, 406] width 61 height 34
click at [380, 434] on button "30" at bounding box center [378, 440] width 61 height 34
click at [787, 539] on div "Next Step" at bounding box center [800, 546] width 46 height 14
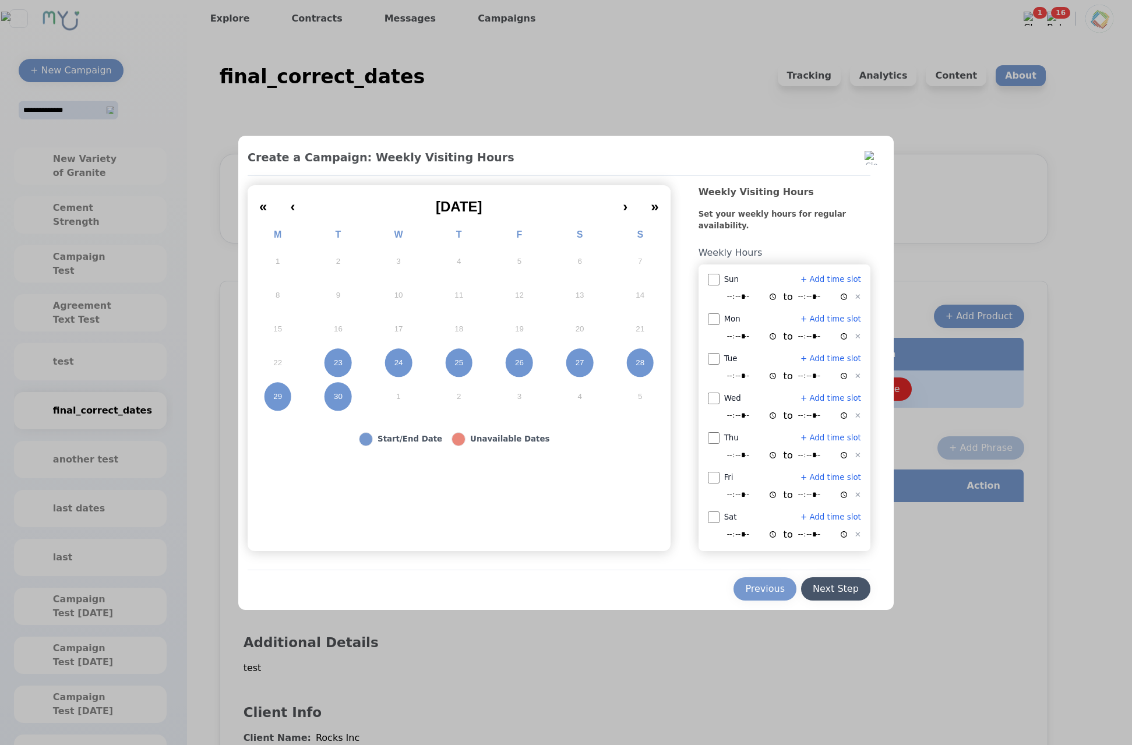
click at [840, 583] on div "Next Step" at bounding box center [836, 589] width 46 height 14
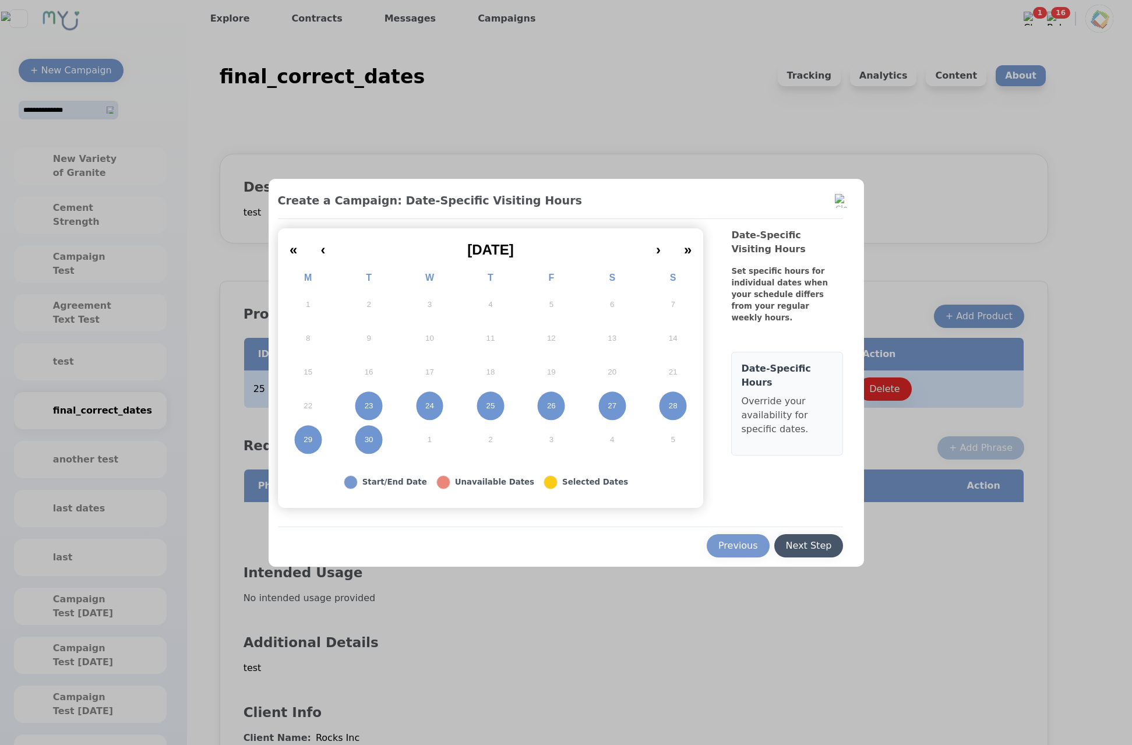
click at [842, 548] on button "Next Step" at bounding box center [808, 545] width 69 height 23
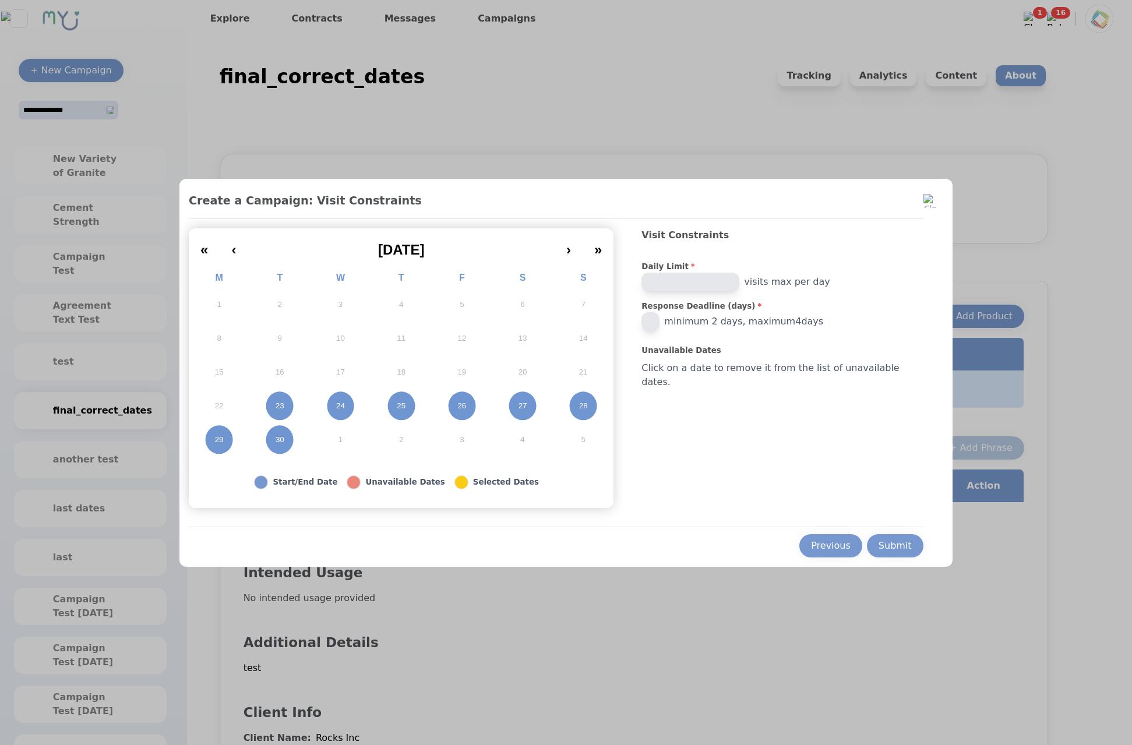
click at [660, 318] on input "*" at bounding box center [651, 321] width 18 height 19
click at [294, 395] on button "23" at bounding box center [279, 406] width 61 height 34
click at [286, 407] on button "23" at bounding box center [279, 406] width 61 height 34
click at [303, 448] on button "30" at bounding box center [279, 440] width 61 height 34
click at [235, 429] on button "29" at bounding box center [219, 440] width 61 height 34
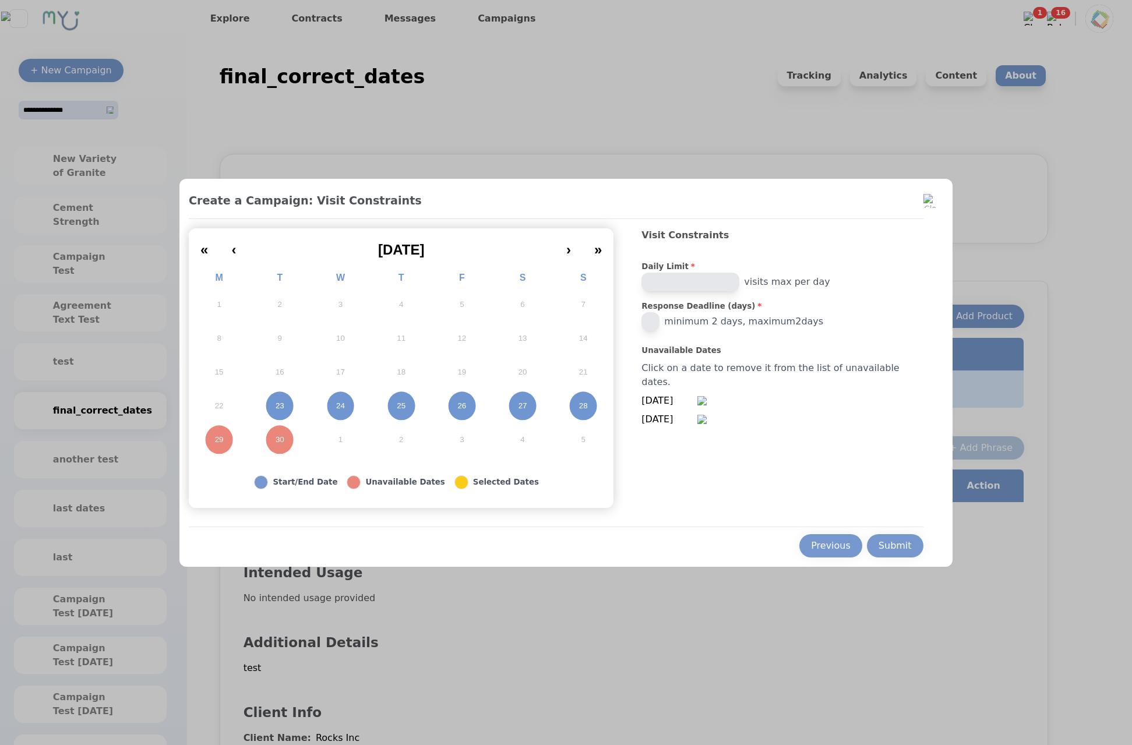
click at [583, 405] on button "28" at bounding box center [583, 406] width 61 height 34
click at [492, 402] on button "26" at bounding box center [462, 406] width 61 height 34
click at [529, 403] on button "27" at bounding box center [522, 406] width 61 height 34
click at [473, 409] on button "26" at bounding box center [462, 406] width 61 height 34
click at [541, 399] on button "27" at bounding box center [522, 406] width 61 height 34
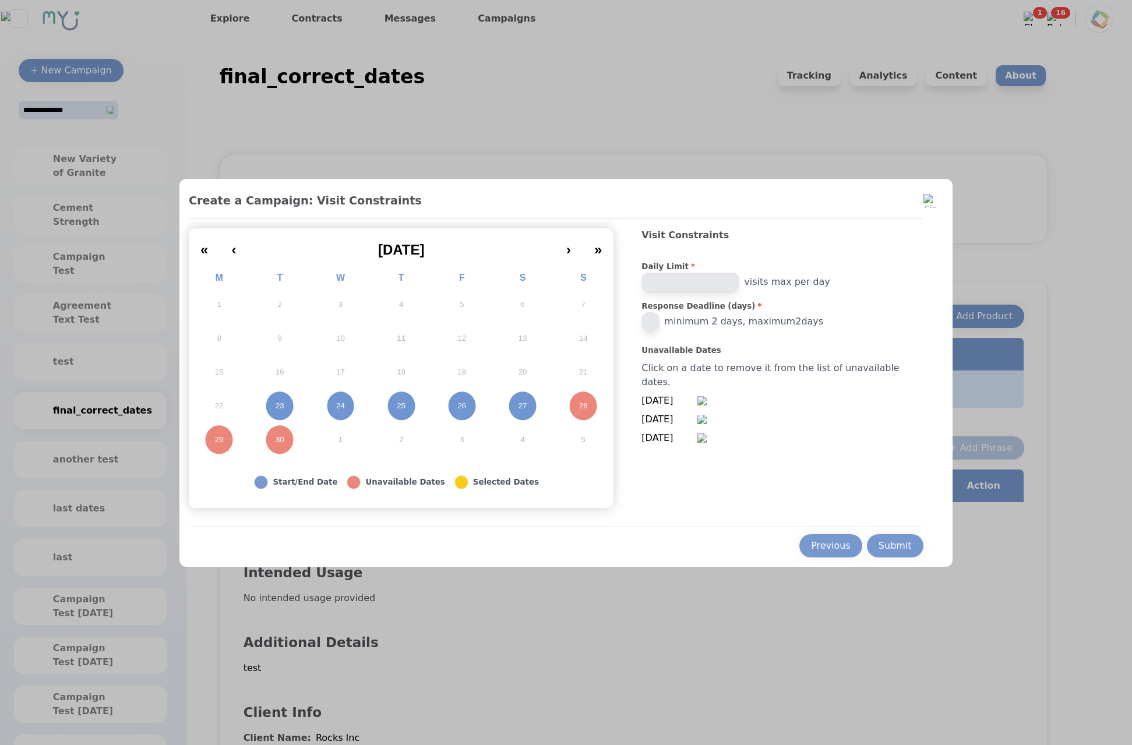
click at [600, 397] on button "28" at bounding box center [583, 406] width 61 height 34
click at [227, 436] on button "29" at bounding box center [219, 440] width 61 height 34
click at [310, 439] on button "30" at bounding box center [279, 440] width 61 height 34
click at [308, 439] on button "30" at bounding box center [279, 440] width 61 height 34
click at [245, 434] on button "29" at bounding box center [219, 440] width 61 height 34
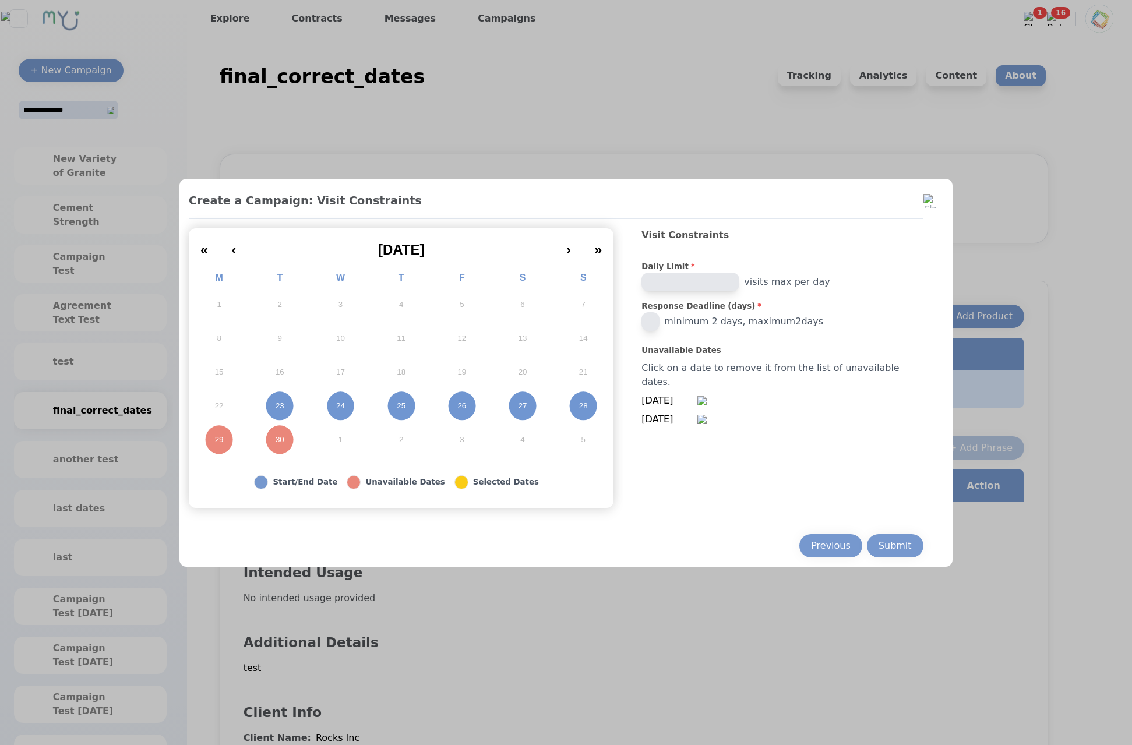
click at [607, 405] on button "28" at bounding box center [583, 406] width 61 height 34
click at [592, 401] on button "28" at bounding box center [583, 406] width 61 height 34
click at [591, 402] on button "28" at bounding box center [583, 406] width 61 height 34
click at [586, 409] on button "28" at bounding box center [583, 406] width 61 height 34
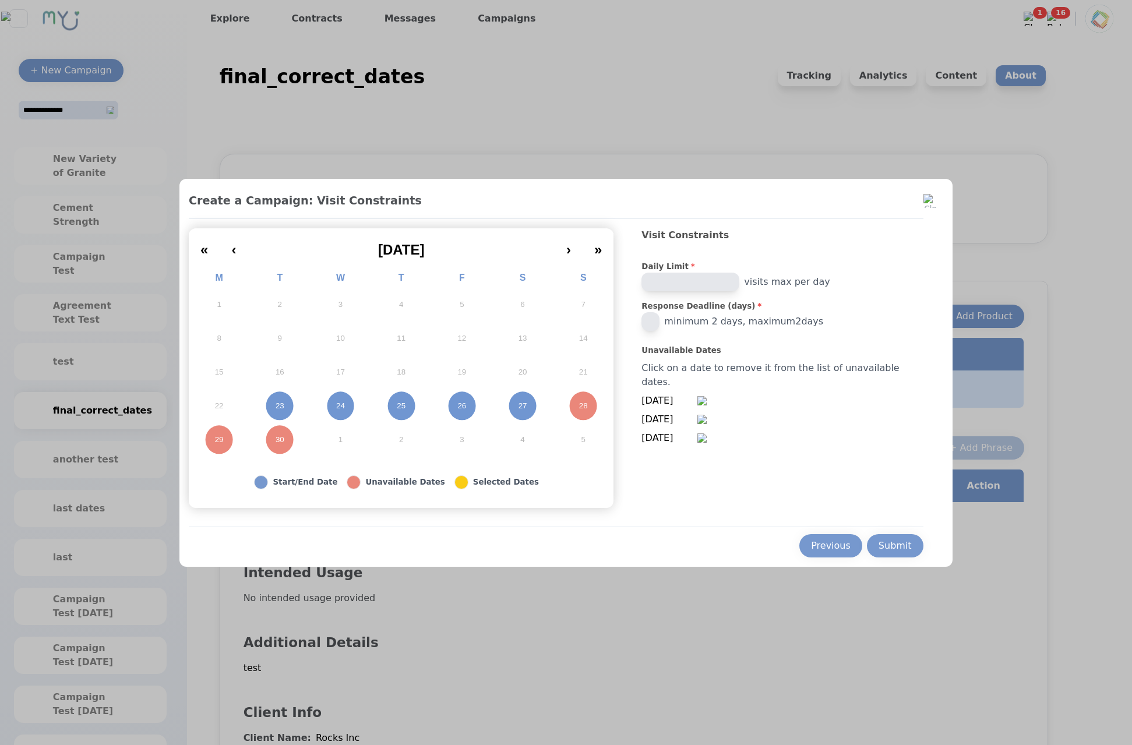
click at [590, 409] on button "28" at bounding box center [583, 406] width 61 height 34
click at [245, 441] on button "29" at bounding box center [219, 440] width 61 height 34
click at [310, 442] on button "30" at bounding box center [279, 440] width 61 height 34
click at [304, 449] on button "30" at bounding box center [279, 440] width 61 height 34
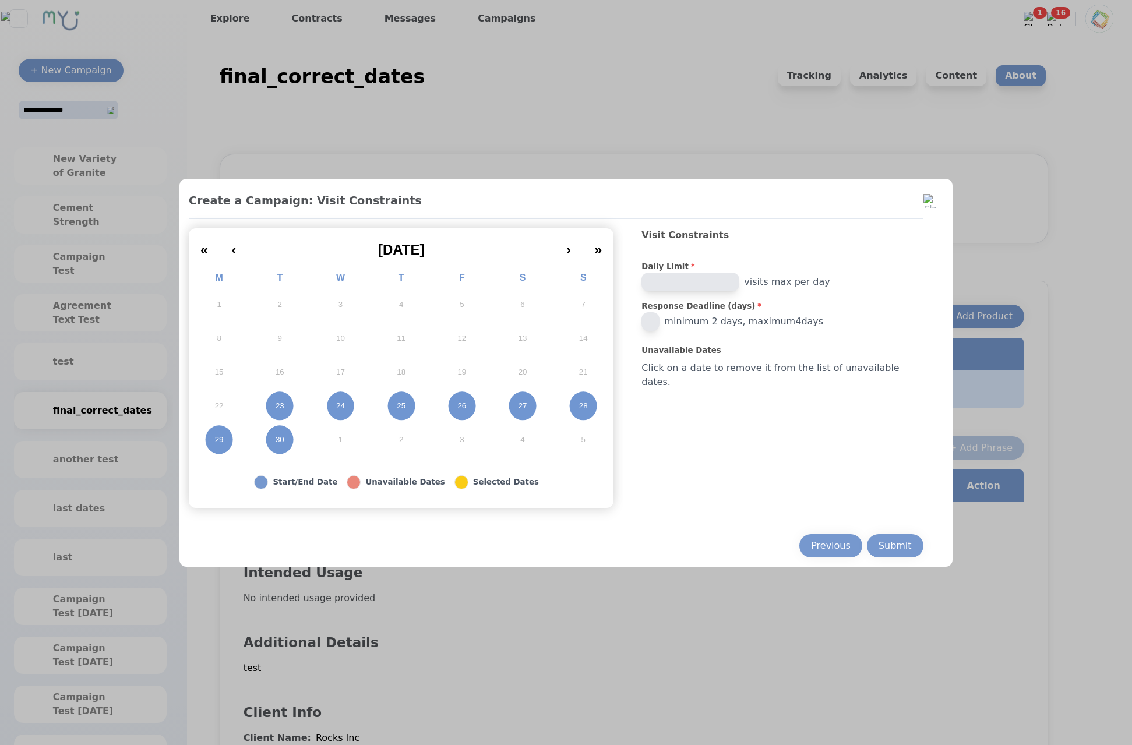
click at [304, 449] on button "30" at bounding box center [279, 440] width 61 height 34
click at [284, 443] on abbr "30" at bounding box center [280, 440] width 9 height 10
click at [284, 439] on abbr "30" at bounding box center [280, 440] width 9 height 10
click at [284, 438] on abbr "30" at bounding box center [280, 440] width 9 height 10
click at [867, 541] on button "Submit" at bounding box center [895, 545] width 57 height 23
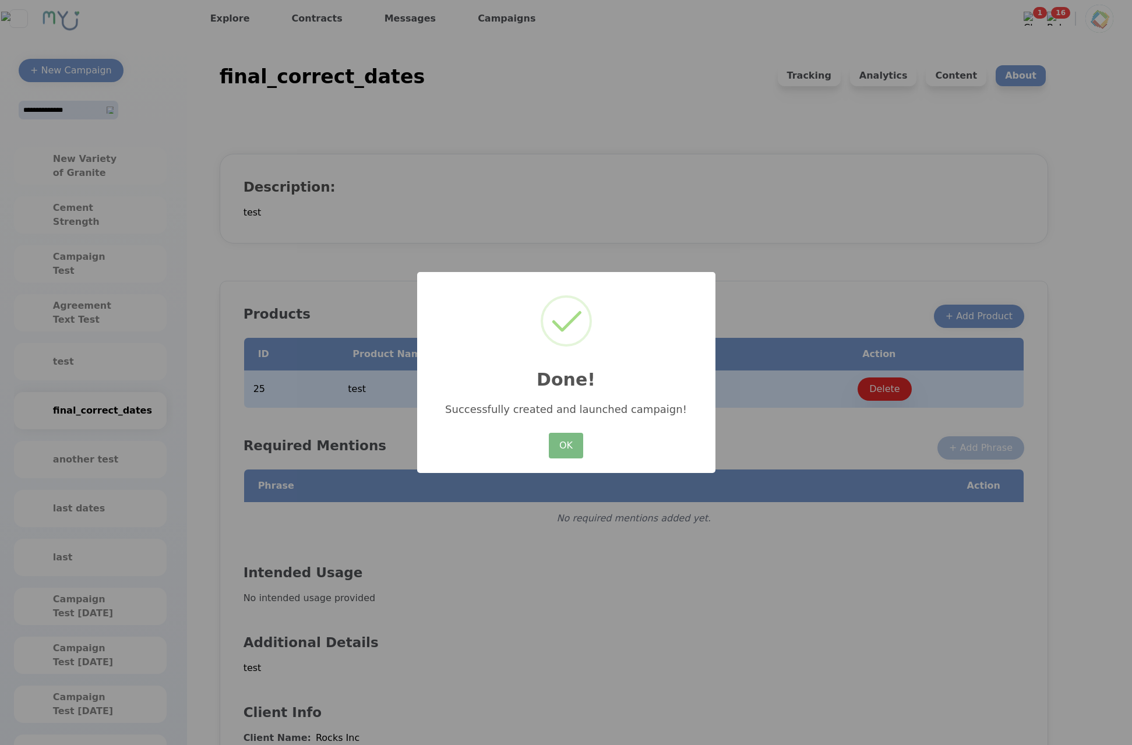
click at [548, 443] on div "OK No Cancel" at bounding box center [566, 445] width 40 height 31
click at [534, 440] on div "× Done! Successfully created and launched campaign! OK No Cancel" at bounding box center [566, 372] width 298 height 201
click at [554, 443] on button "OK" at bounding box center [566, 446] width 34 height 26
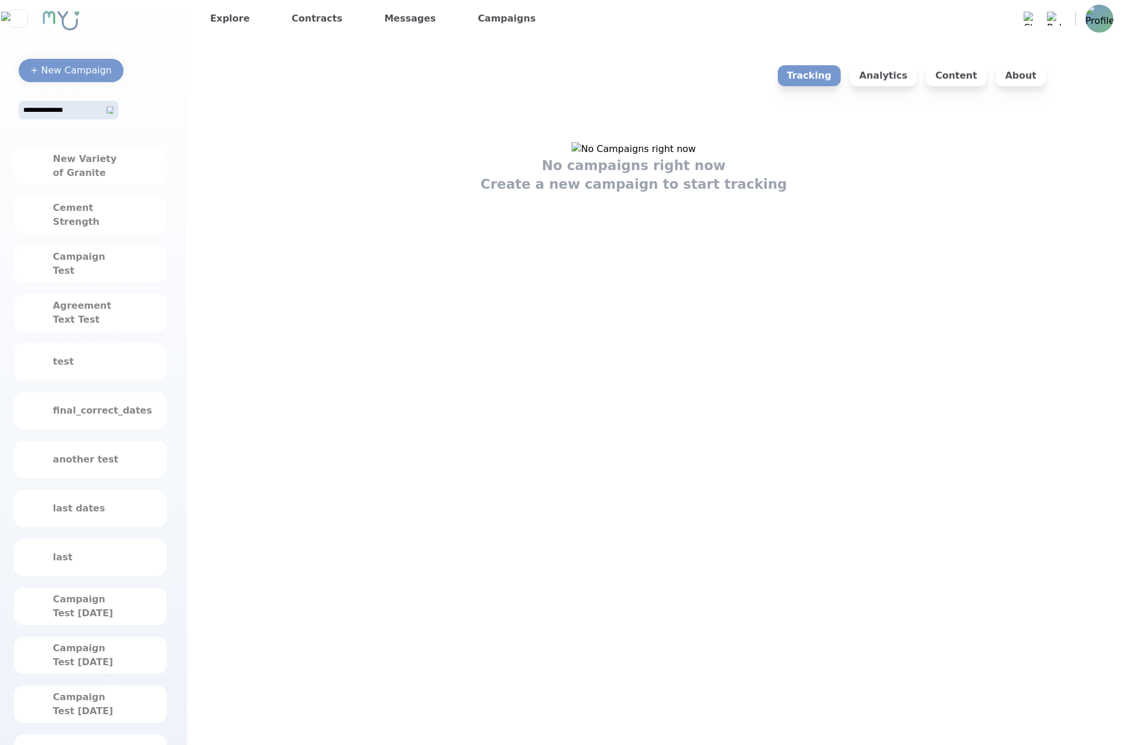
click at [580, 592] on div "No campaigns right now Create a new campaign to start tracking" at bounding box center [634, 539] width 829 height 907
